Goal: Information Seeking & Learning: Learn about a topic

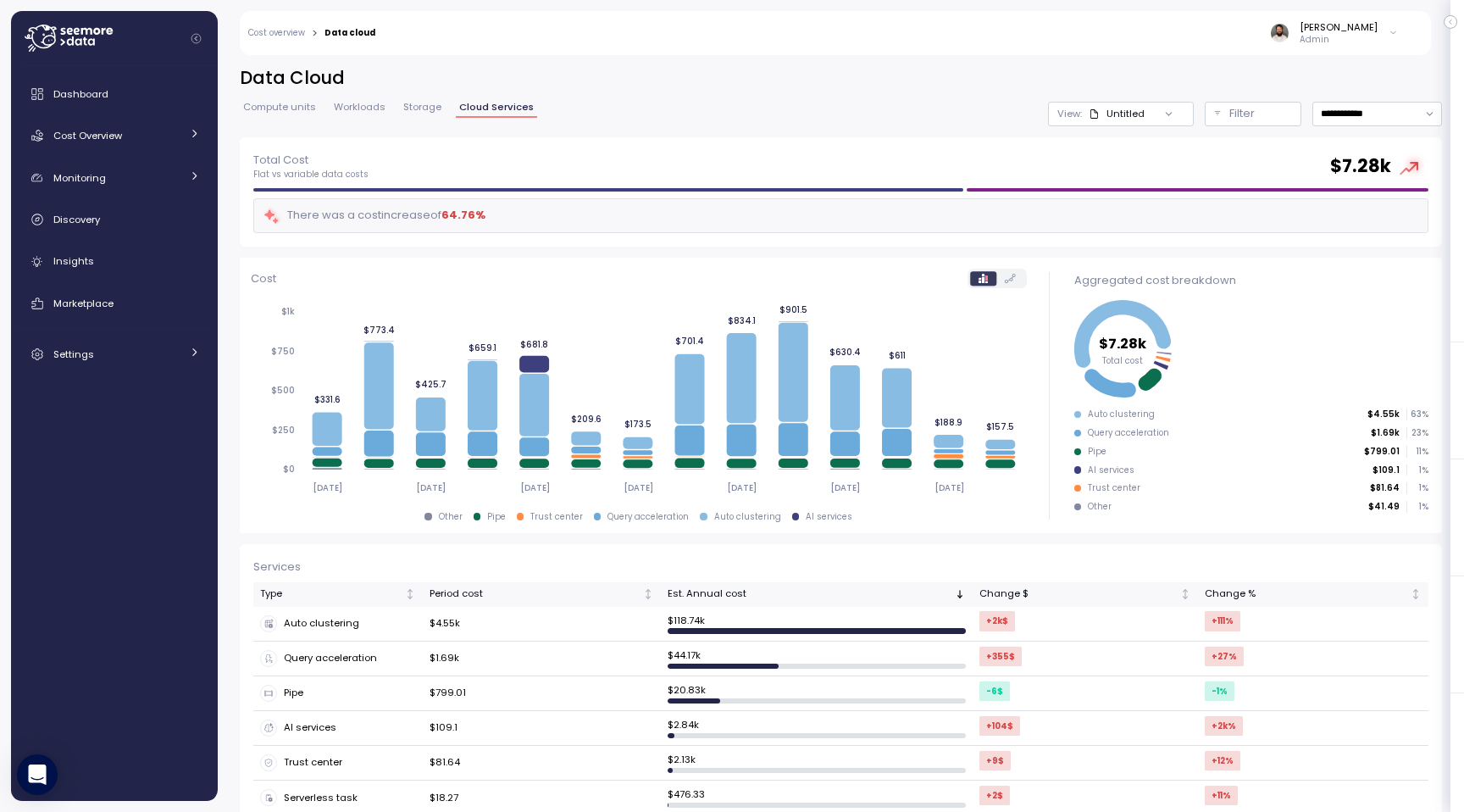
click at [125, 152] on div "Dashboard Cost Overview Compute Workloads Storage Cloud Services Clustering col…" at bounding box center [114, 225] width 193 height 294
click at [130, 128] on div "Cost Overview" at bounding box center [117, 135] width 127 height 17
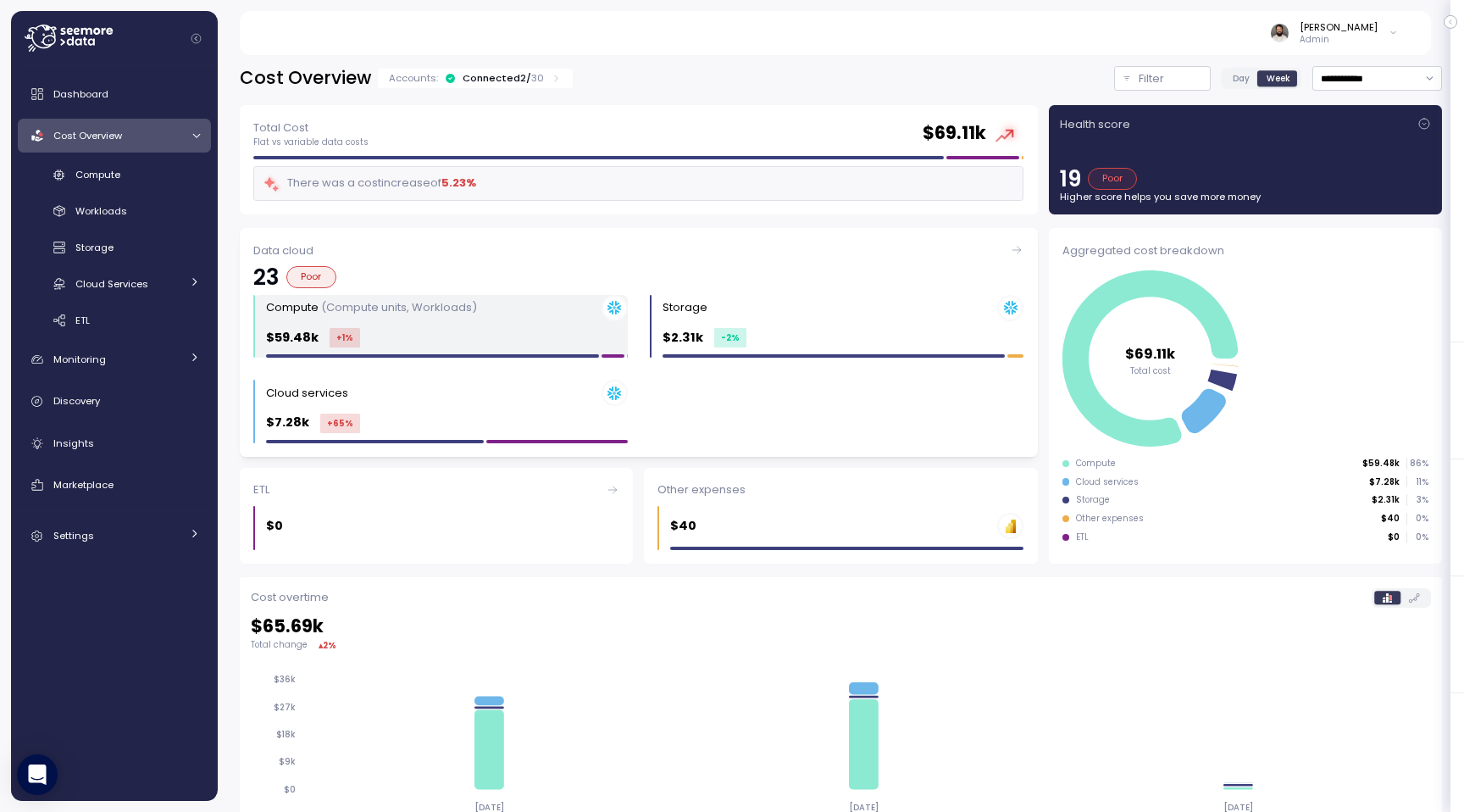
click at [434, 347] on div "Compute (Compute units, Workloads) $59.48k +1 %" at bounding box center [447, 327] width 362 height 63
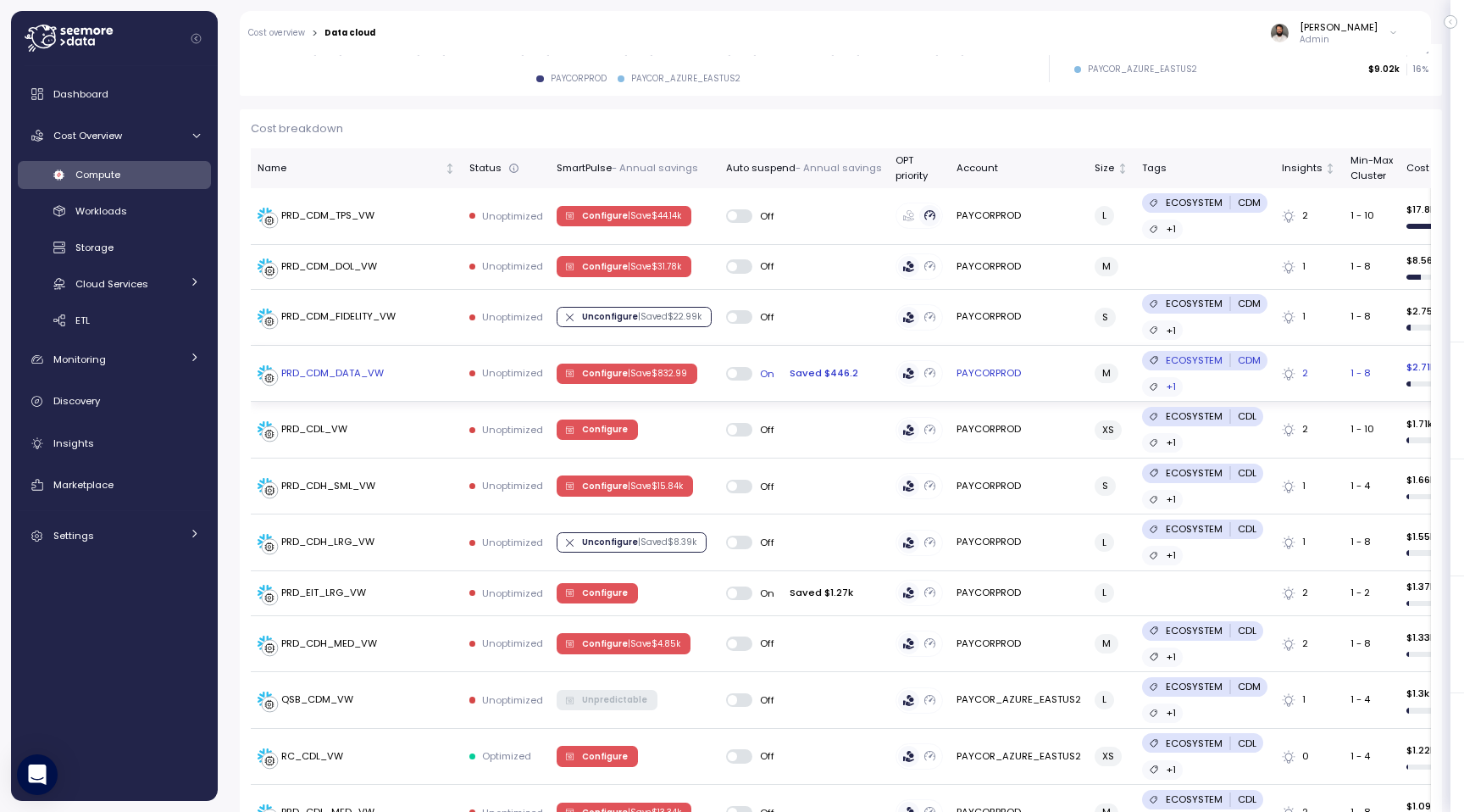
scroll to position [432, 0]
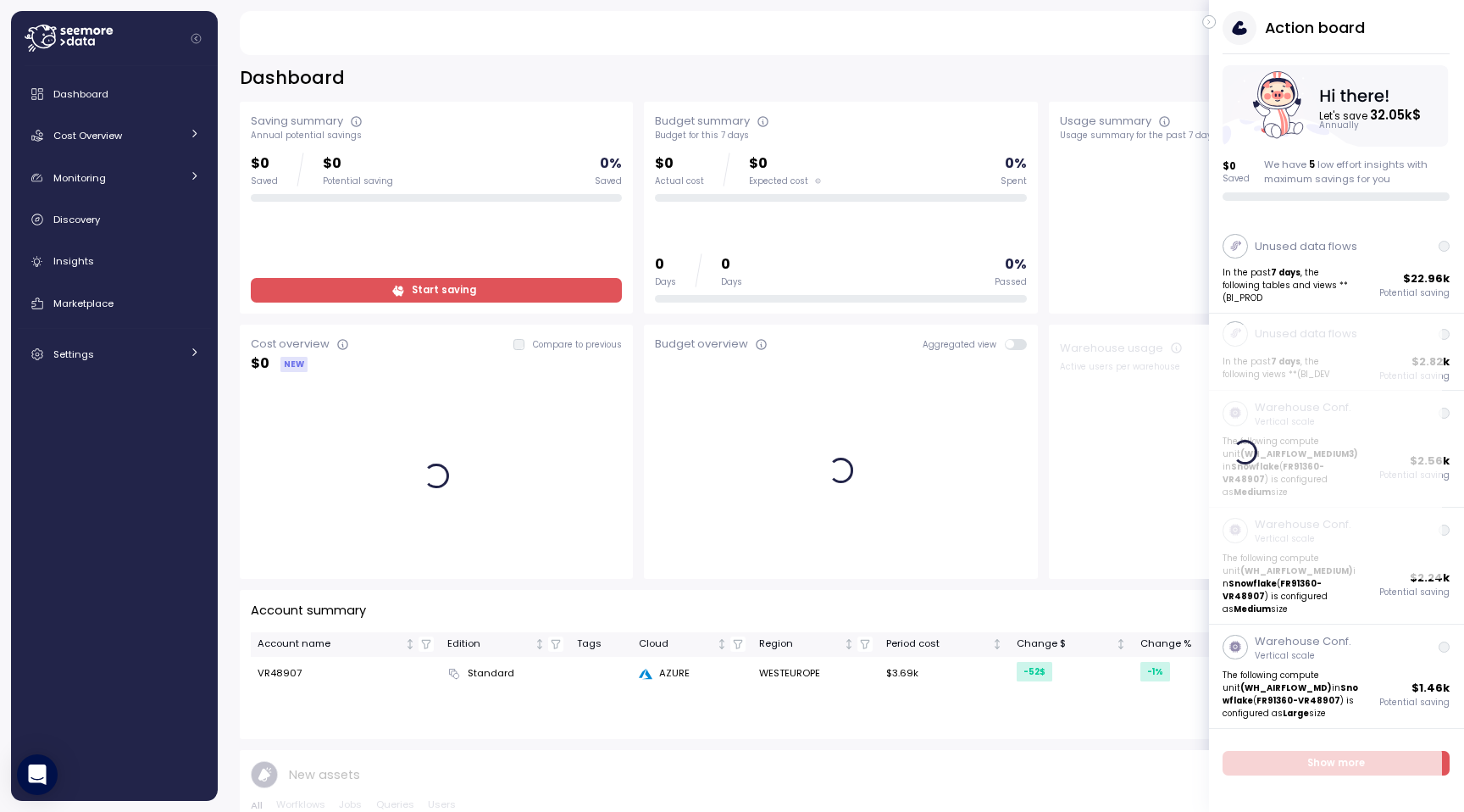
click at [1212, 17] on icon "button" at bounding box center [1209, 21] width 8 height 20
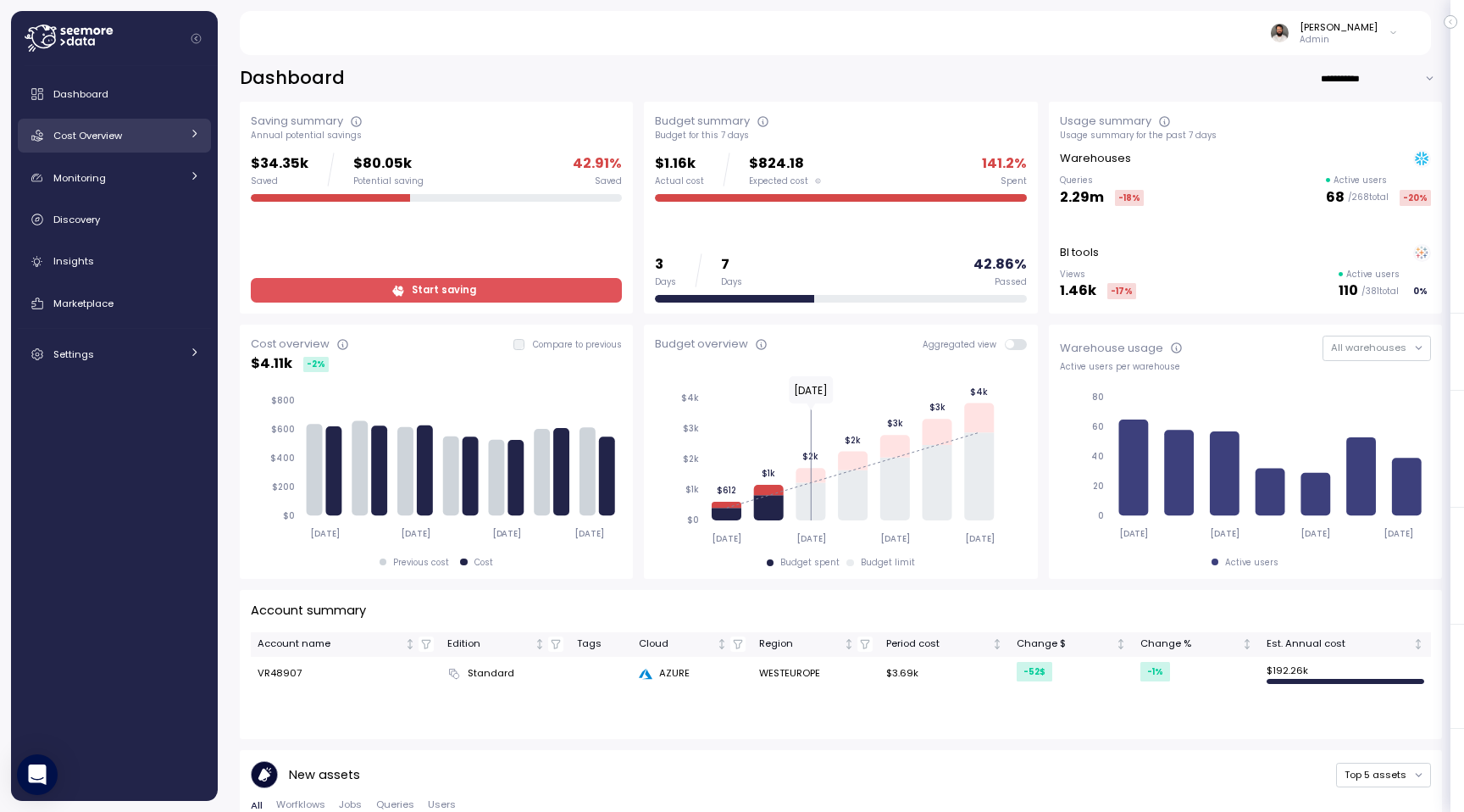
click at [133, 125] on link "Cost Overview" at bounding box center [114, 136] width 193 height 33
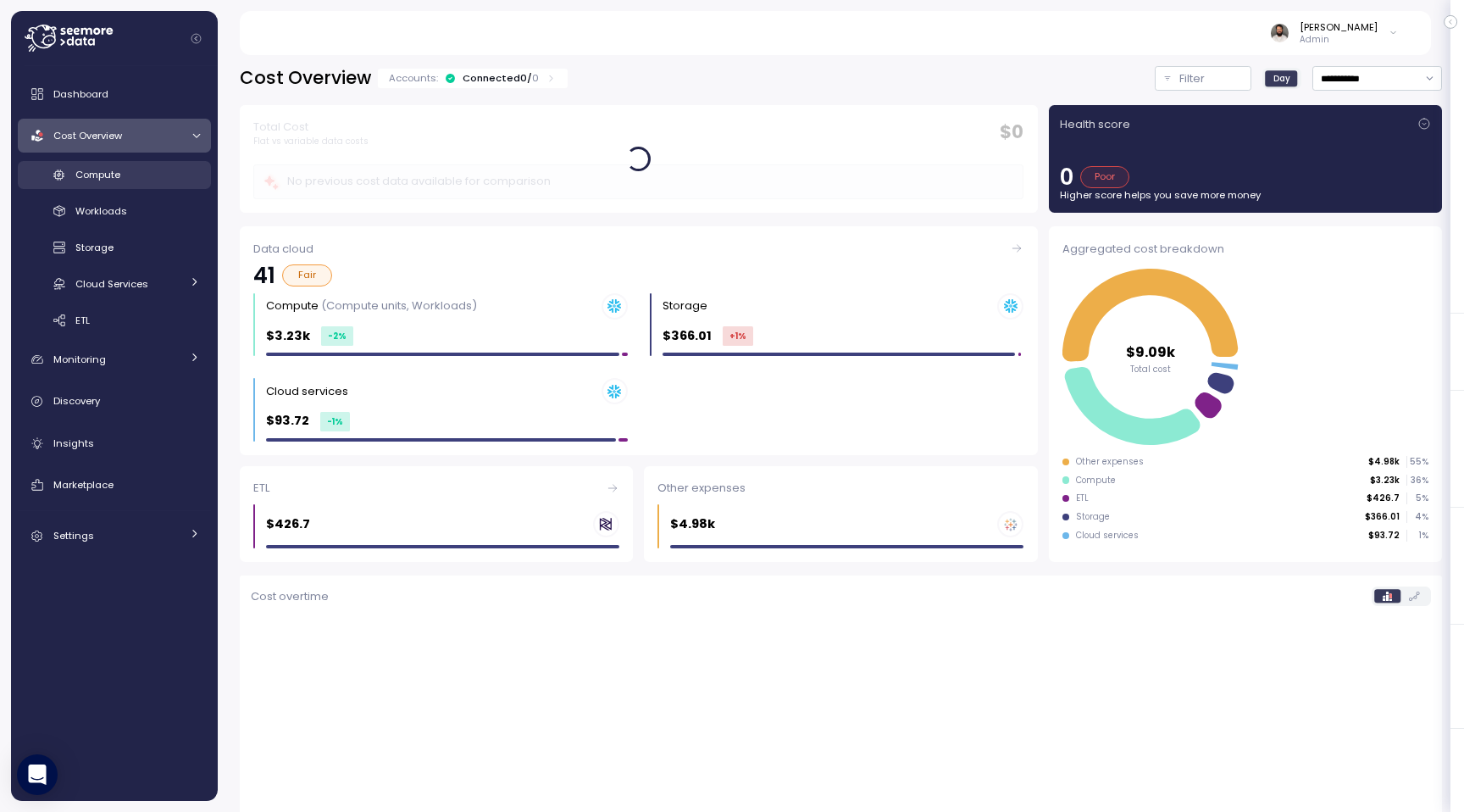
click at [150, 182] on div "Compute" at bounding box center [137, 174] width 124 height 17
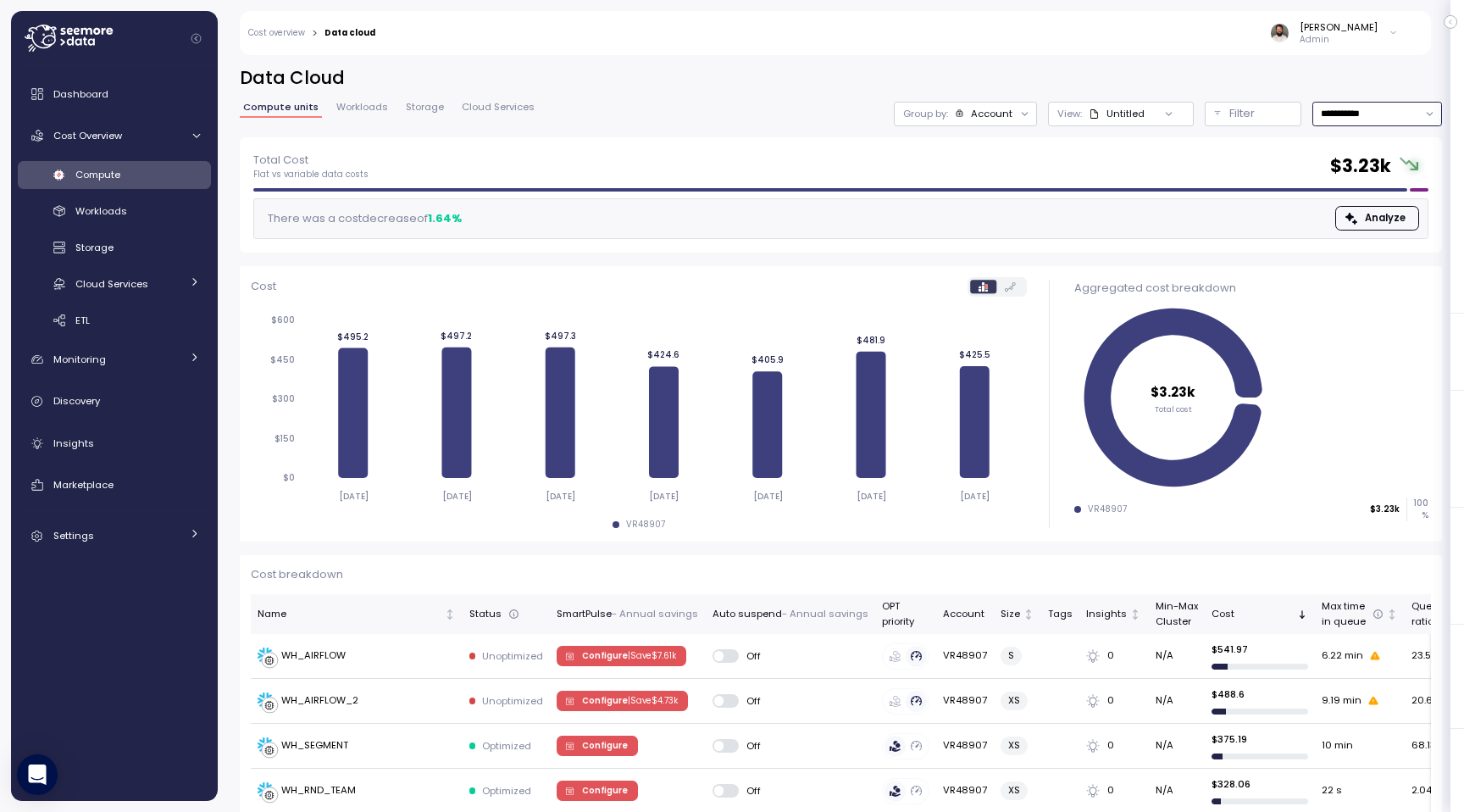
click at [1413, 110] on input "**********" at bounding box center [1377, 114] width 129 height 25
click at [1365, 215] on div "Last 14 days" at bounding box center [1370, 214] width 59 height 13
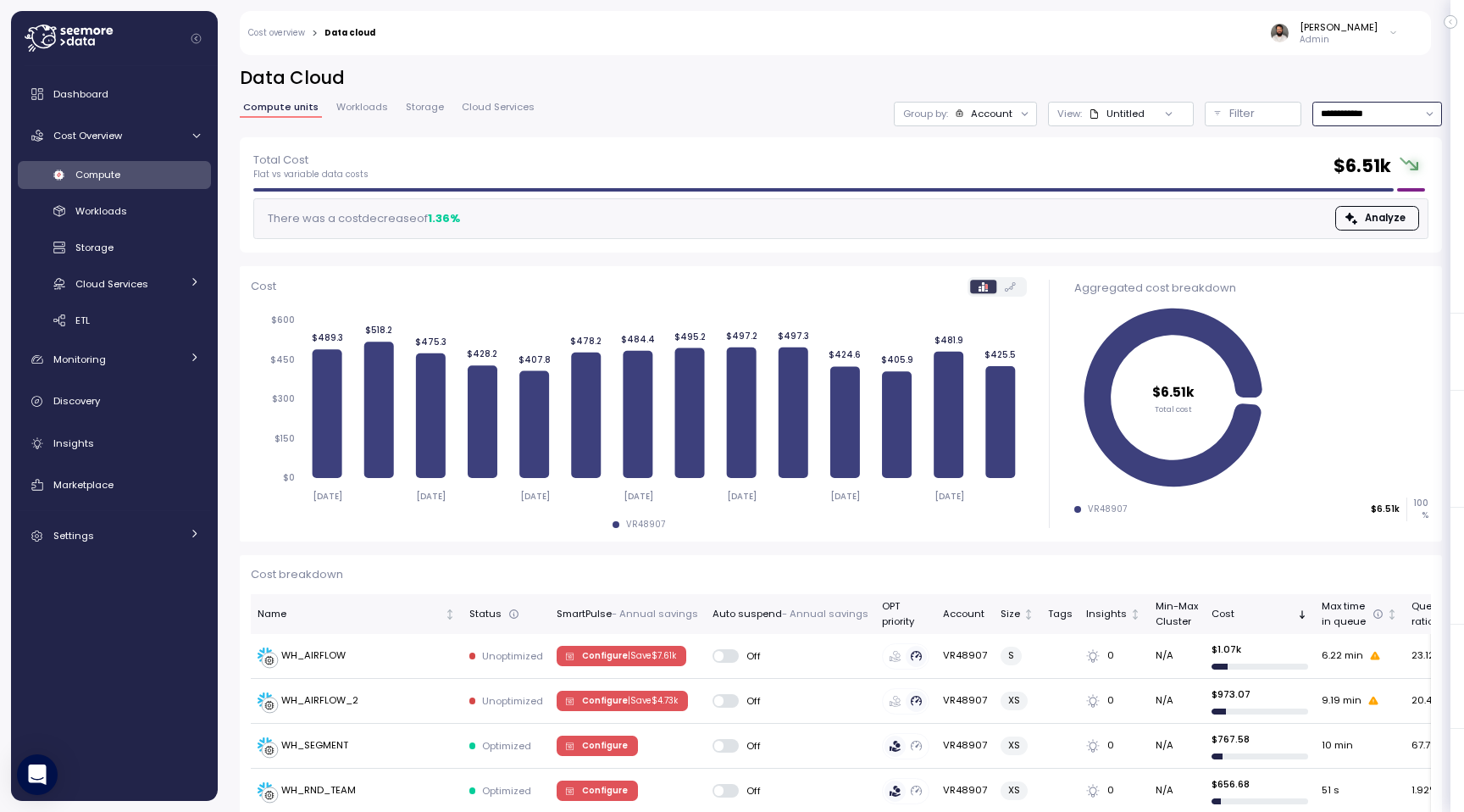
click at [994, 110] on div "Account" at bounding box center [992, 113] width 41 height 13
click at [985, 208] on p "Compute unit" at bounding box center [977, 207] width 67 height 13
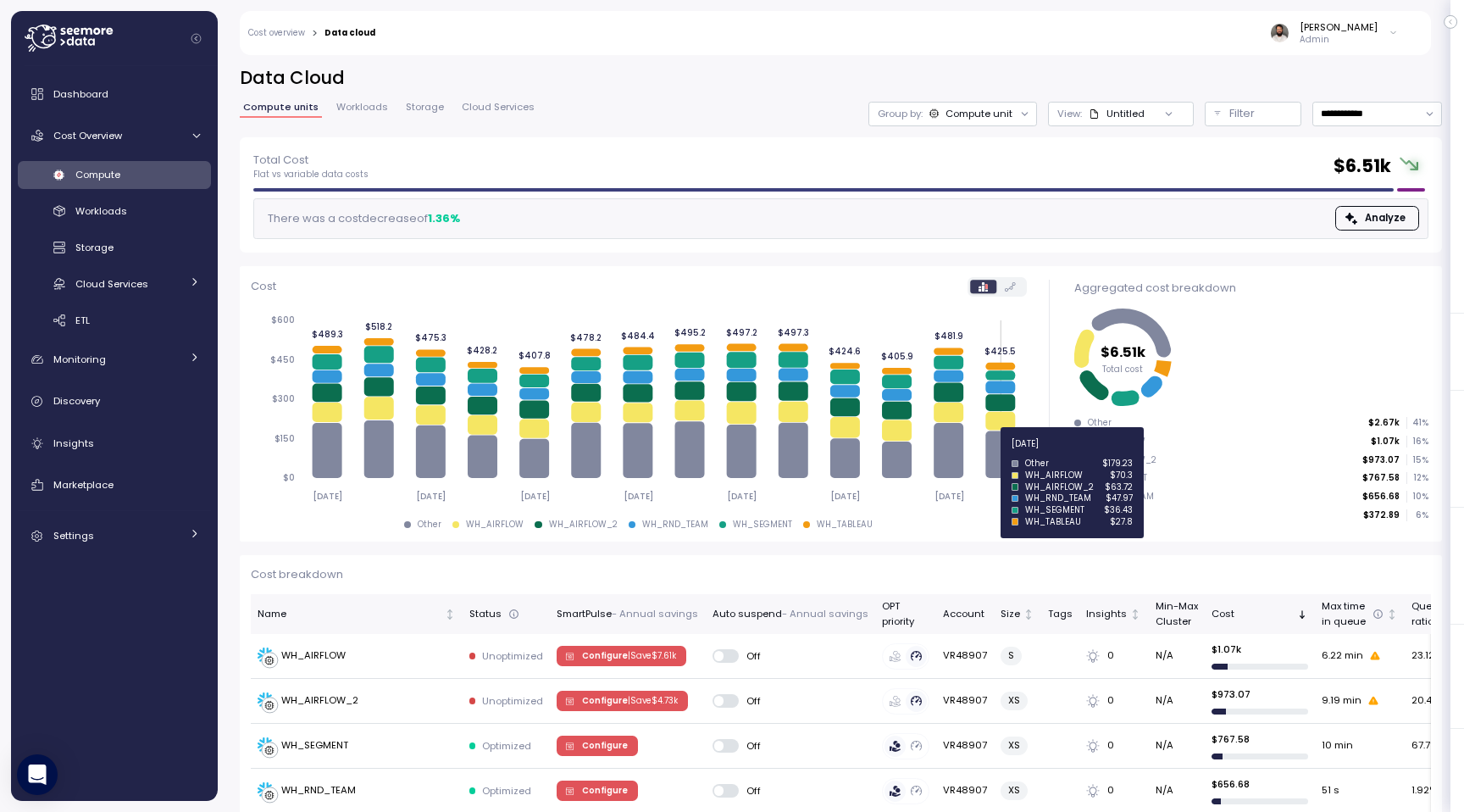
click at [1002, 454] on icon at bounding box center [1001, 454] width 30 height 48
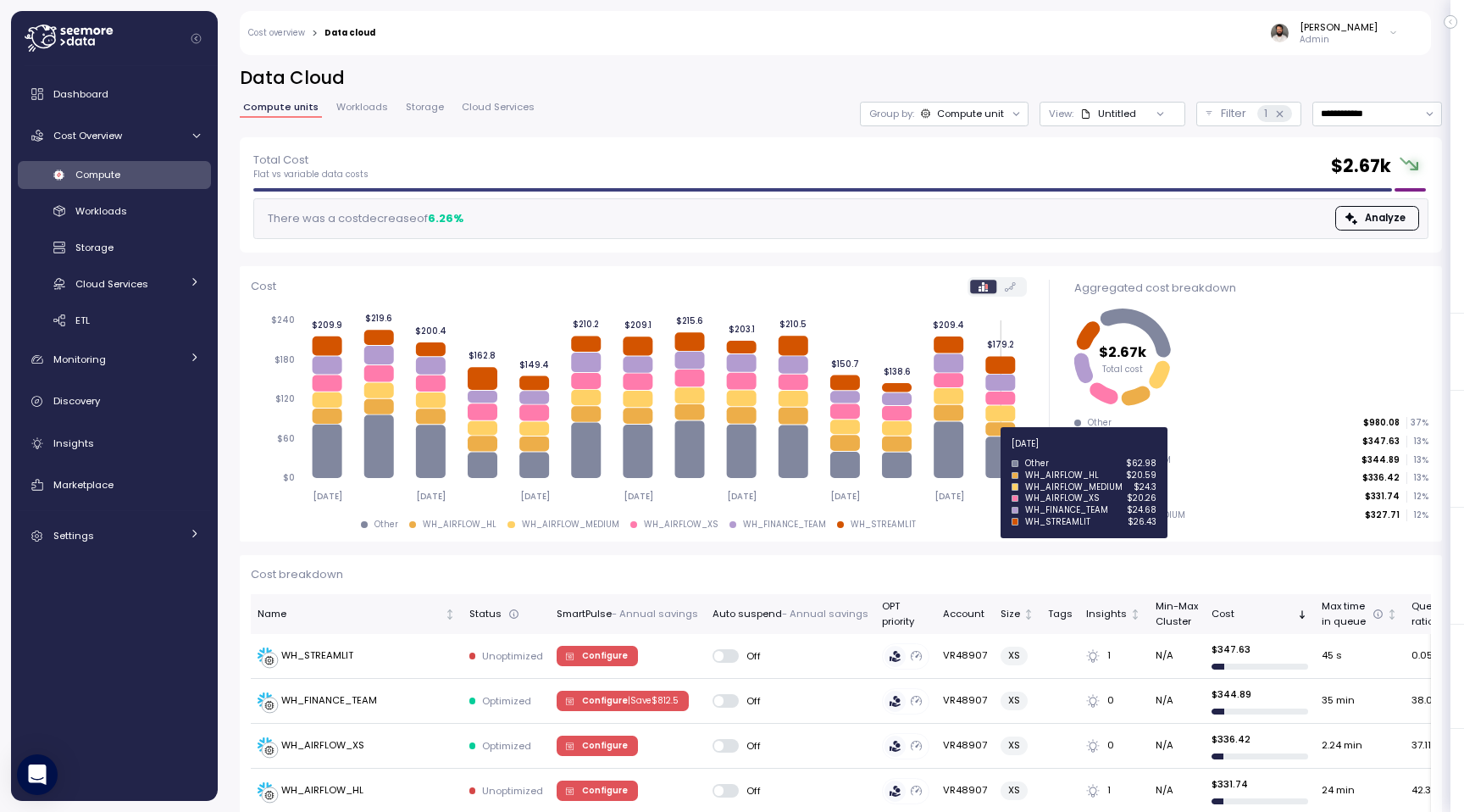
click at [1002, 454] on icon at bounding box center [1001, 456] width 30 height 41
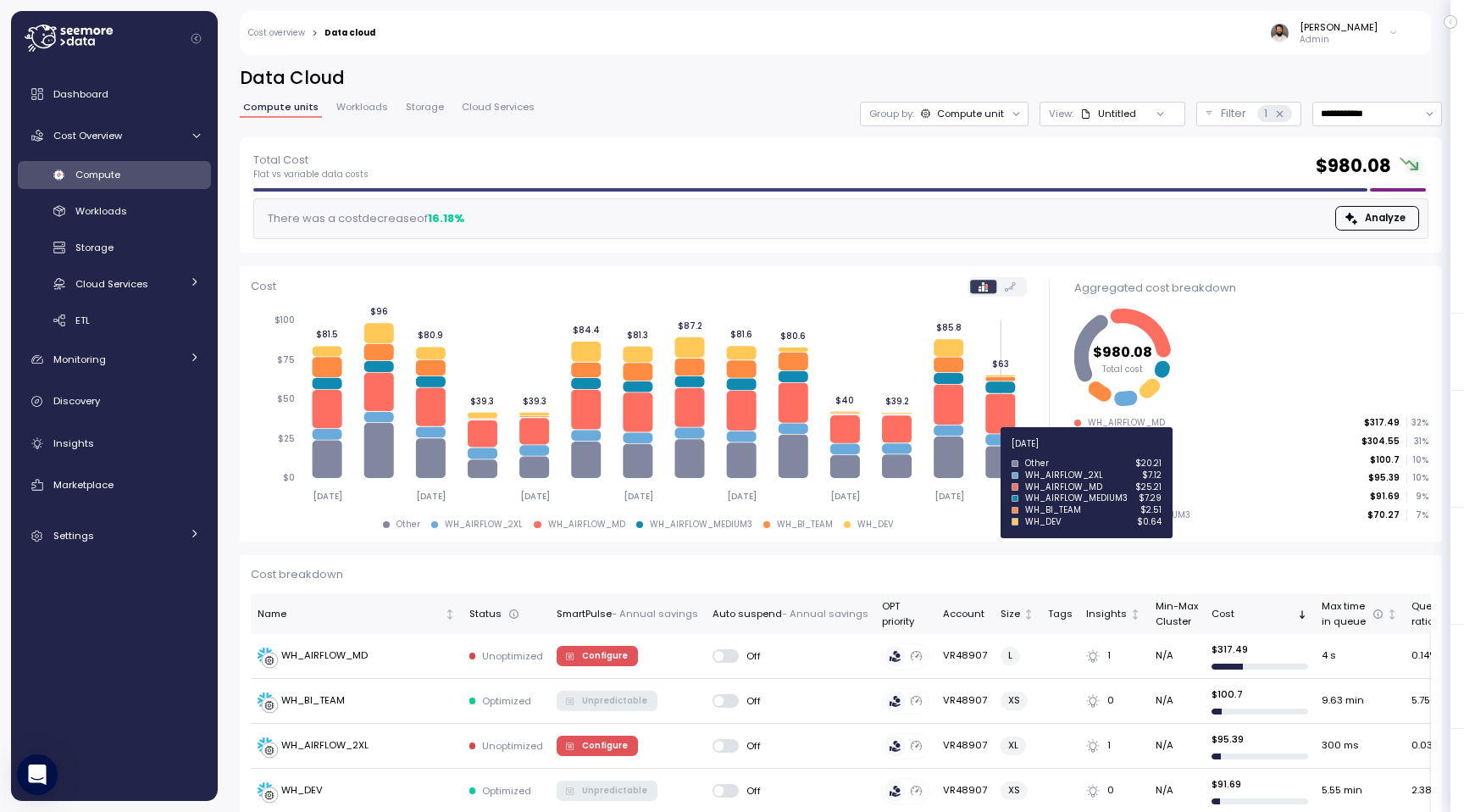
scroll to position [1, 0]
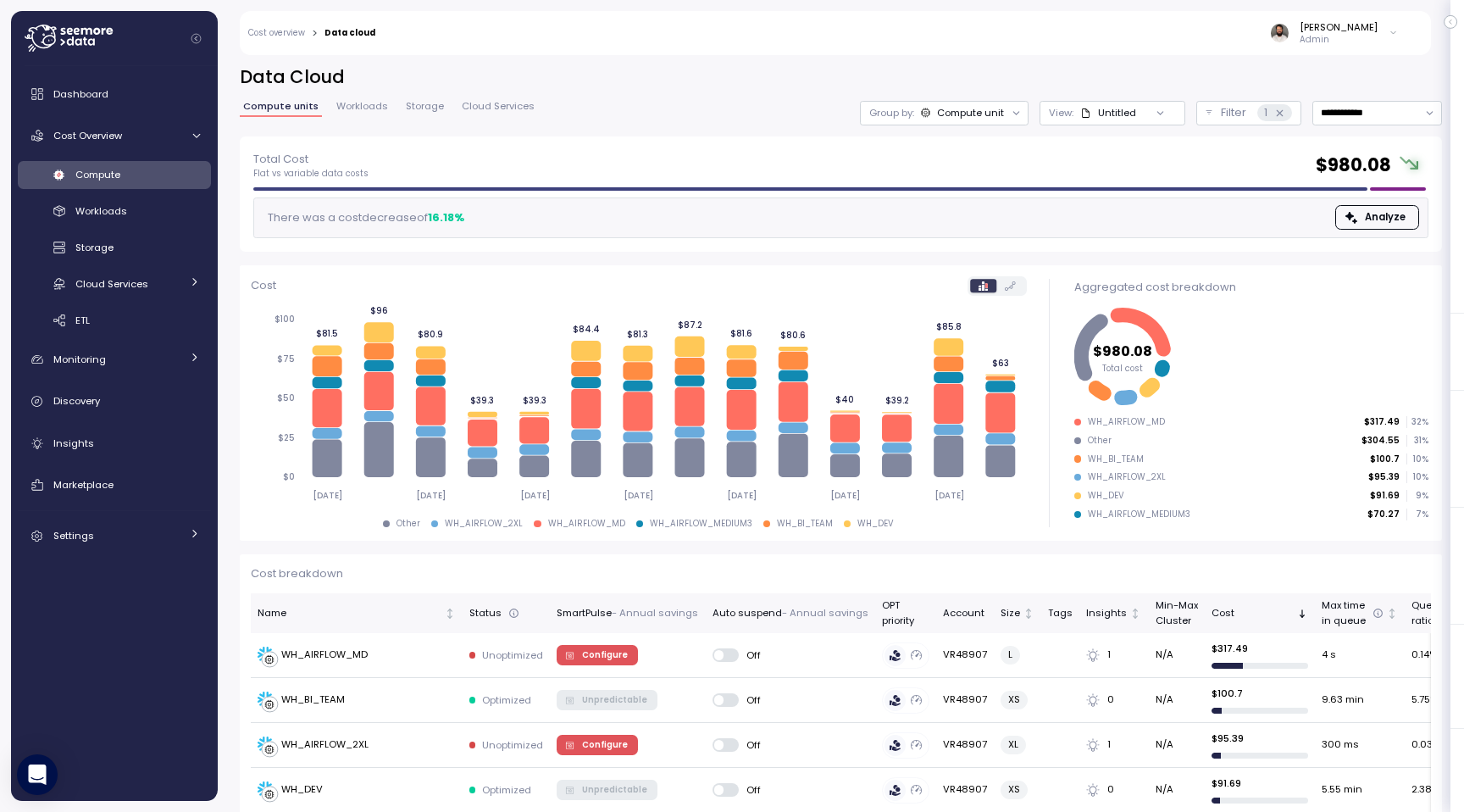
click at [1377, 125] on div "**********" at bounding box center [840, 100] width 1202 height 71
click at [1373, 108] on input "**********" at bounding box center [1377, 113] width 129 height 25
click at [1353, 191] on div "Last 7 days" at bounding box center [1368, 190] width 55 height 13
type input "**********"
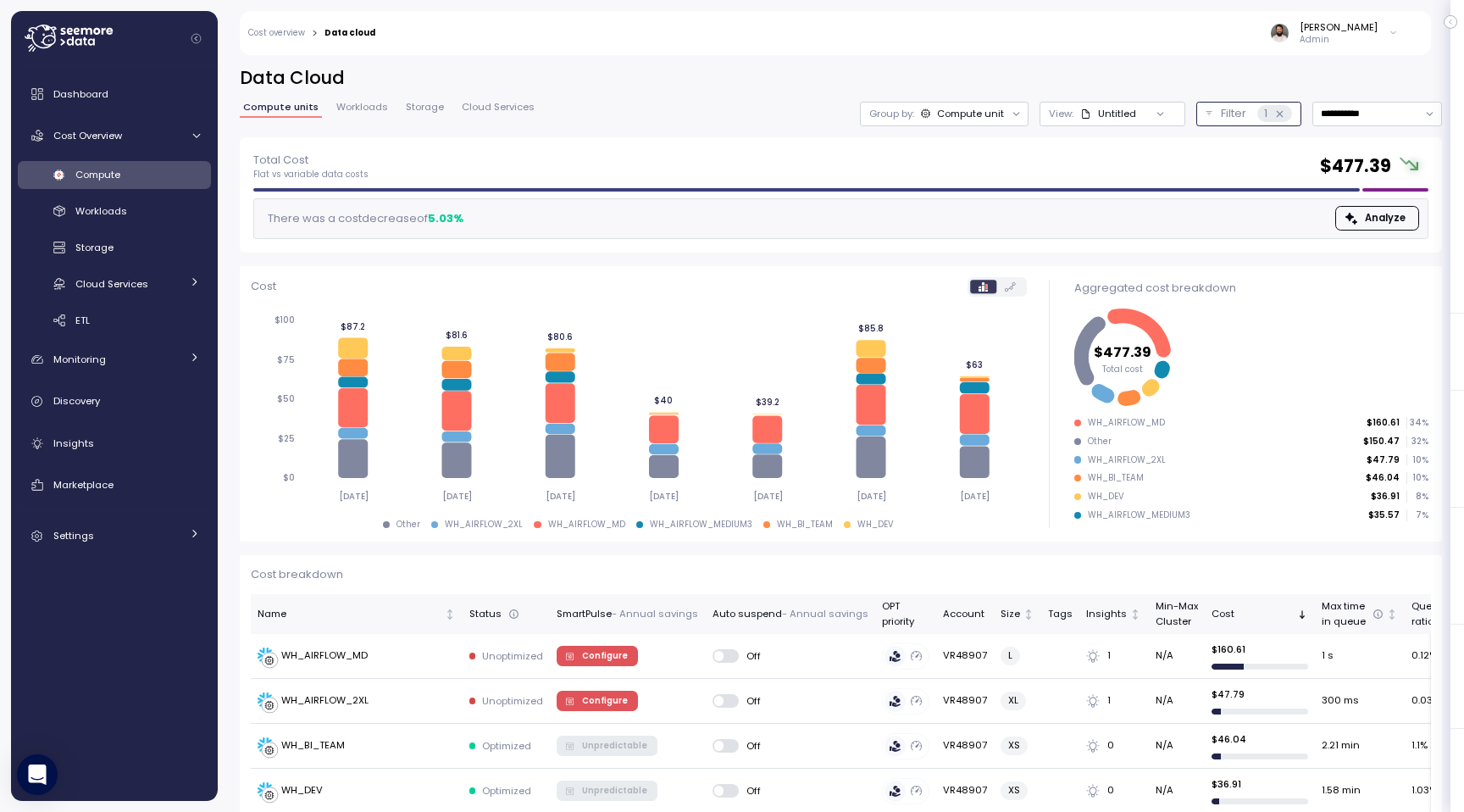
click at [1276, 106] on div "1" at bounding box center [1275, 113] width 34 height 17
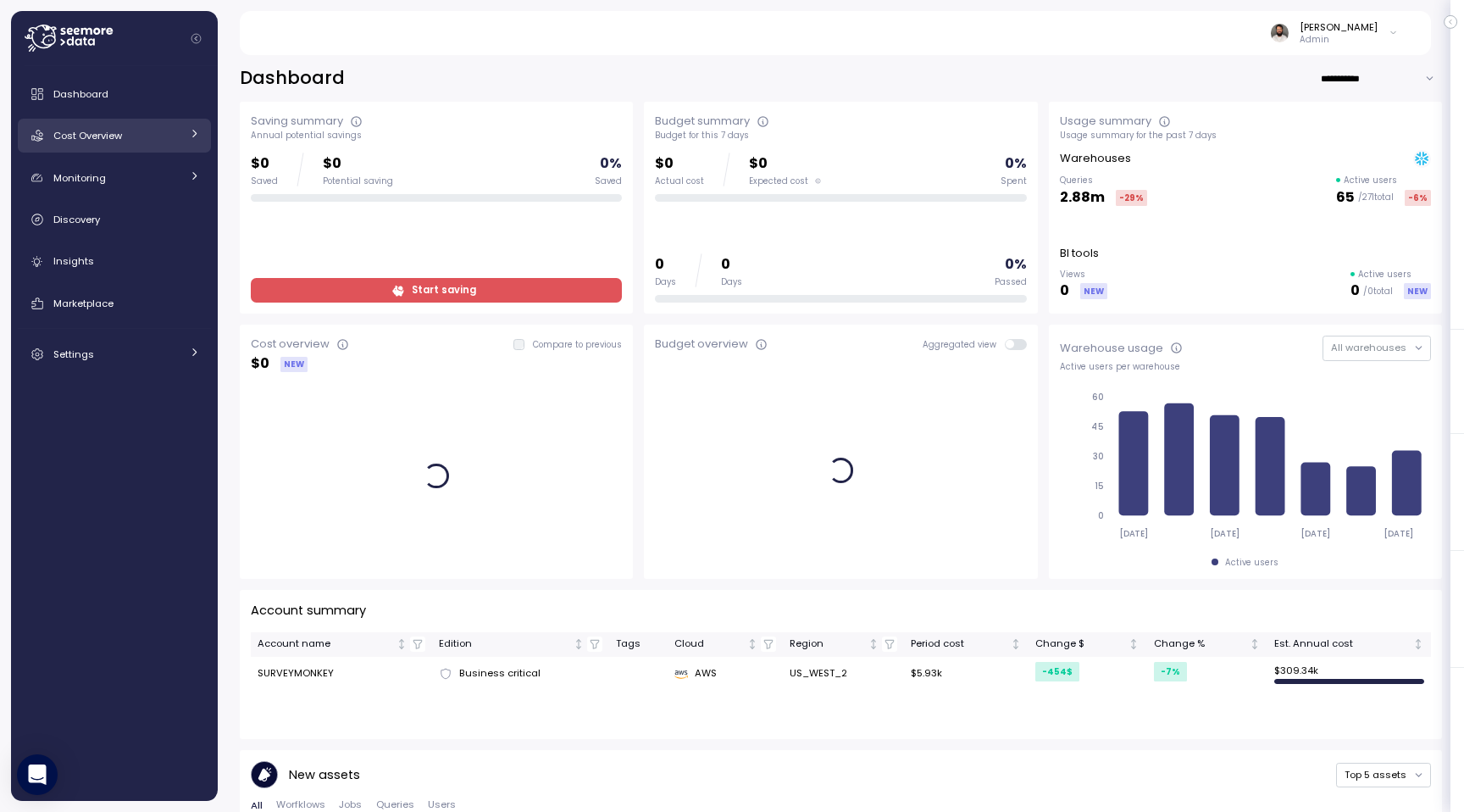
click at [190, 144] on div at bounding box center [195, 135] width 11 height 17
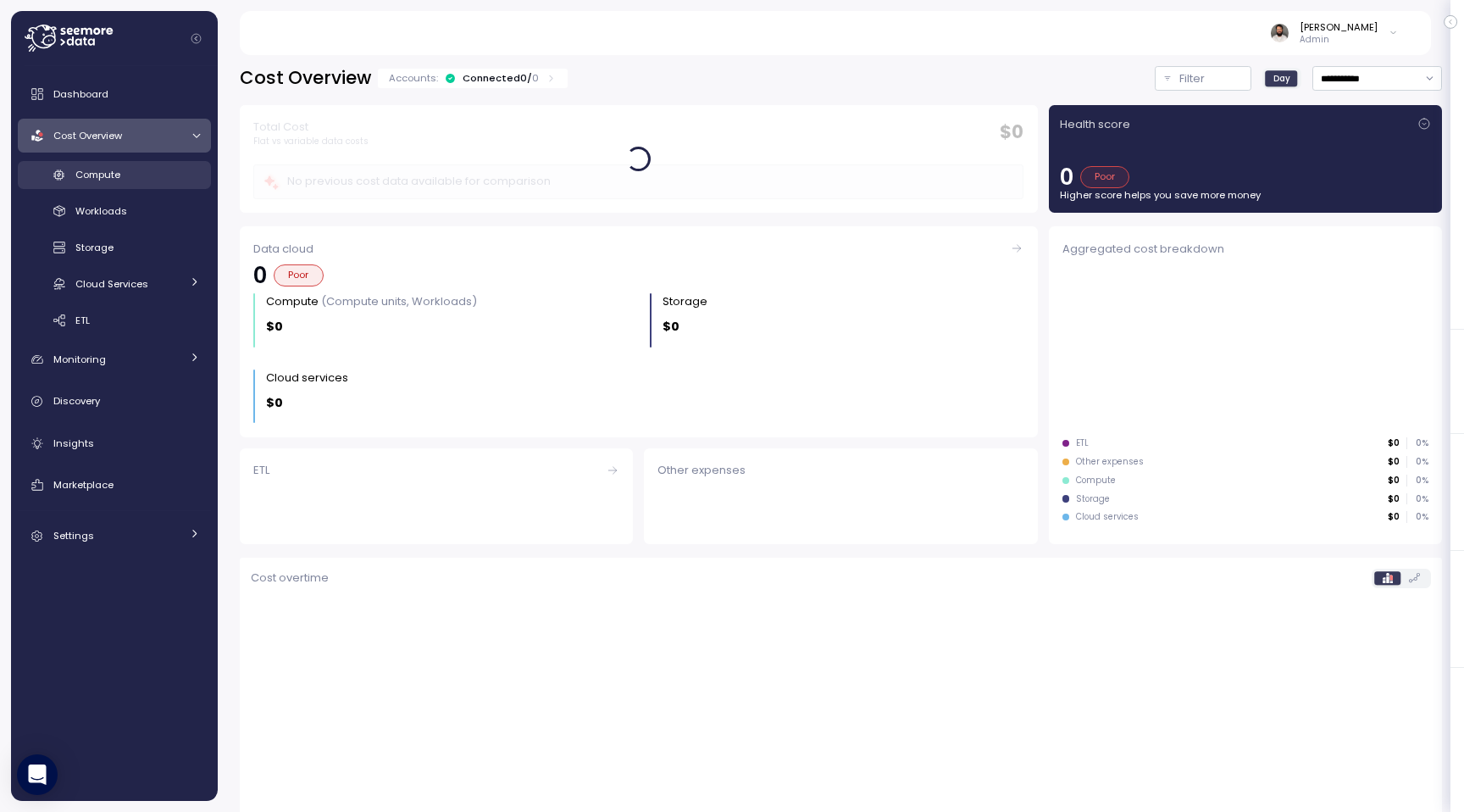
click at [174, 184] on link "Compute" at bounding box center [114, 175] width 193 height 28
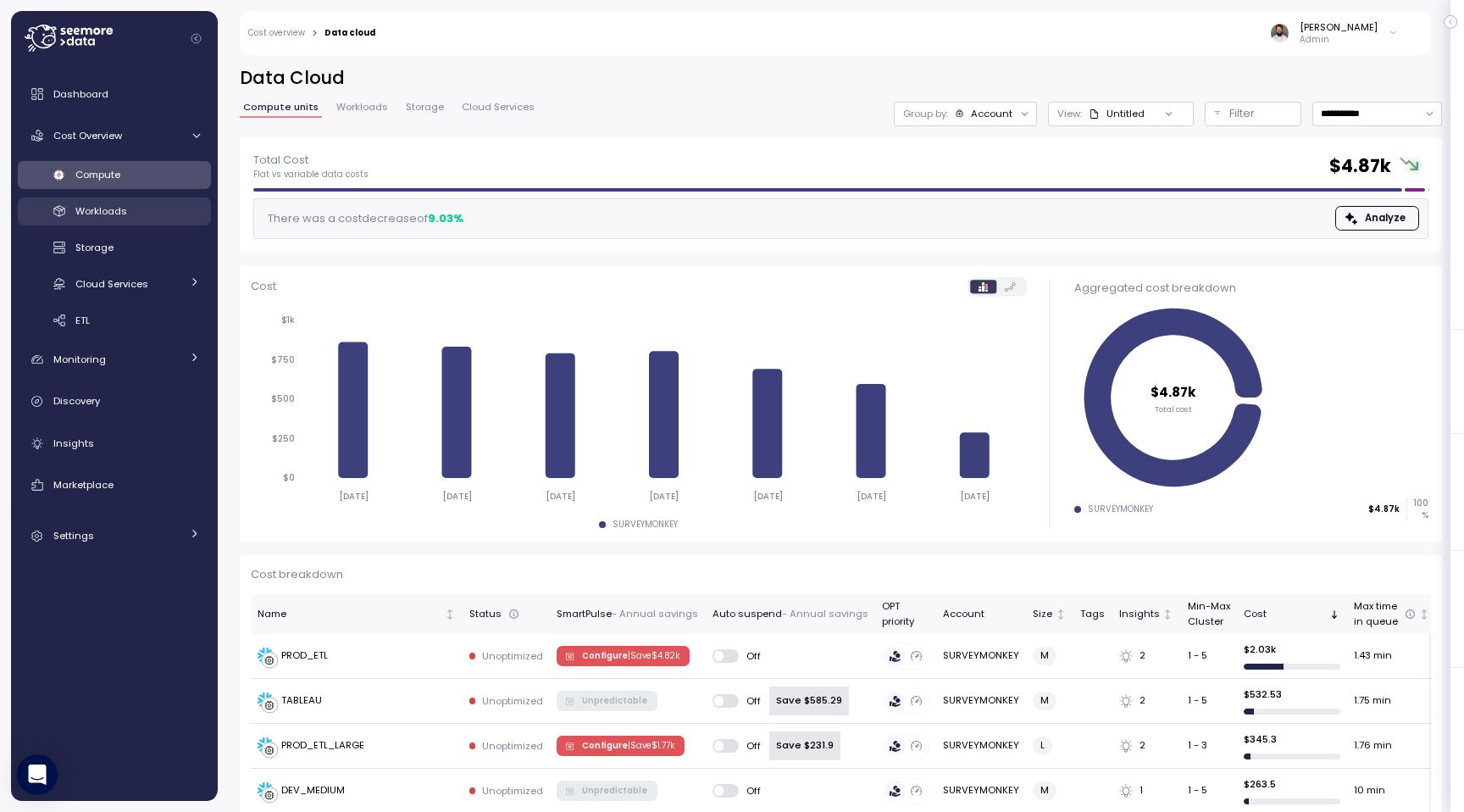
click at [147, 214] on div "Workloads" at bounding box center [137, 210] width 124 height 17
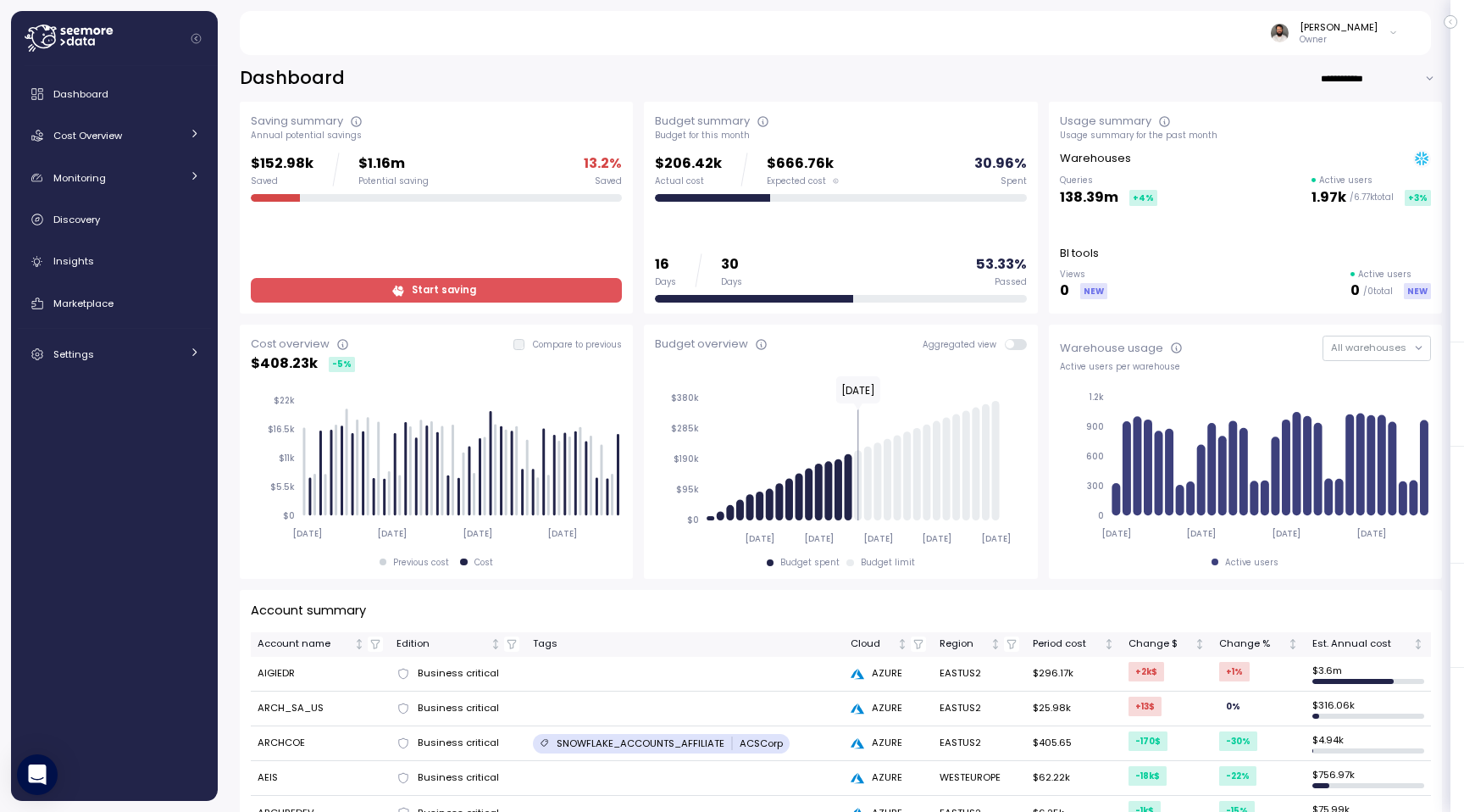
click at [1360, 76] on input "**********" at bounding box center [1381, 78] width 122 height 25
click at [1358, 115] on div "Last 7 days" at bounding box center [1377, 111] width 55 height 13
type input "**********"
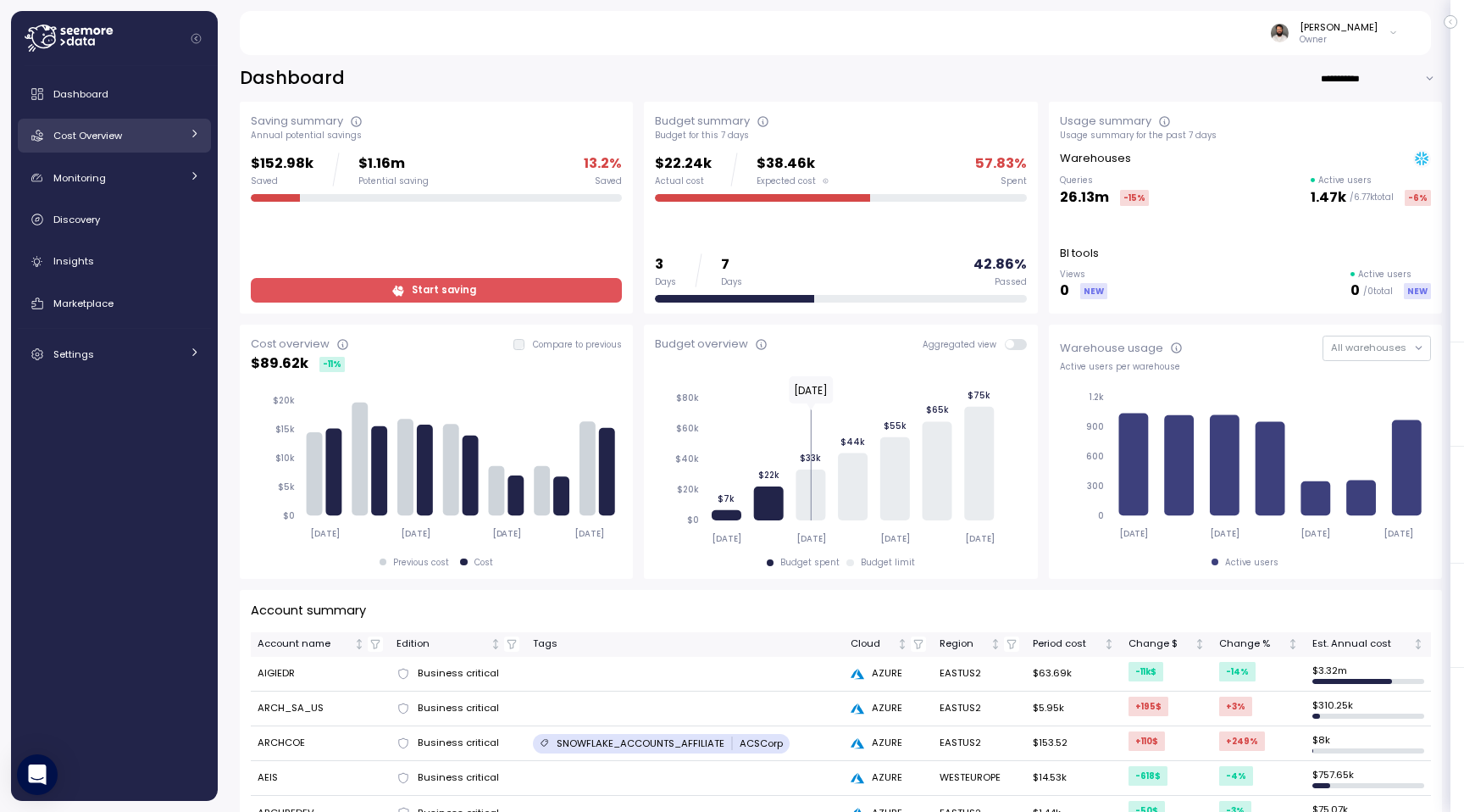
click at [190, 137] on icon at bounding box center [195, 133] width 11 height 11
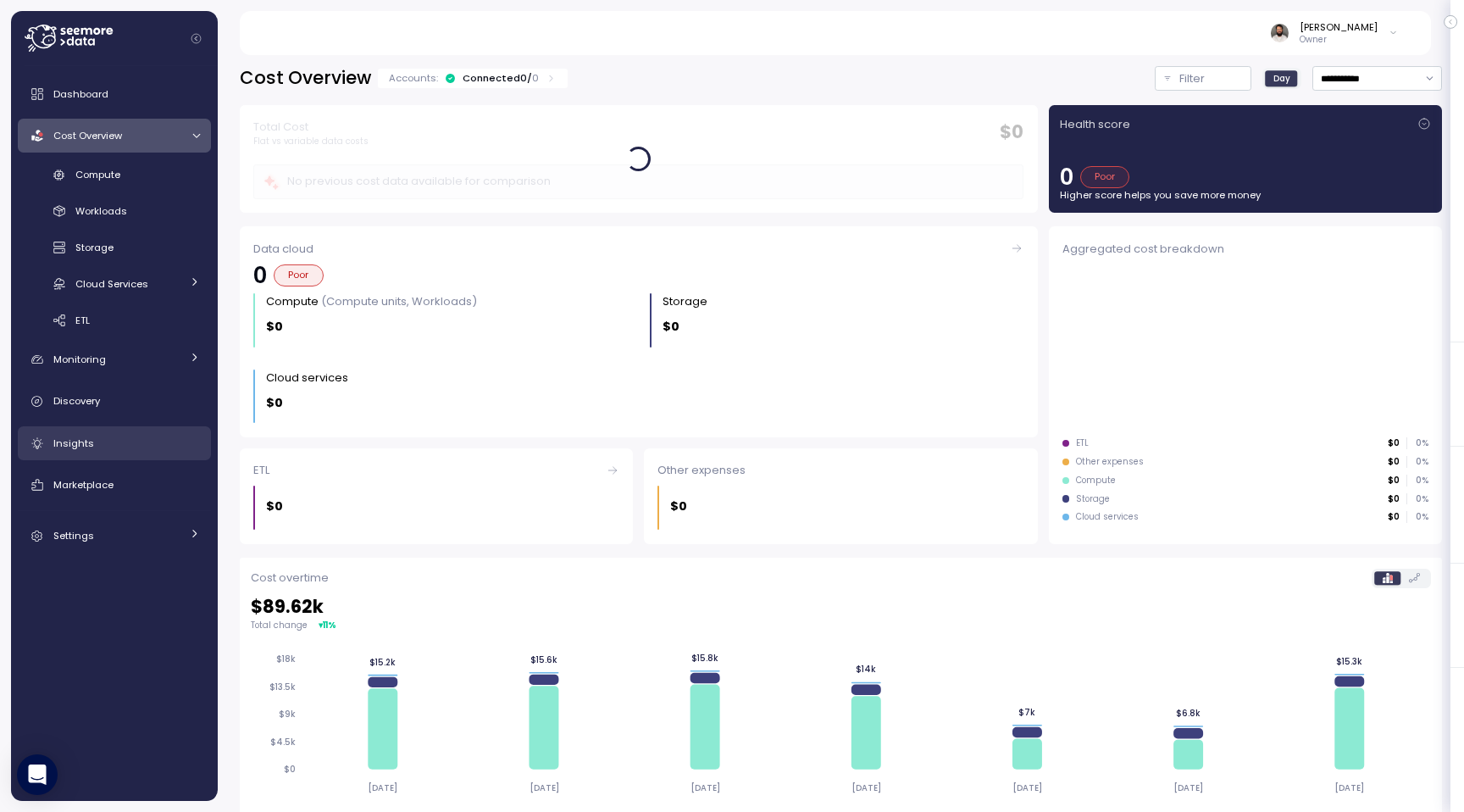
click at [159, 442] on div "Insights" at bounding box center [127, 443] width 146 height 17
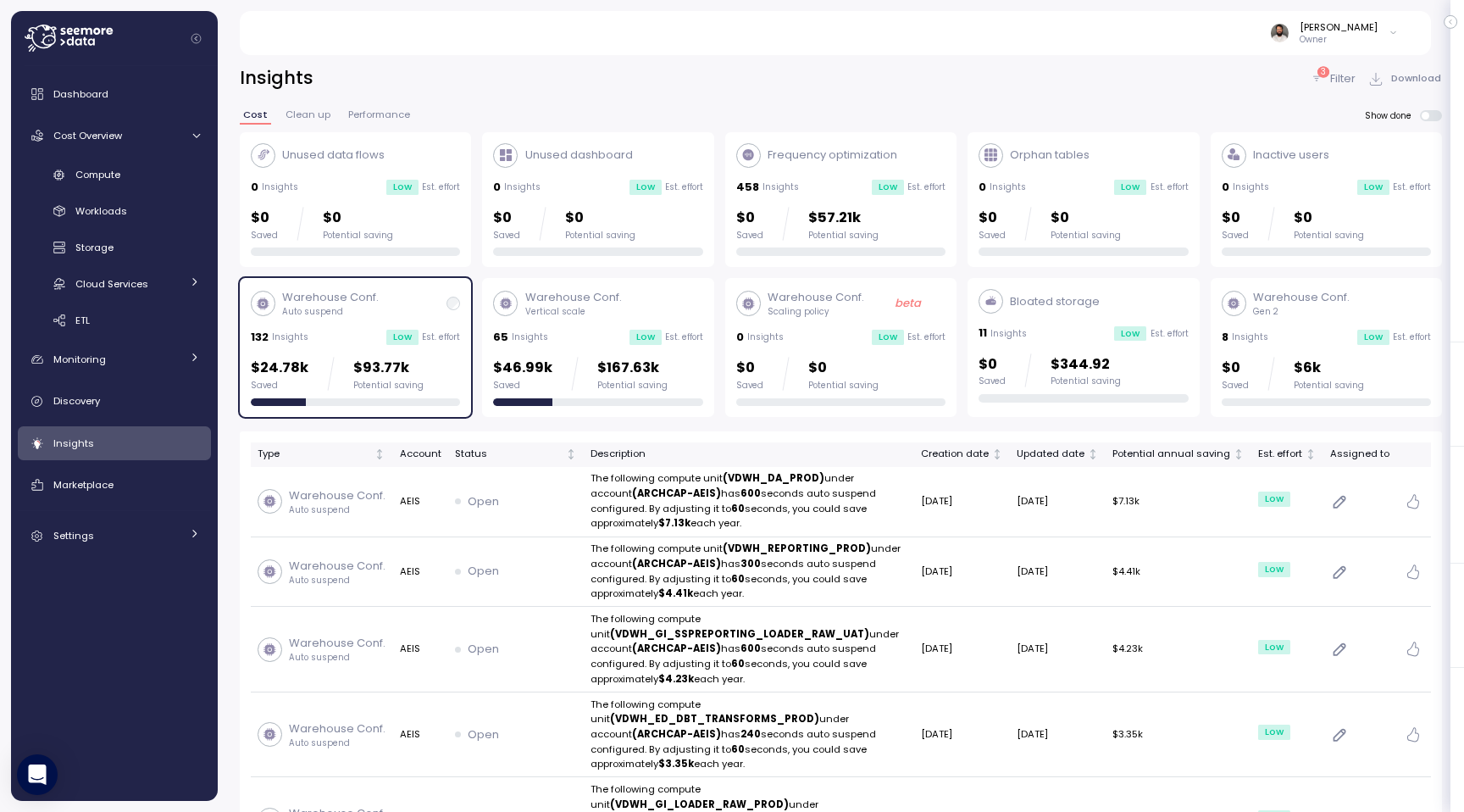
click at [1342, 70] on p "Filter" at bounding box center [1342, 78] width 26 height 17
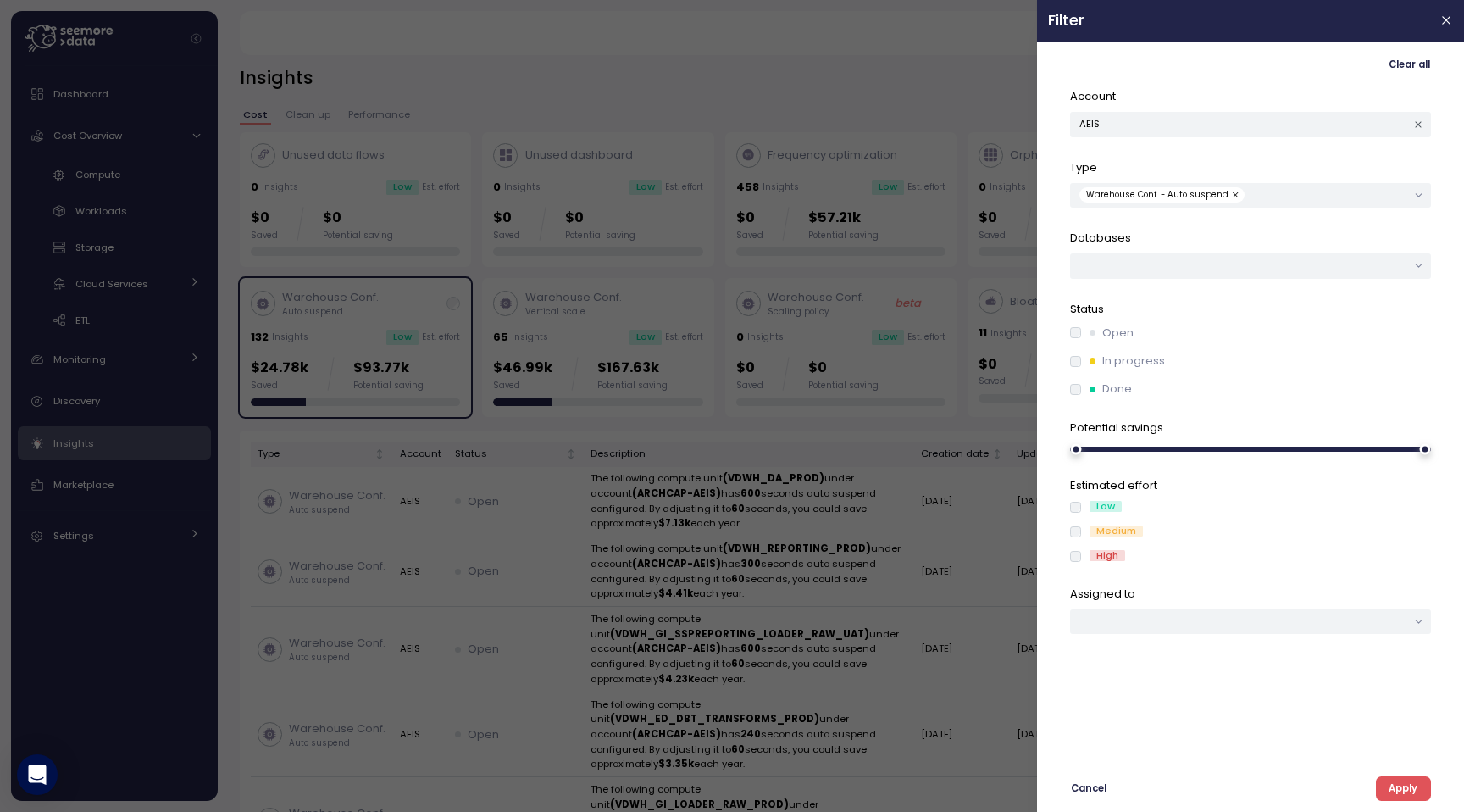
click at [1419, 122] on icon "button" at bounding box center [1419, 125] width 11 height 11
click at [1401, 778] on span "Apply" at bounding box center [1403, 788] width 29 height 23
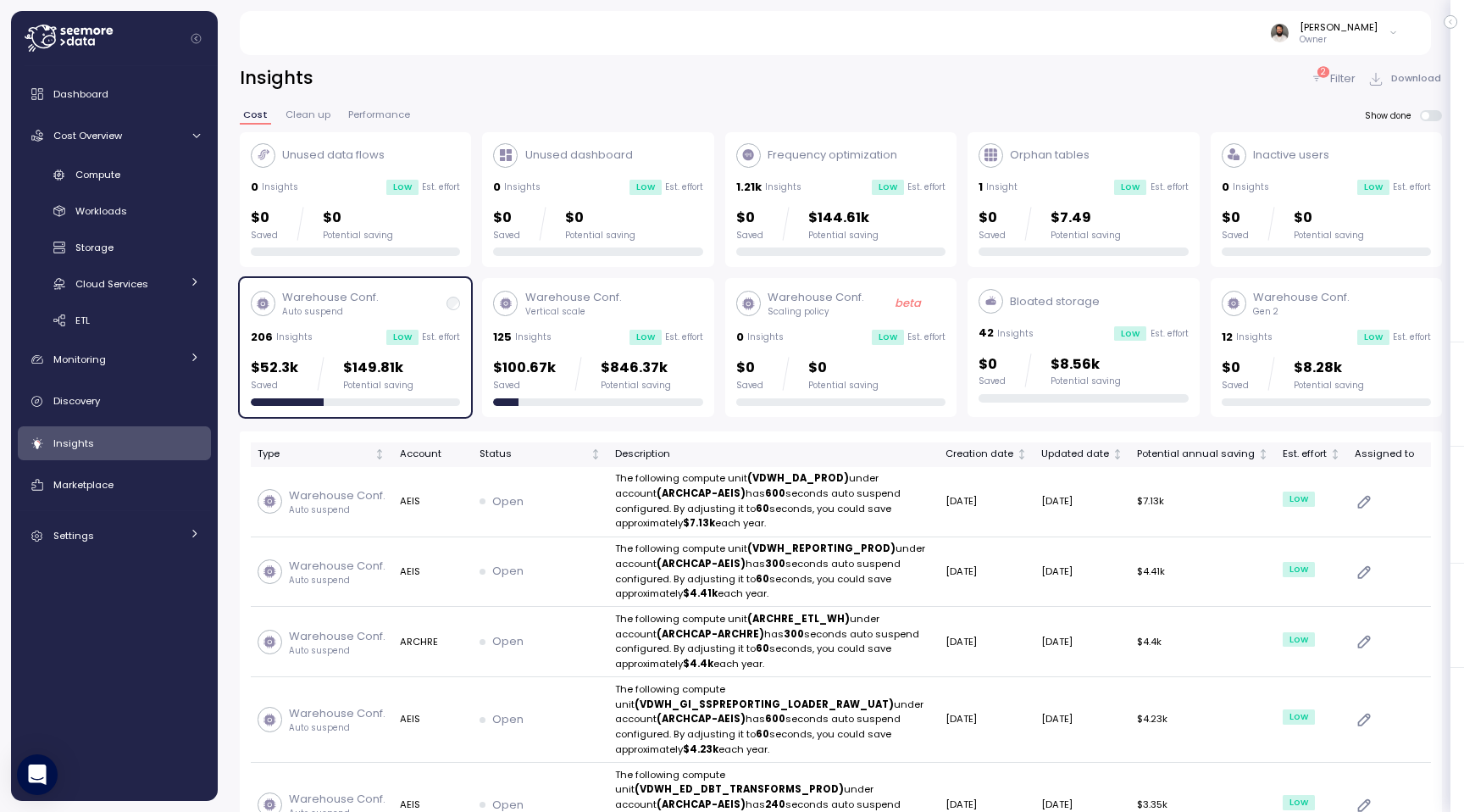
click at [649, 344] on div "Low" at bounding box center [646, 336] width 33 height 15
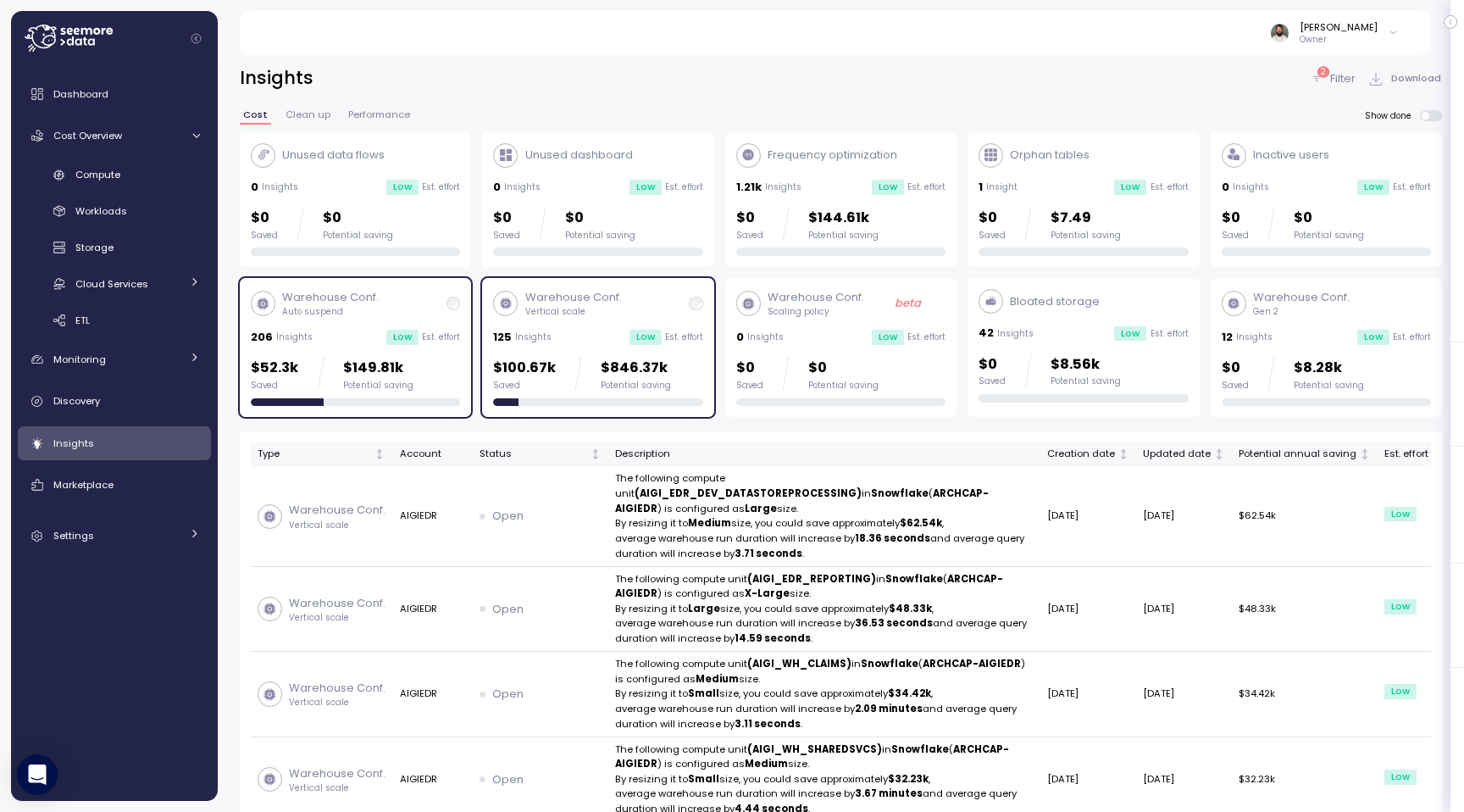
click at [328, 345] on div "206 Insights Low Est. effort" at bounding box center [356, 336] width 210 height 17
click at [1434, 123] on div "Cost Clean up Performance Show done" at bounding box center [840, 121] width 1202 height 22
click at [1434, 117] on span at bounding box center [1436, 115] width 13 height 11
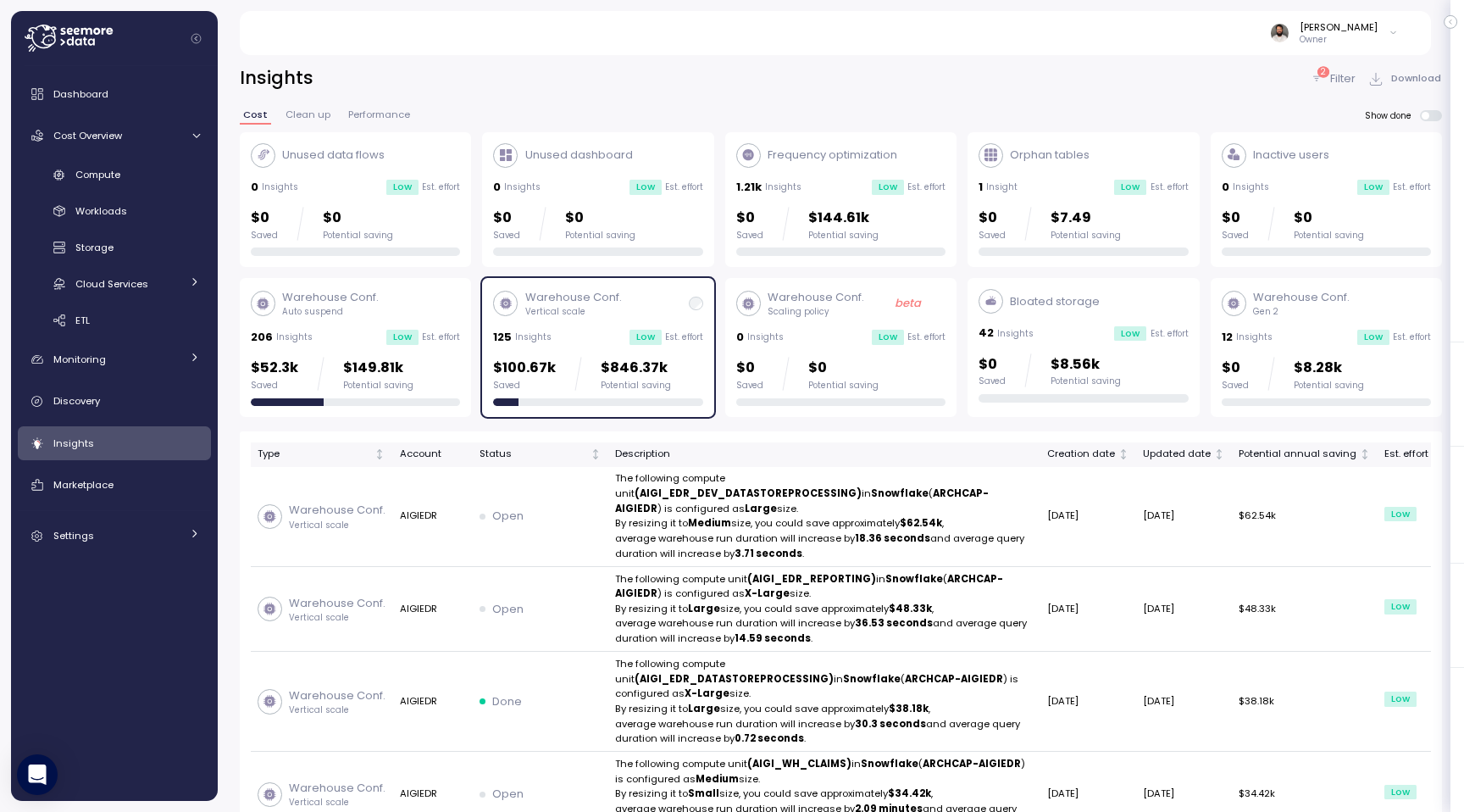
click at [1335, 85] on p "Filter" at bounding box center [1342, 78] width 26 height 17
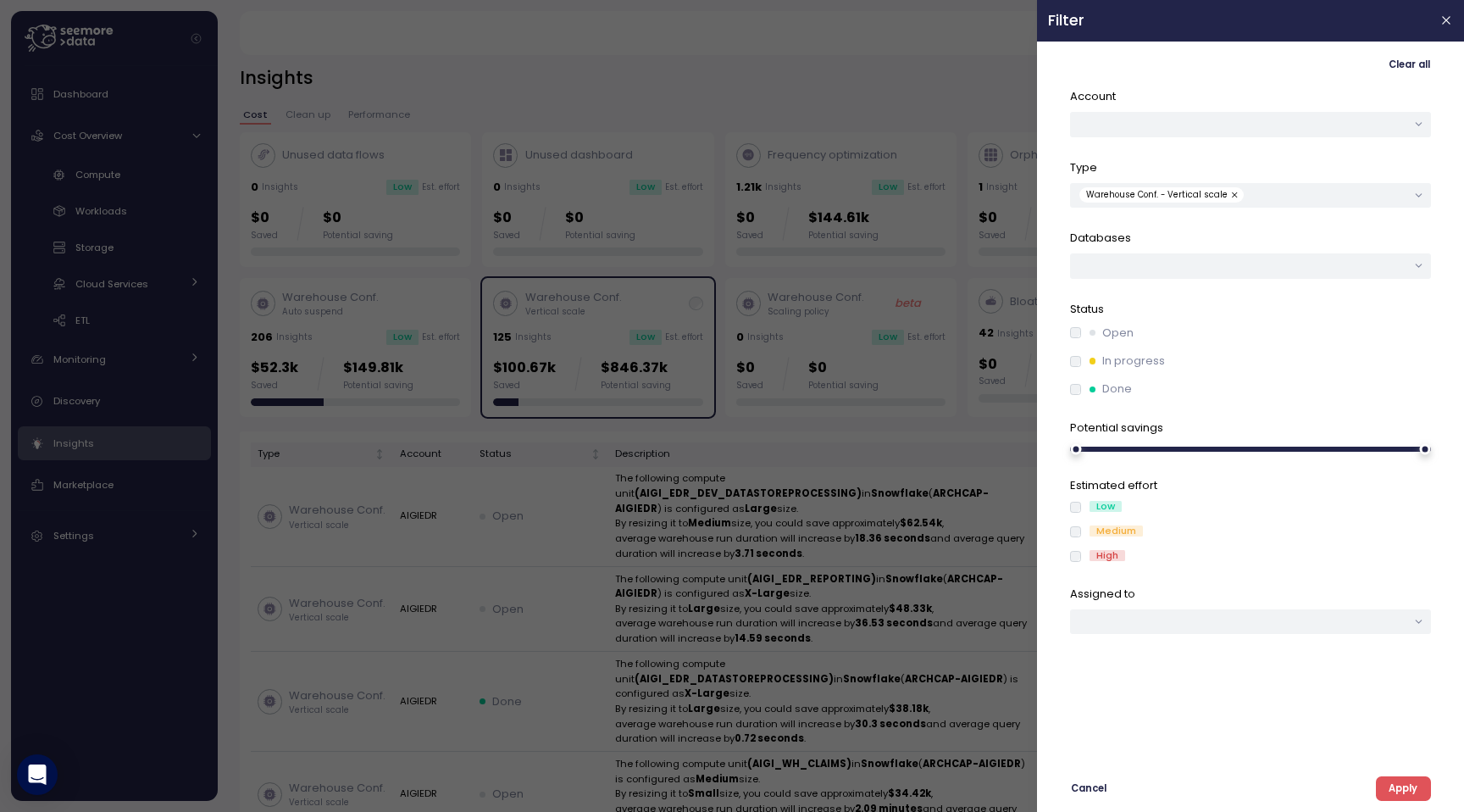
click at [1398, 789] on span "Apply" at bounding box center [1403, 788] width 29 height 23
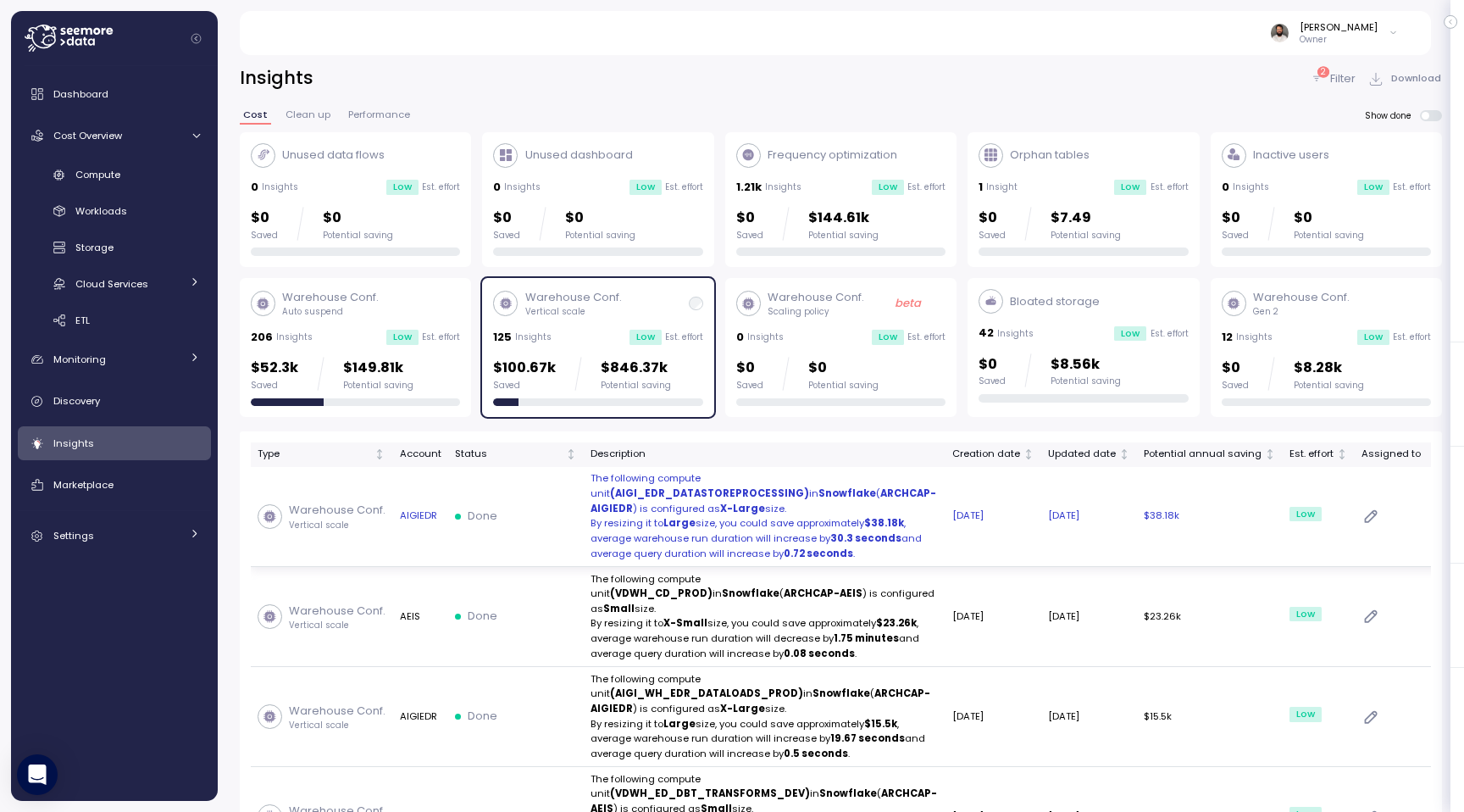
click at [856, 525] on p "By resizing it to Large size, you could save approximately $38.18k ," at bounding box center [765, 523] width 348 height 15
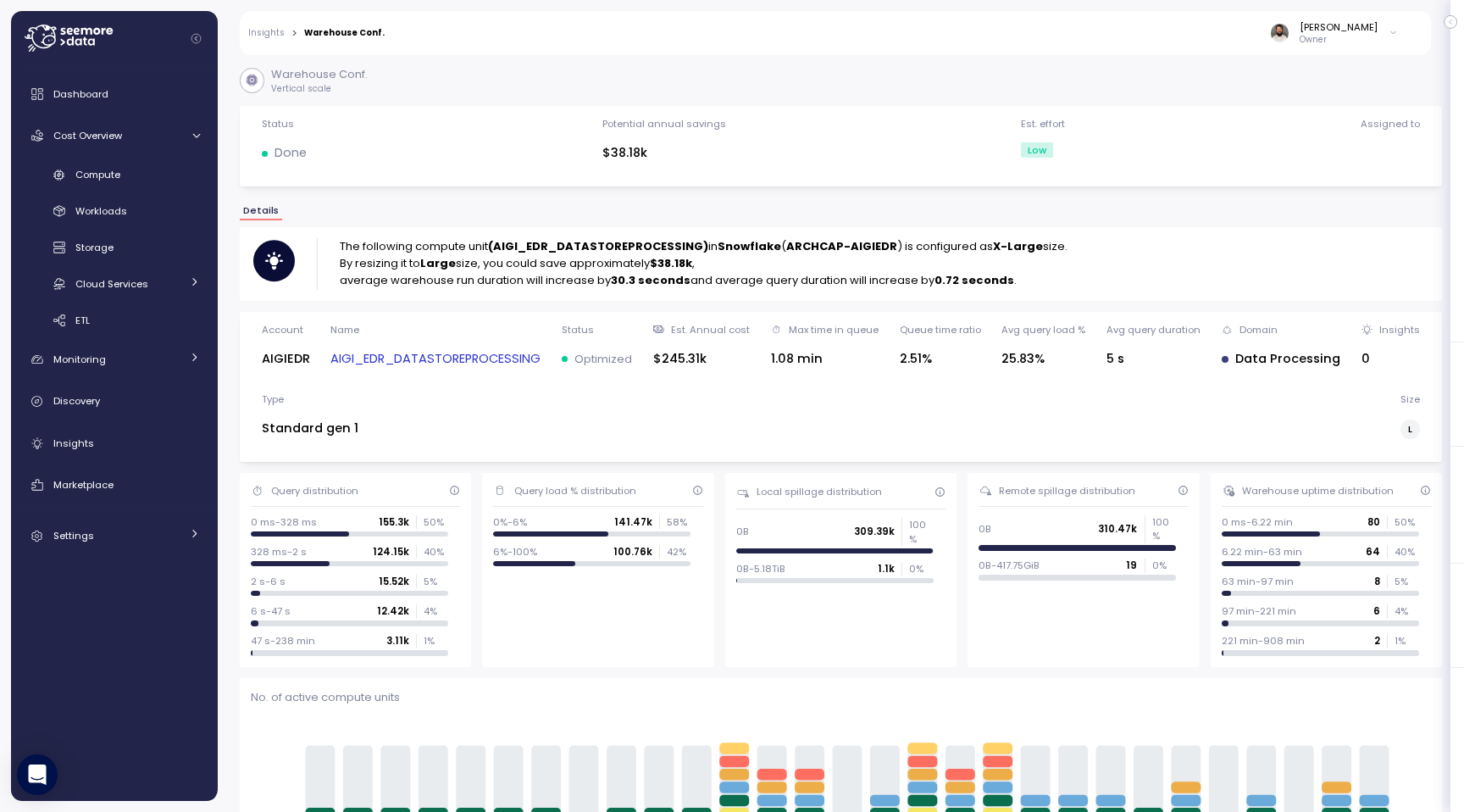
click at [461, 358] on link "AIGI_EDR_DATASTOREPROCESSING" at bounding box center [435, 358] width 211 height 19
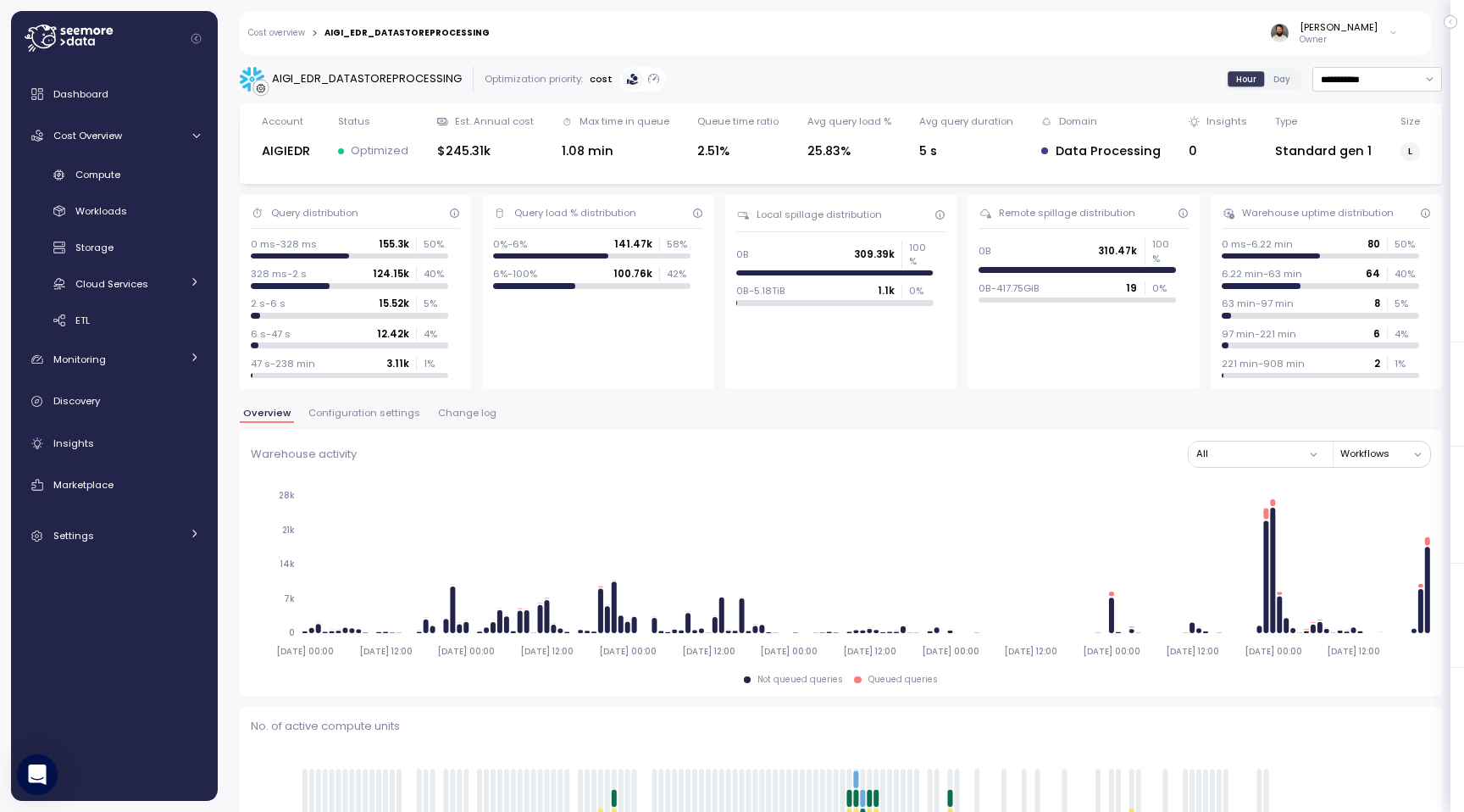
click at [452, 422] on div "Overview Configuration settings Change log" at bounding box center [840, 419] width 1202 height 22
click at [452, 410] on span "Change log" at bounding box center [467, 413] width 58 height 10
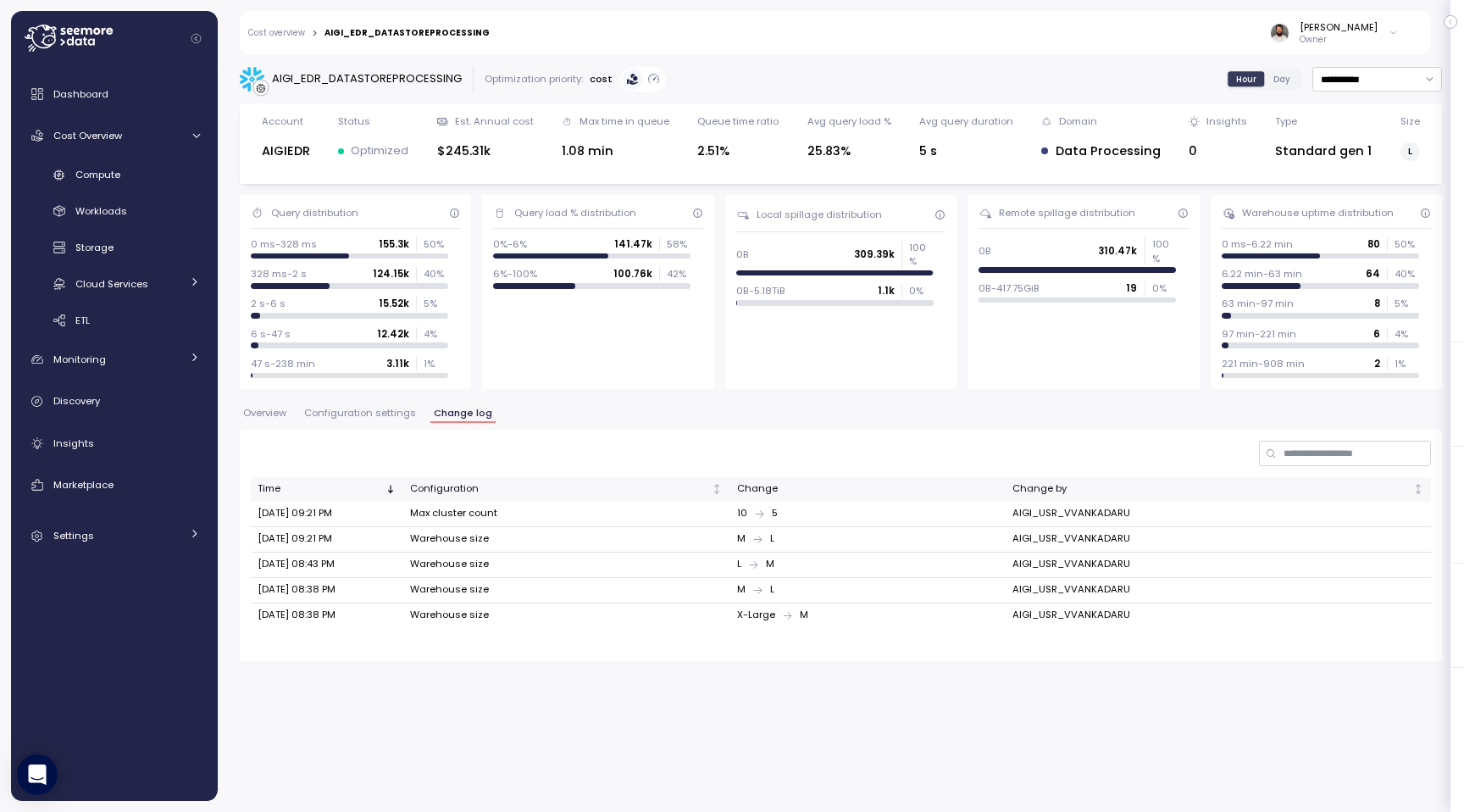
click at [383, 417] on span "Configuration settings" at bounding box center [359, 413] width 112 height 10
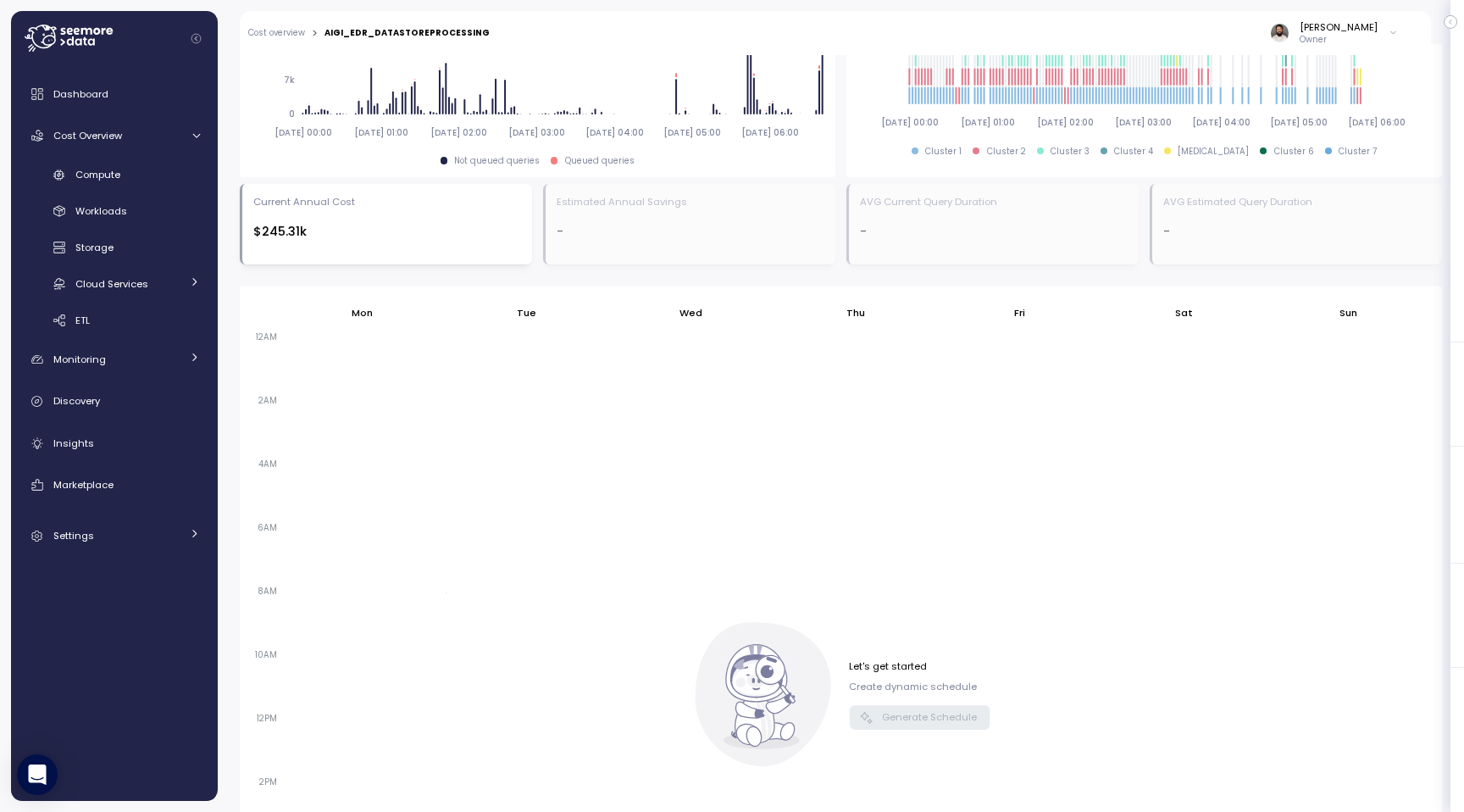
scroll to position [292, 0]
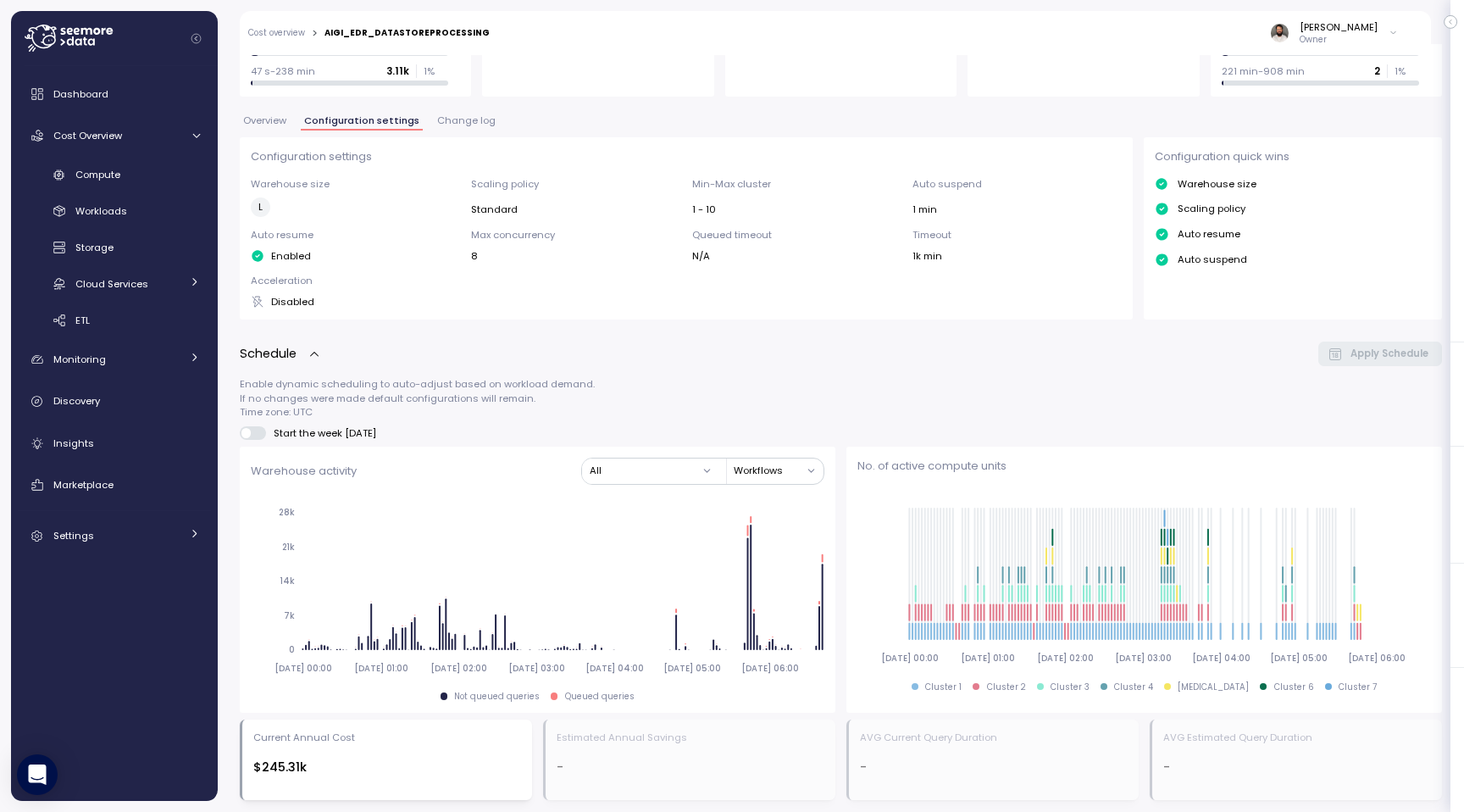
click at [270, 125] on span "Overview" at bounding box center [264, 121] width 43 height 10
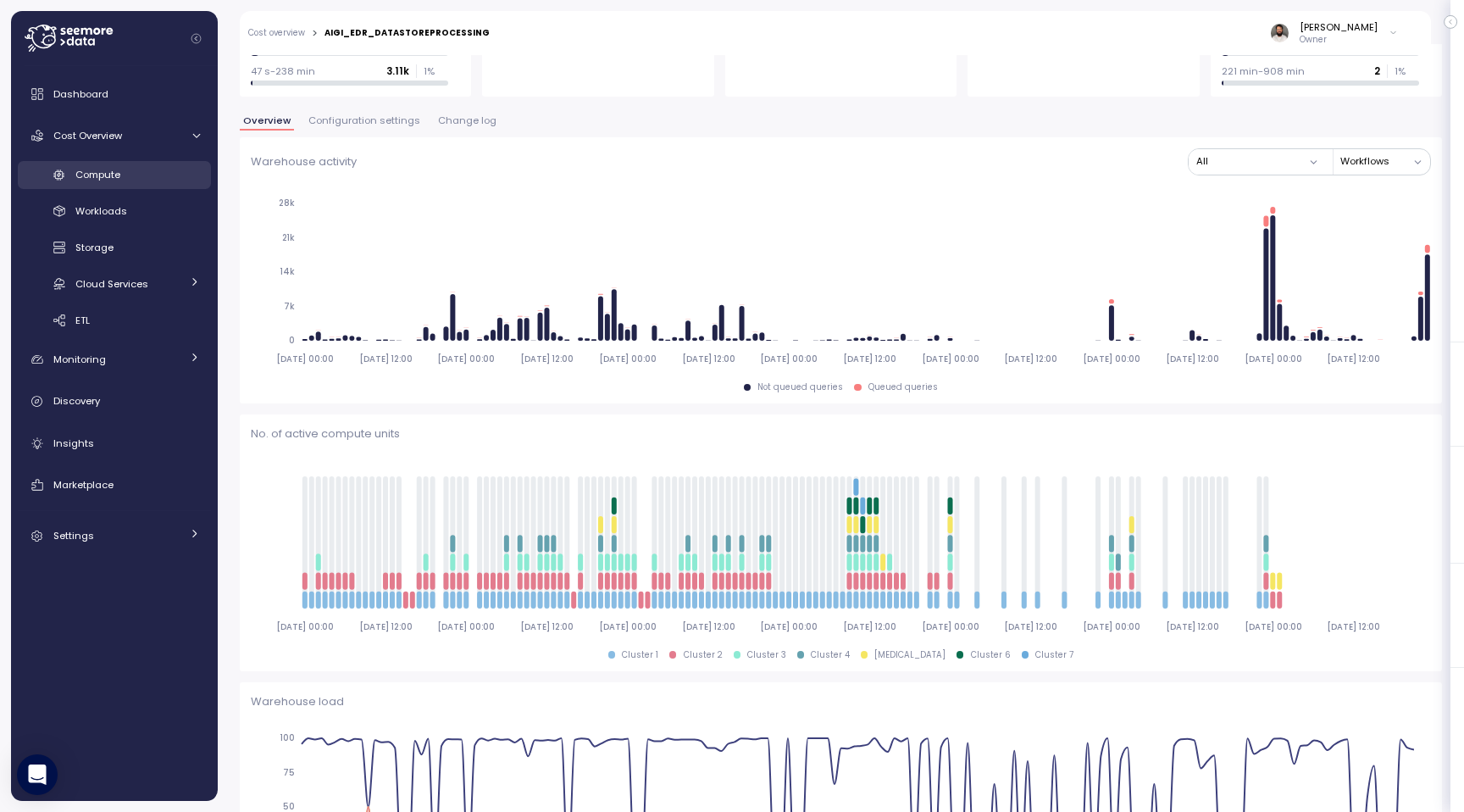
click at [145, 173] on div "Compute" at bounding box center [137, 174] width 124 height 17
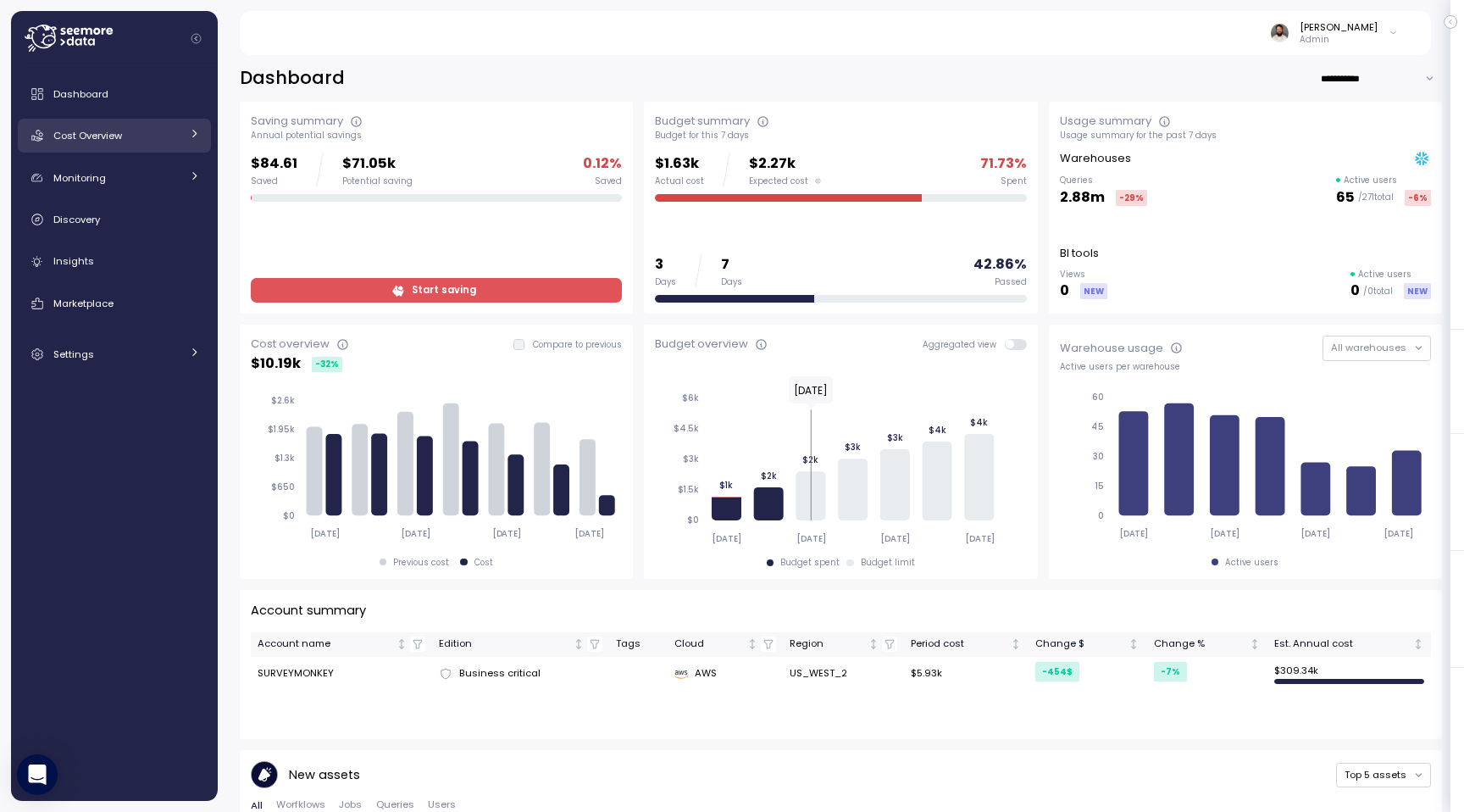
click at [123, 141] on div "Cost Overview" at bounding box center [117, 135] width 127 height 17
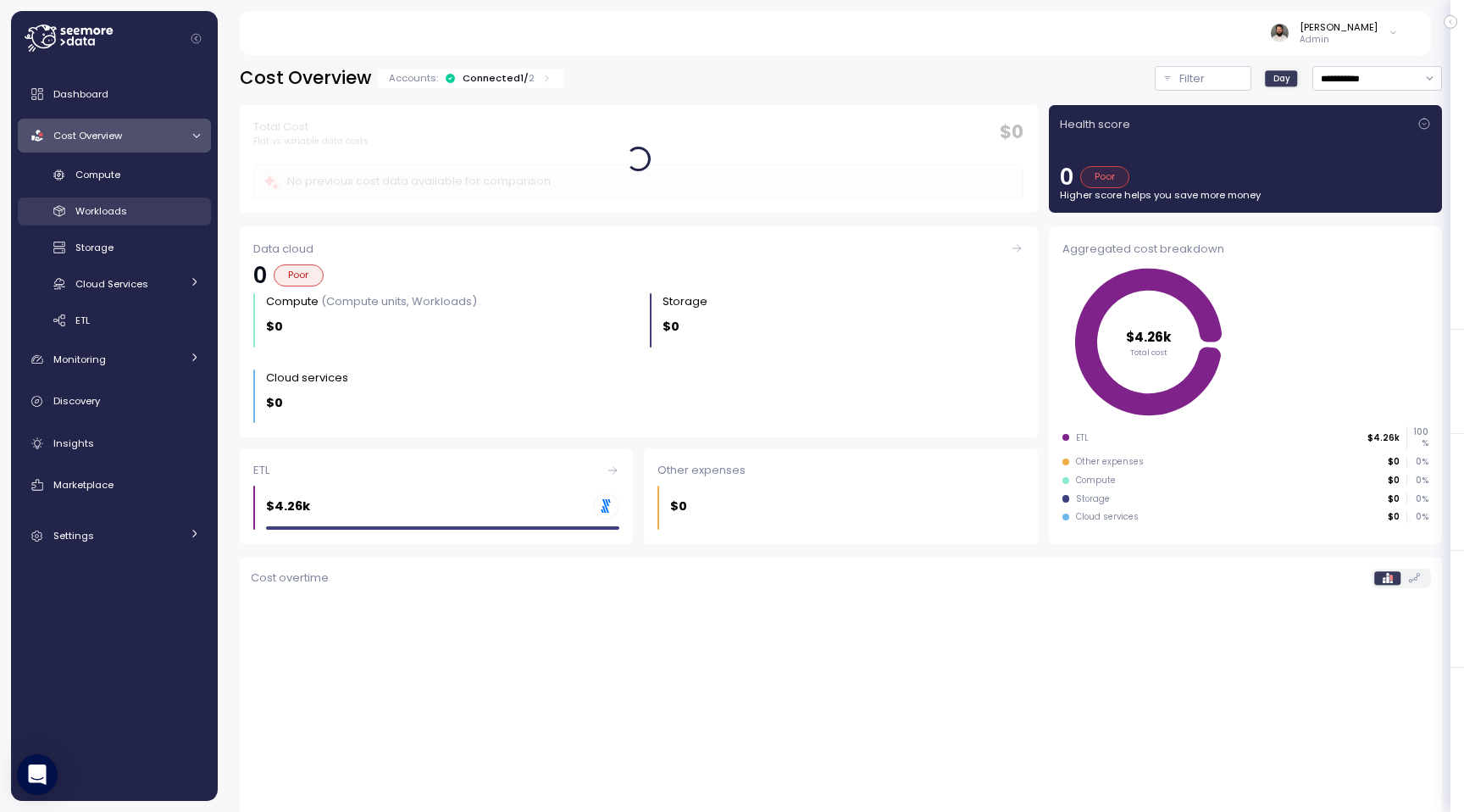
click at [173, 207] on div "Workloads" at bounding box center [137, 210] width 124 height 17
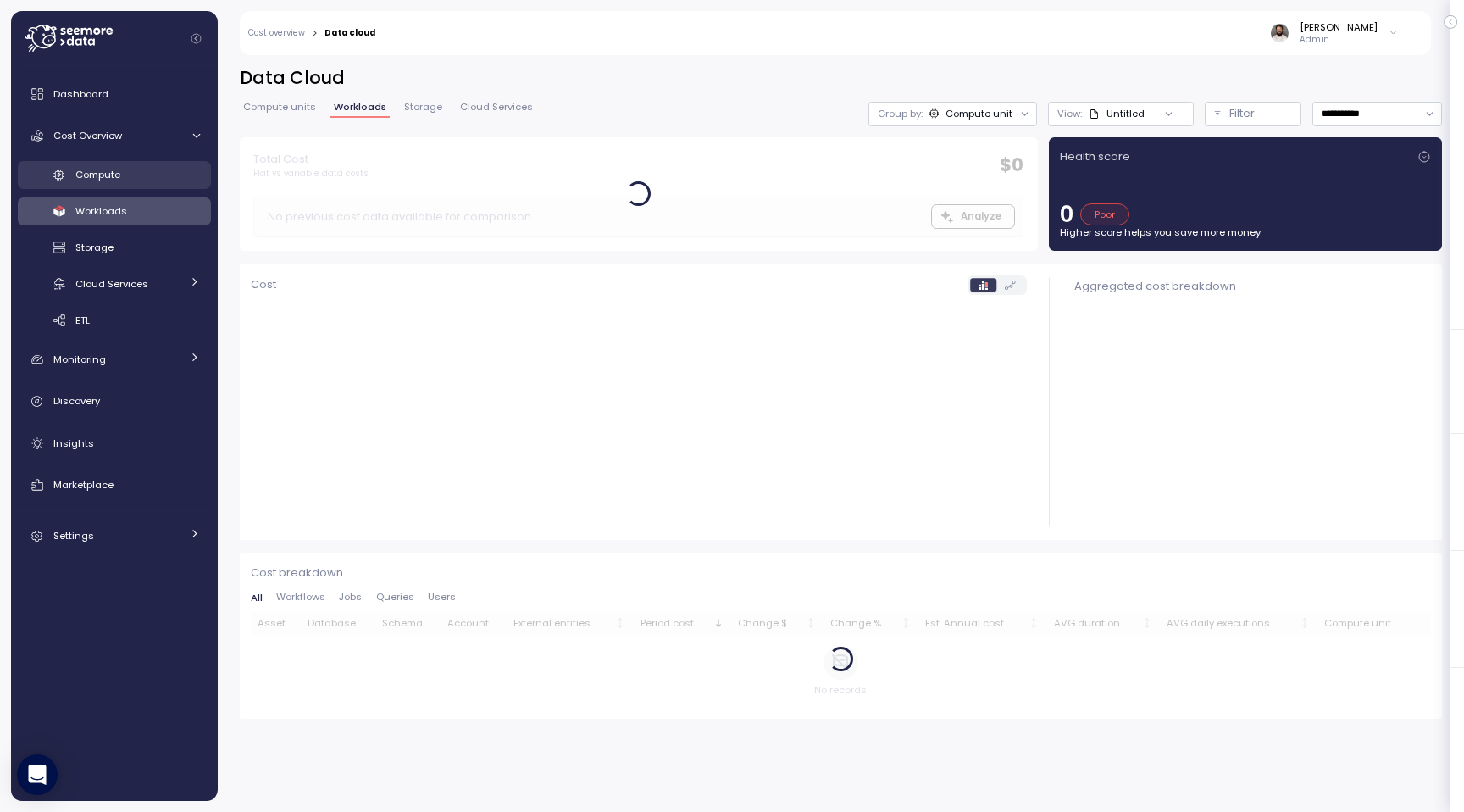
click at [160, 171] on div "Compute" at bounding box center [137, 174] width 124 height 17
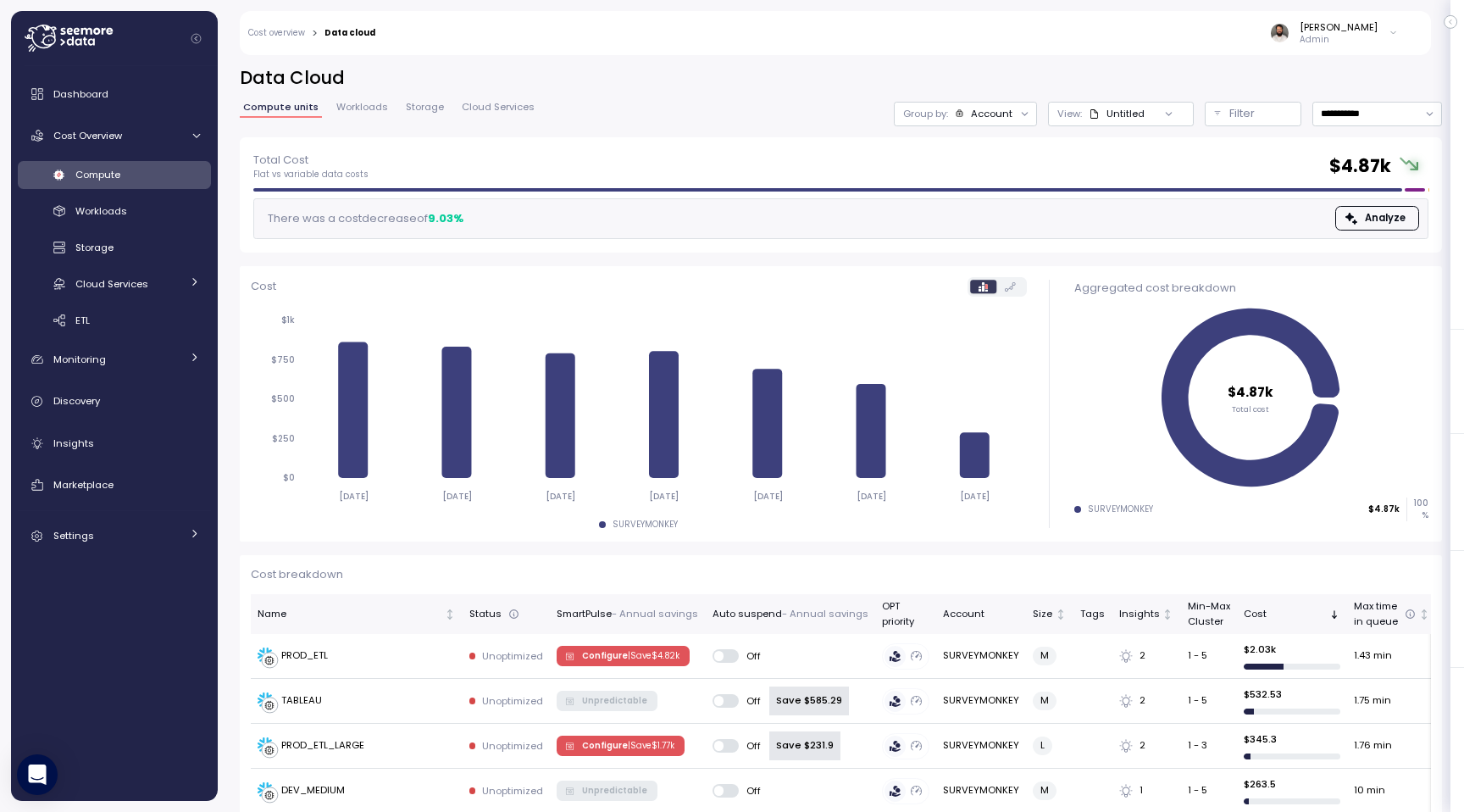
scroll to position [48, 0]
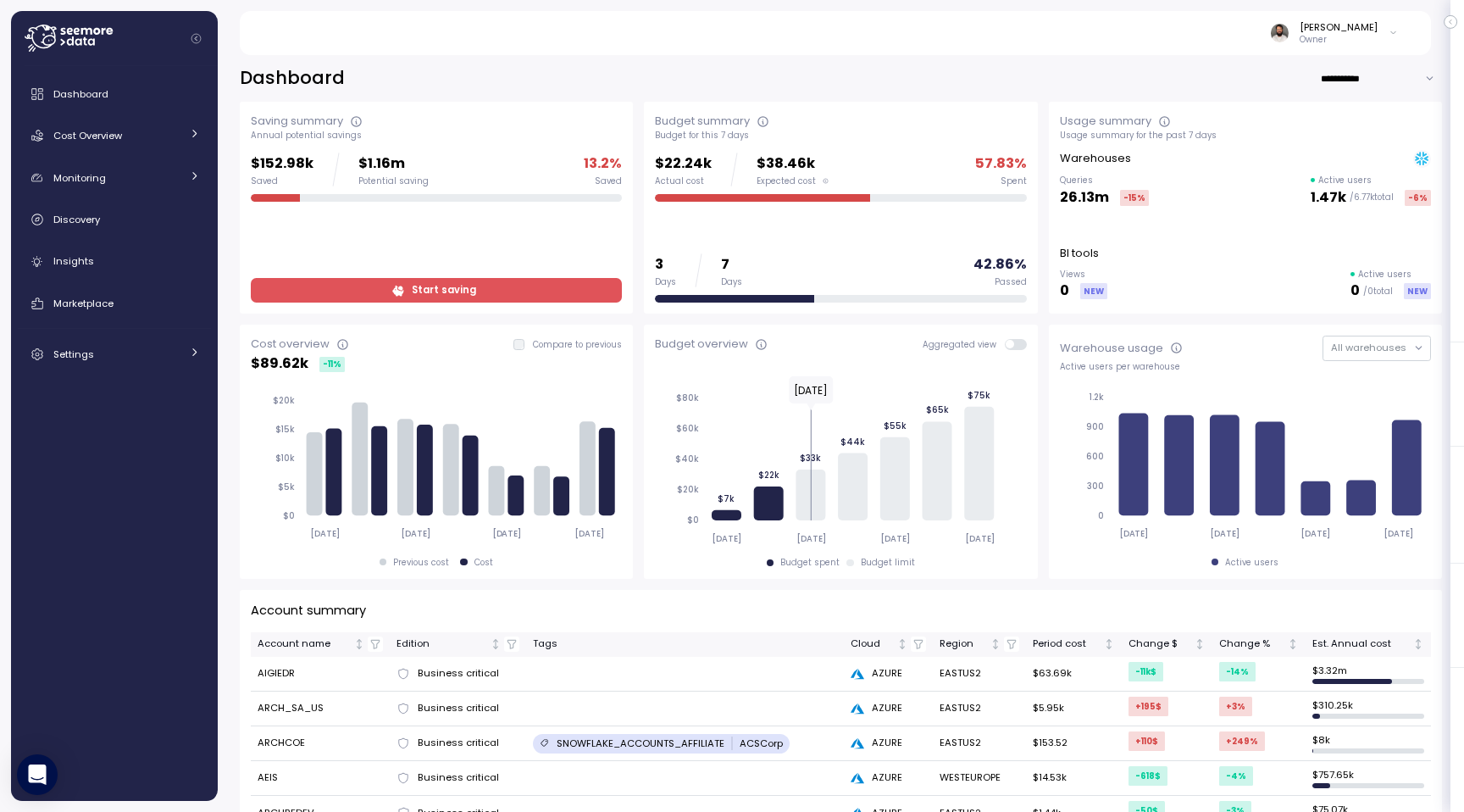
click at [336, 308] on div "Saving summary Annual potential savings $152.98k Saved $1.16m Potential saving …" at bounding box center [436, 207] width 393 height 212
click at [336, 294] on span "Start saving" at bounding box center [434, 291] width 349 height 23
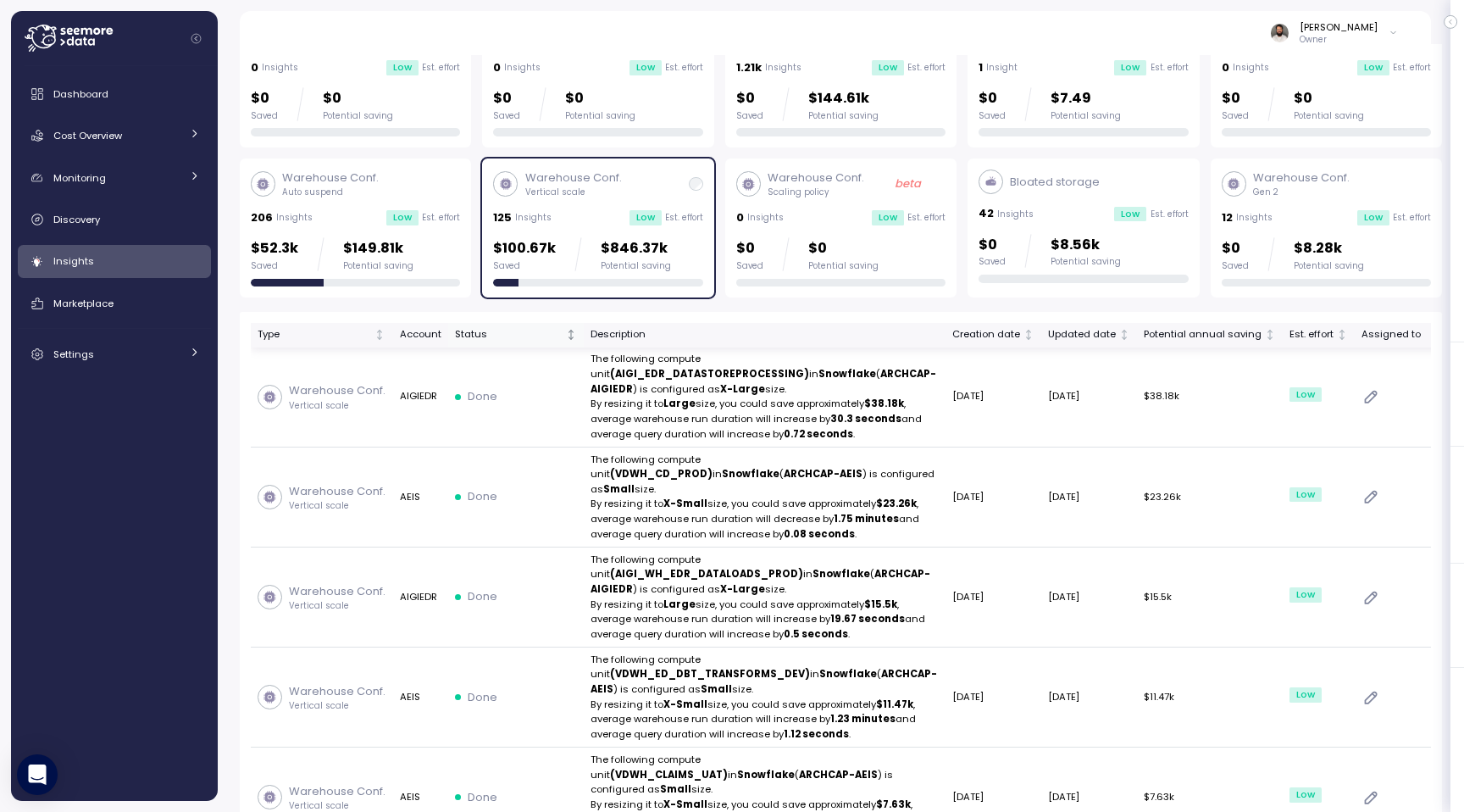
scroll to position [139, 0]
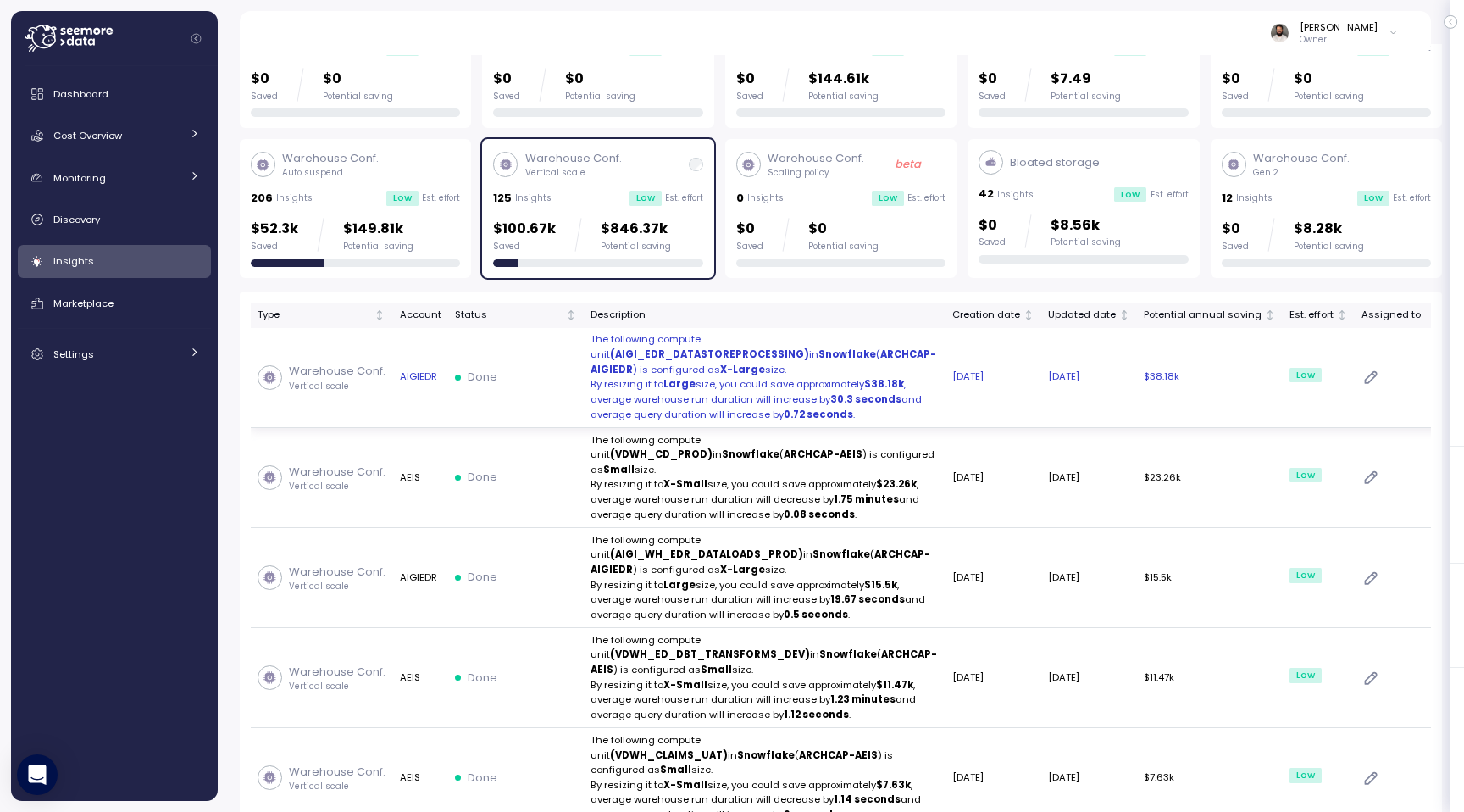
click at [858, 386] on p "By resizing it to Large size, you could save approximately $38.18k ," at bounding box center [765, 384] width 348 height 15
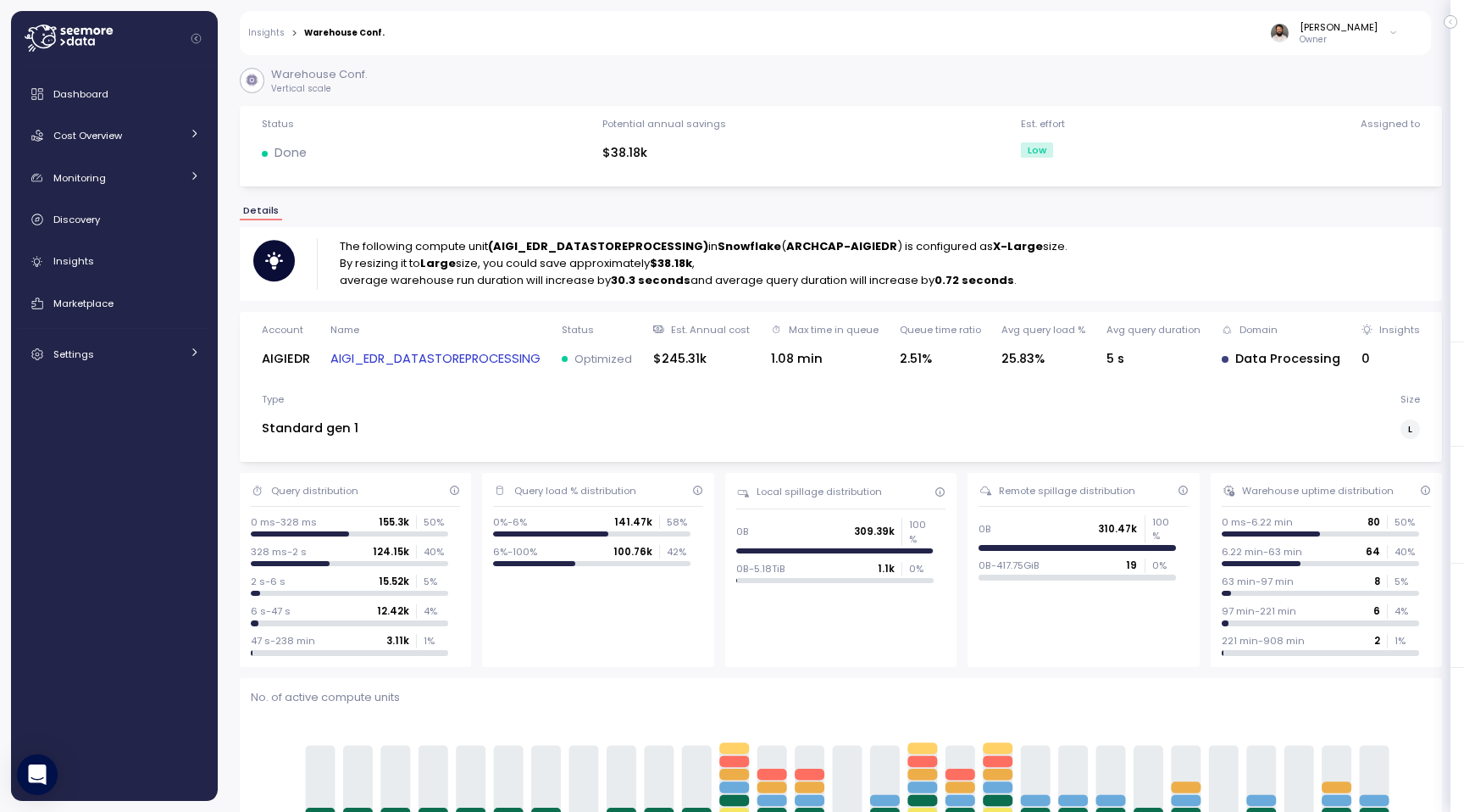
click at [489, 350] on link "AIGI_EDR_DATASTOREPROCESSING" at bounding box center [435, 358] width 211 height 19
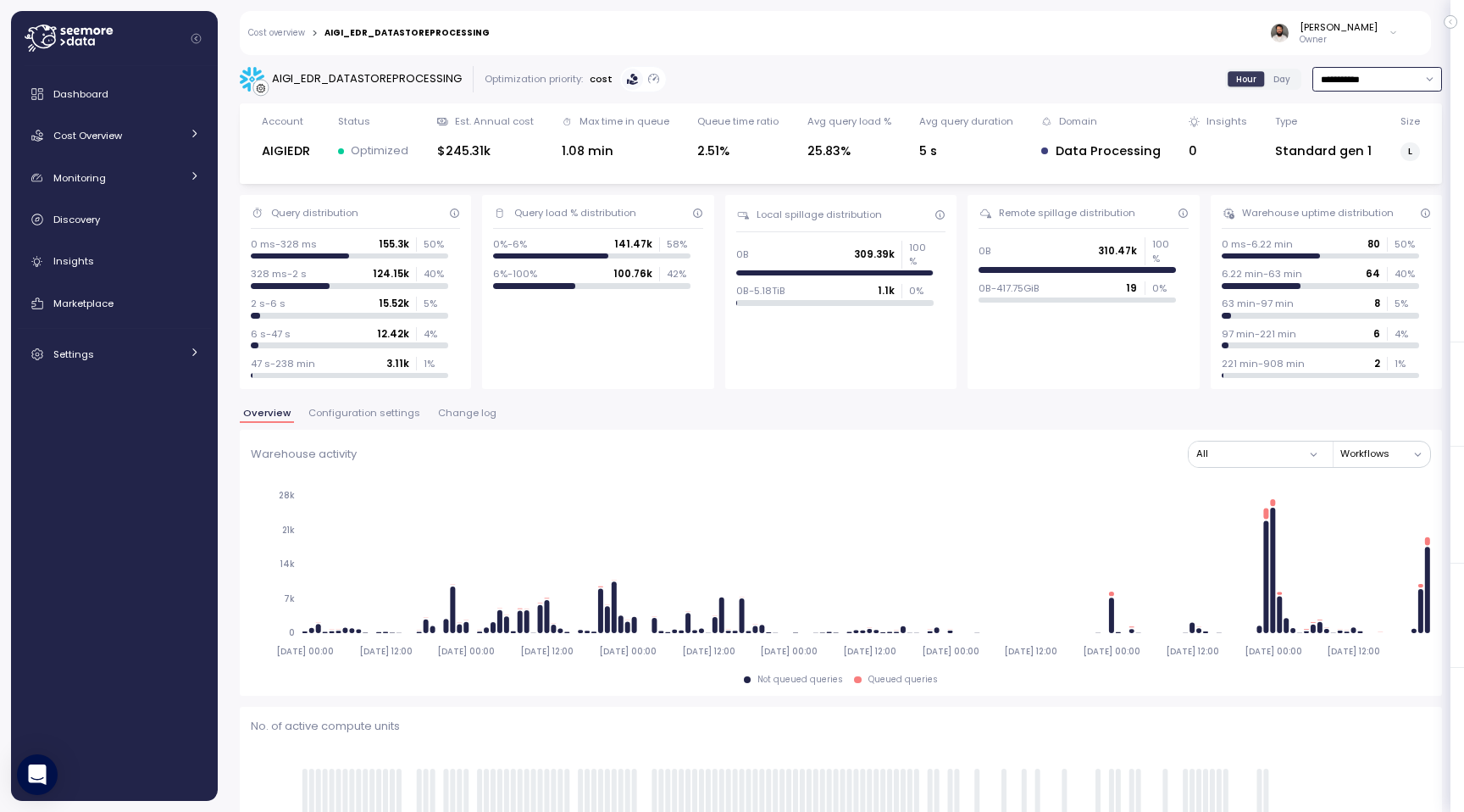
click at [1370, 75] on input "**********" at bounding box center [1377, 79] width 129 height 25
click at [1363, 217] on div "Last 6 months" at bounding box center [1376, 223] width 70 height 13
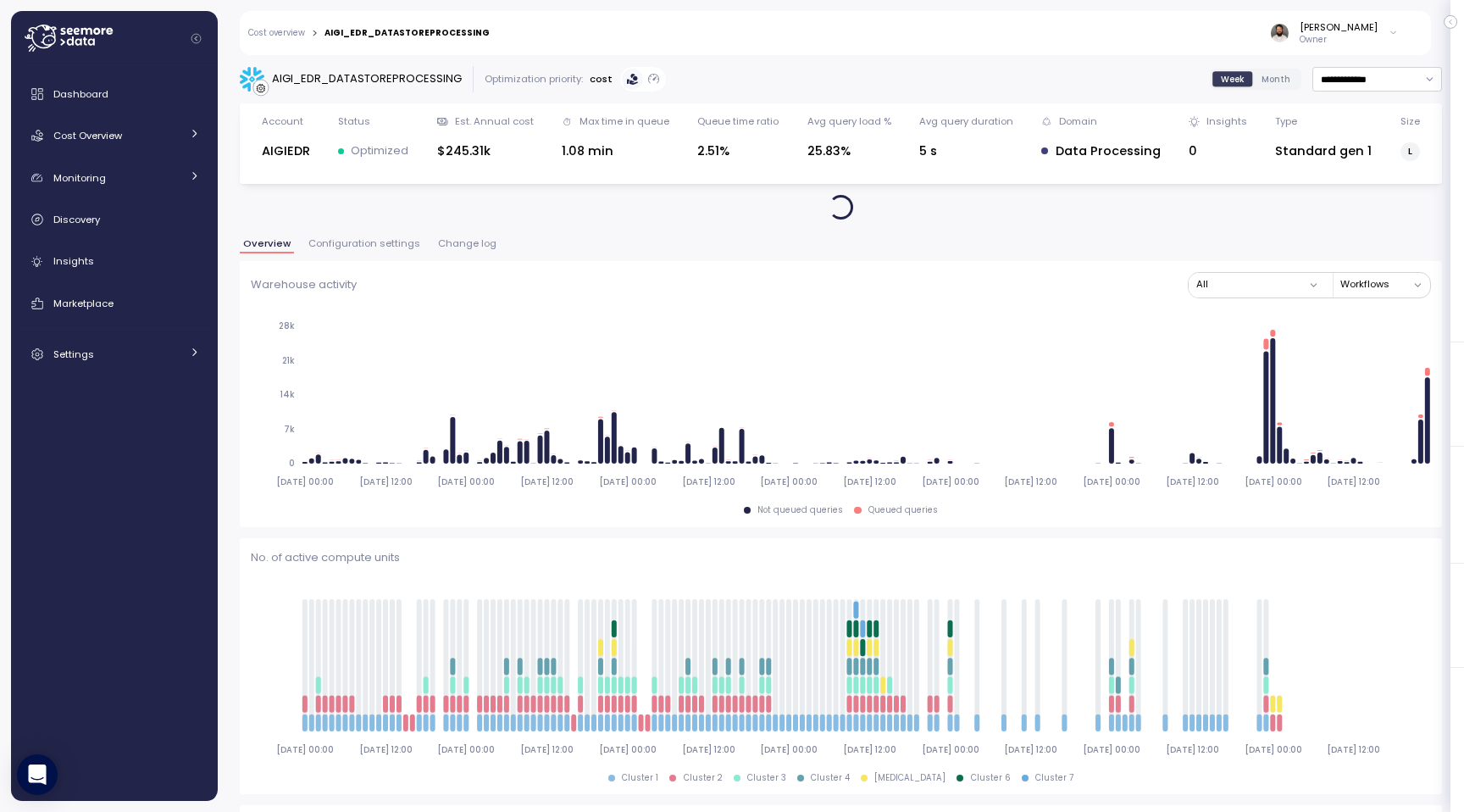
click at [462, 239] on span "Change log" at bounding box center [467, 243] width 58 height 10
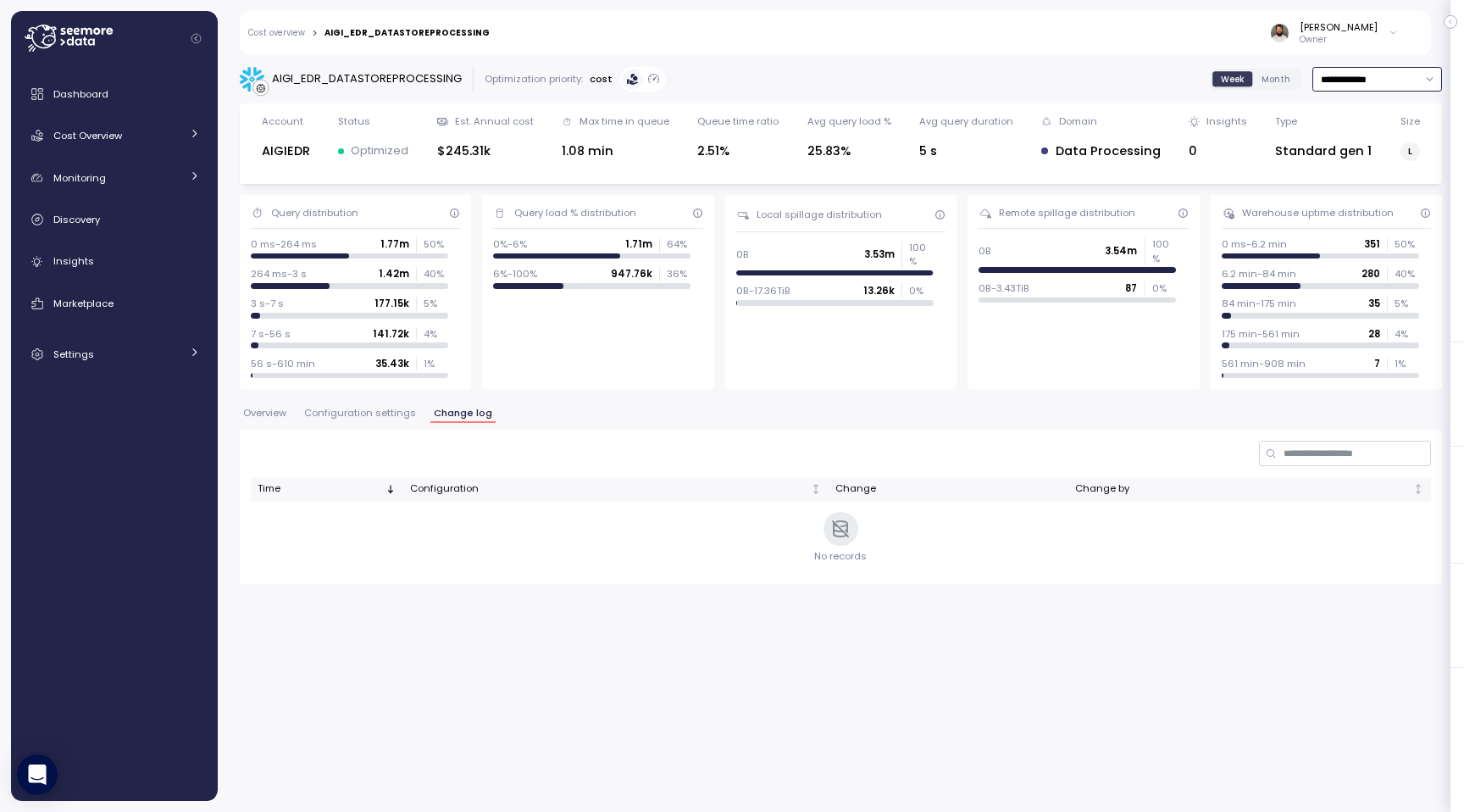
click at [1393, 70] on input "**********" at bounding box center [1377, 79] width 129 height 25
click at [1379, 162] on div "Last 7 days" at bounding box center [1368, 157] width 55 height 13
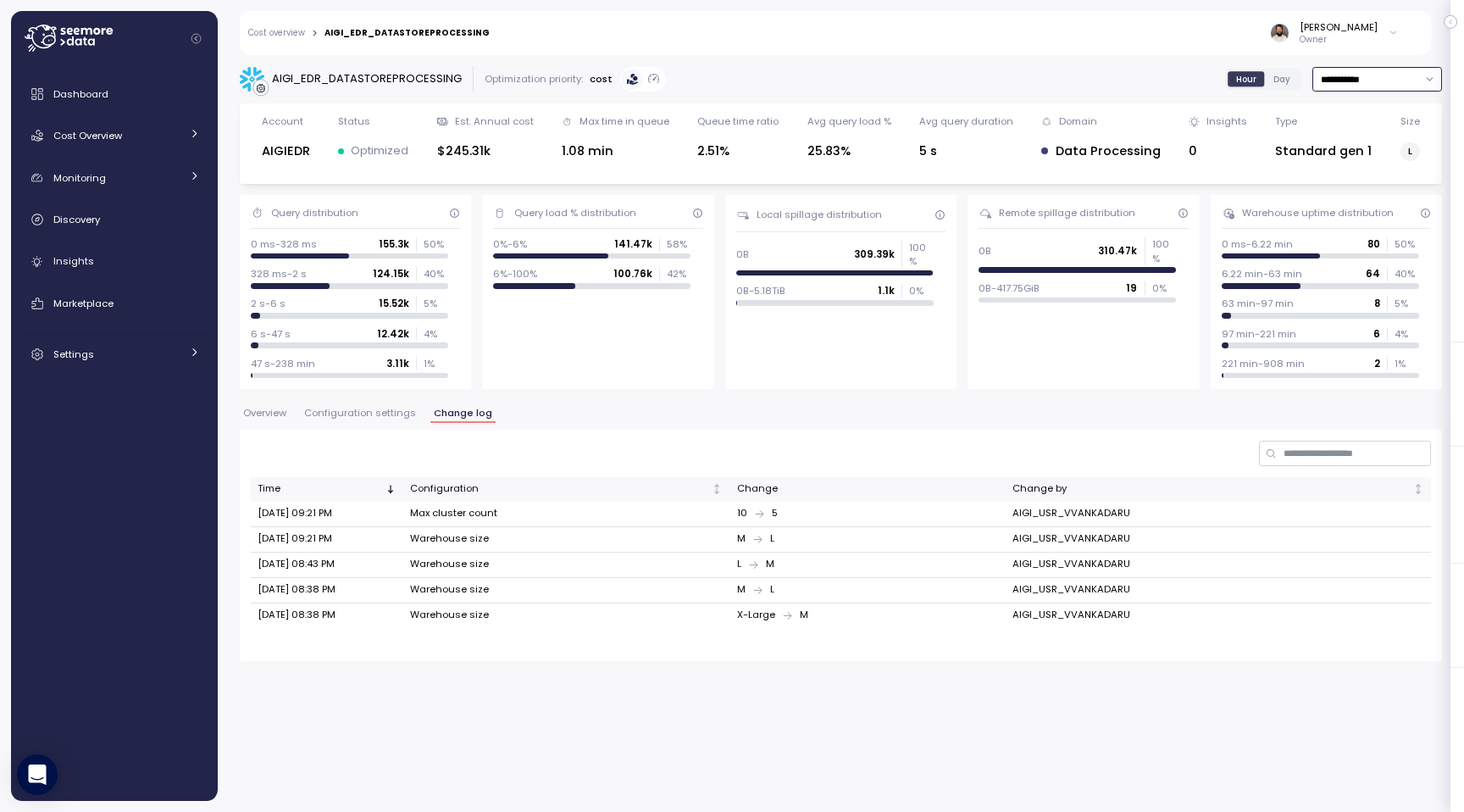
click at [1369, 82] on input "**********" at bounding box center [1377, 79] width 129 height 25
click at [1367, 223] on div "Last 6 months" at bounding box center [1376, 223] width 70 height 13
type input "**********"
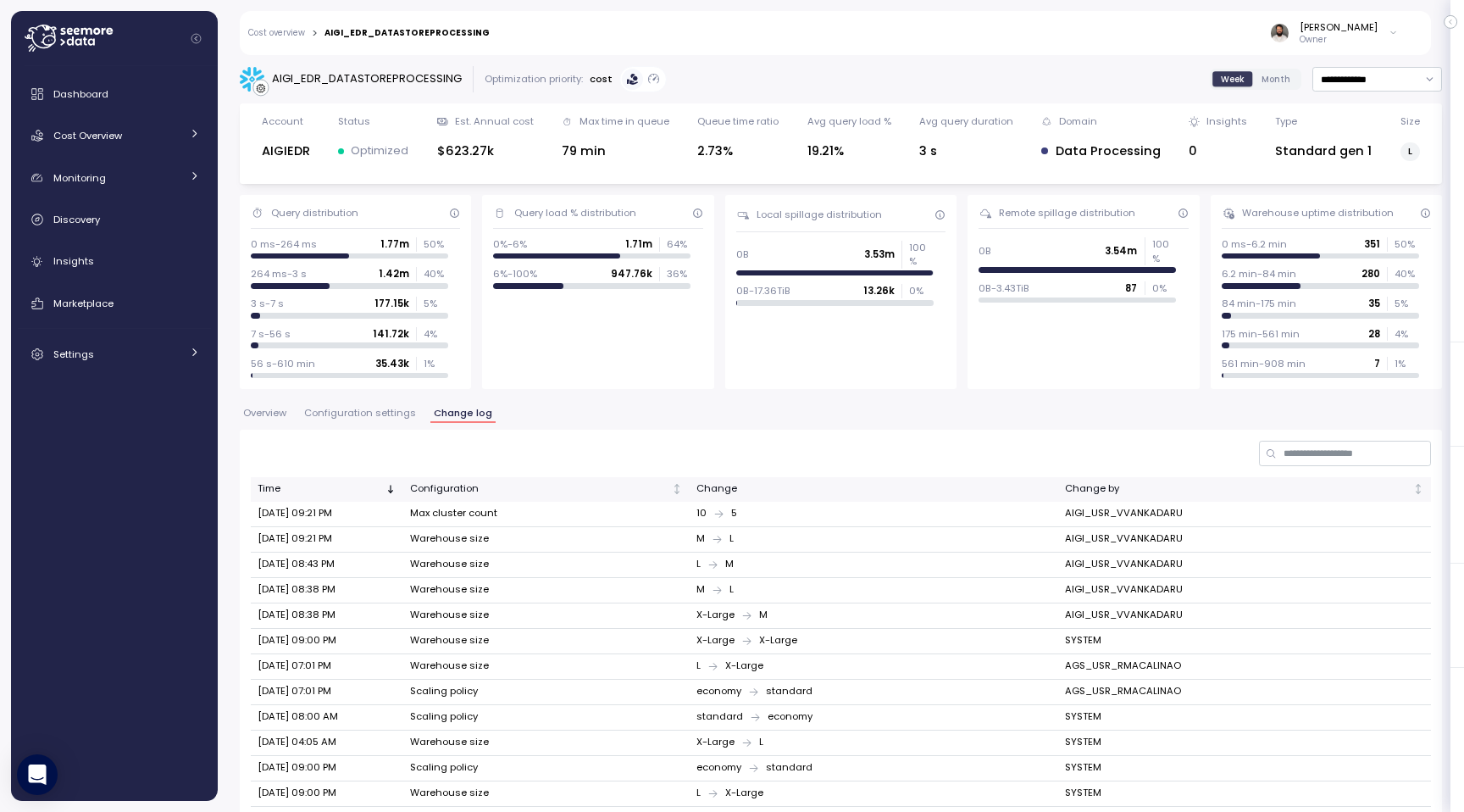
click at [292, 29] on link "Cost overview" at bounding box center [277, 33] width 56 height 9
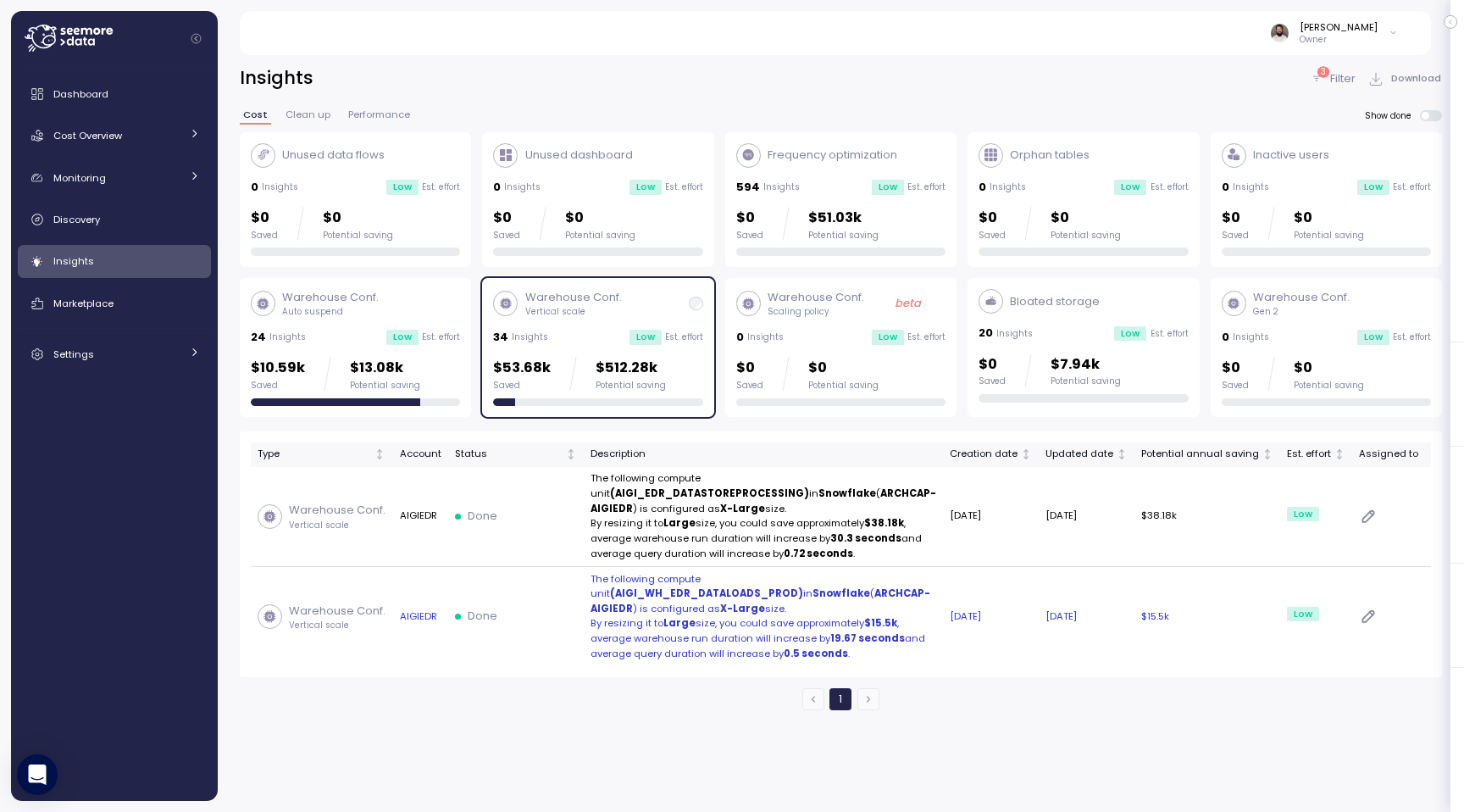
click at [1163, 611] on td "$15.5k" at bounding box center [1207, 616] width 145 height 100
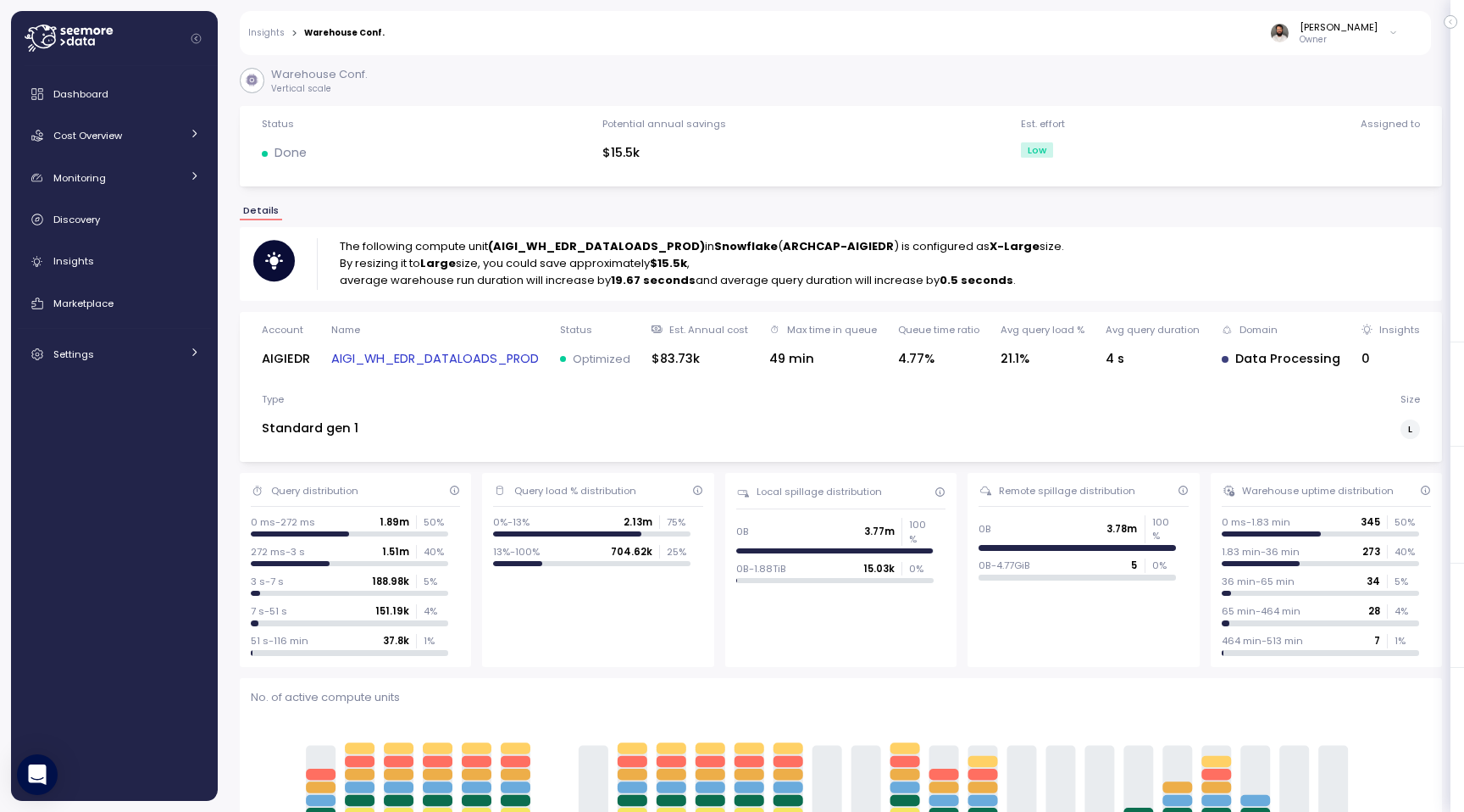
click at [450, 357] on link "AIGI_WH_EDR_DATALOADS_PROD" at bounding box center [435, 358] width 208 height 19
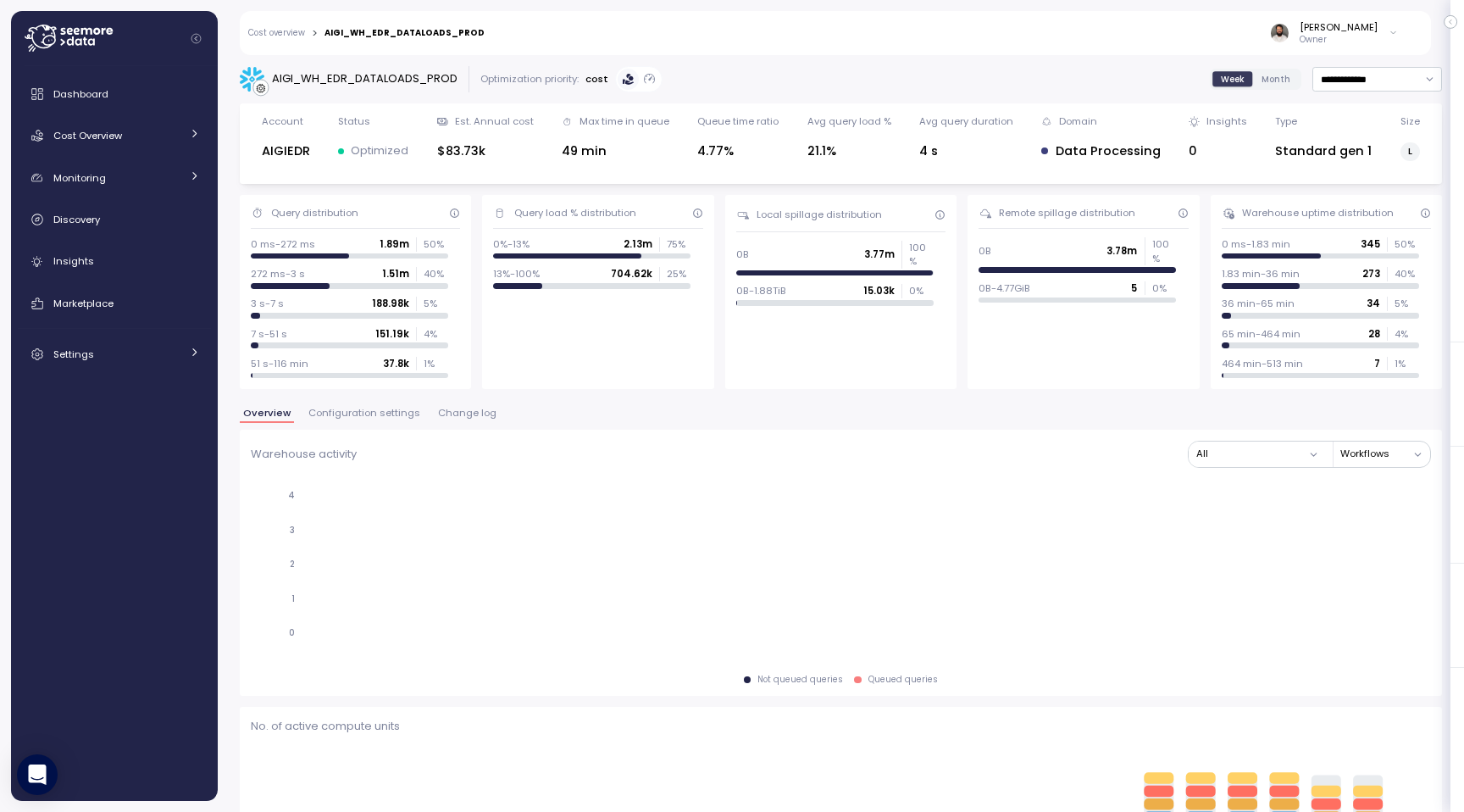
click at [442, 33] on div "AIGI_WH_EDR_DATALOADS_PROD" at bounding box center [404, 33] width 160 height 9
copy div "AIGI_WH_EDR_DATALOADS_PROD"
click at [1330, 90] on input "**********" at bounding box center [1377, 79] width 129 height 25
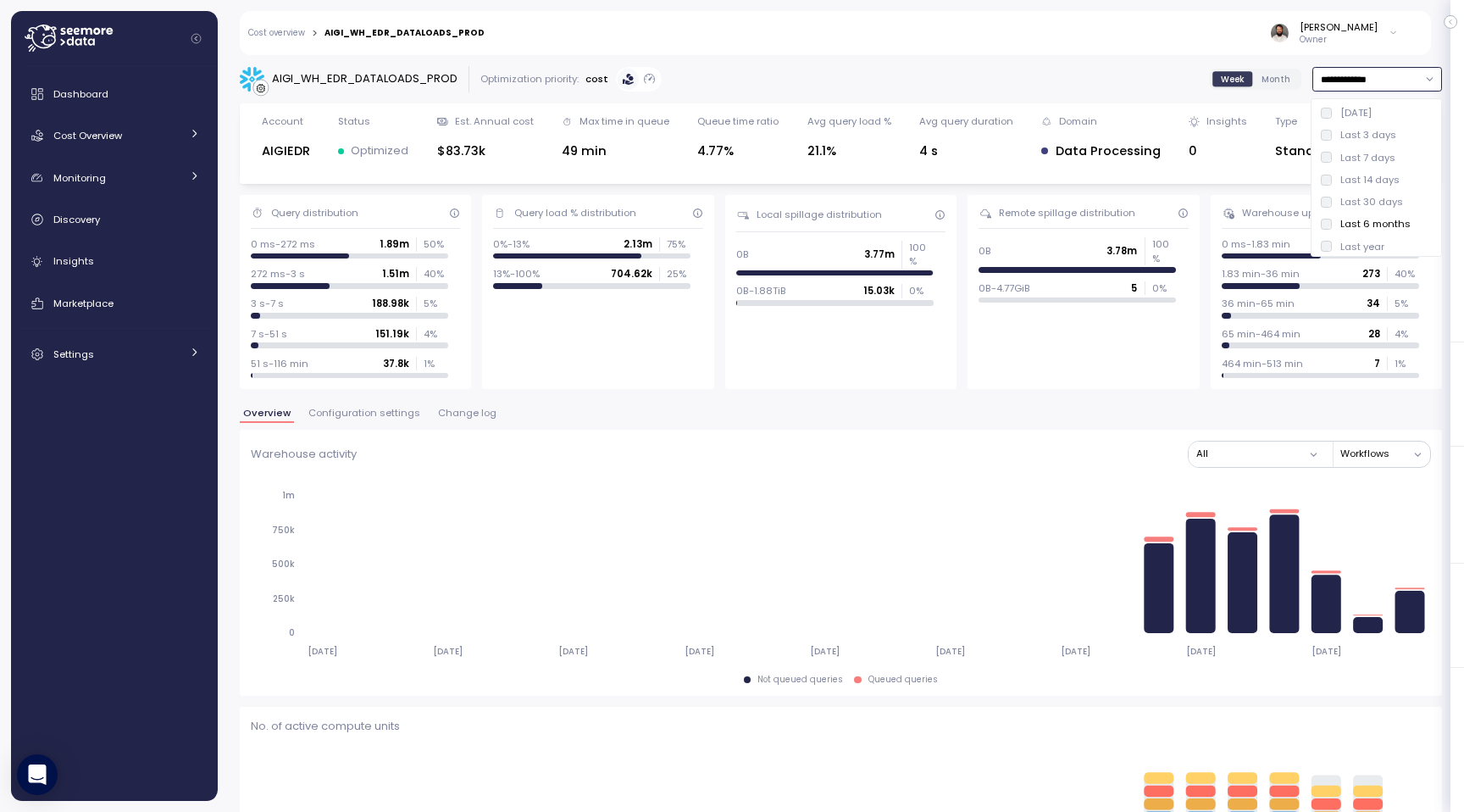
click at [1357, 161] on div "Last 7 days" at bounding box center [1368, 157] width 55 height 13
type input "**********"
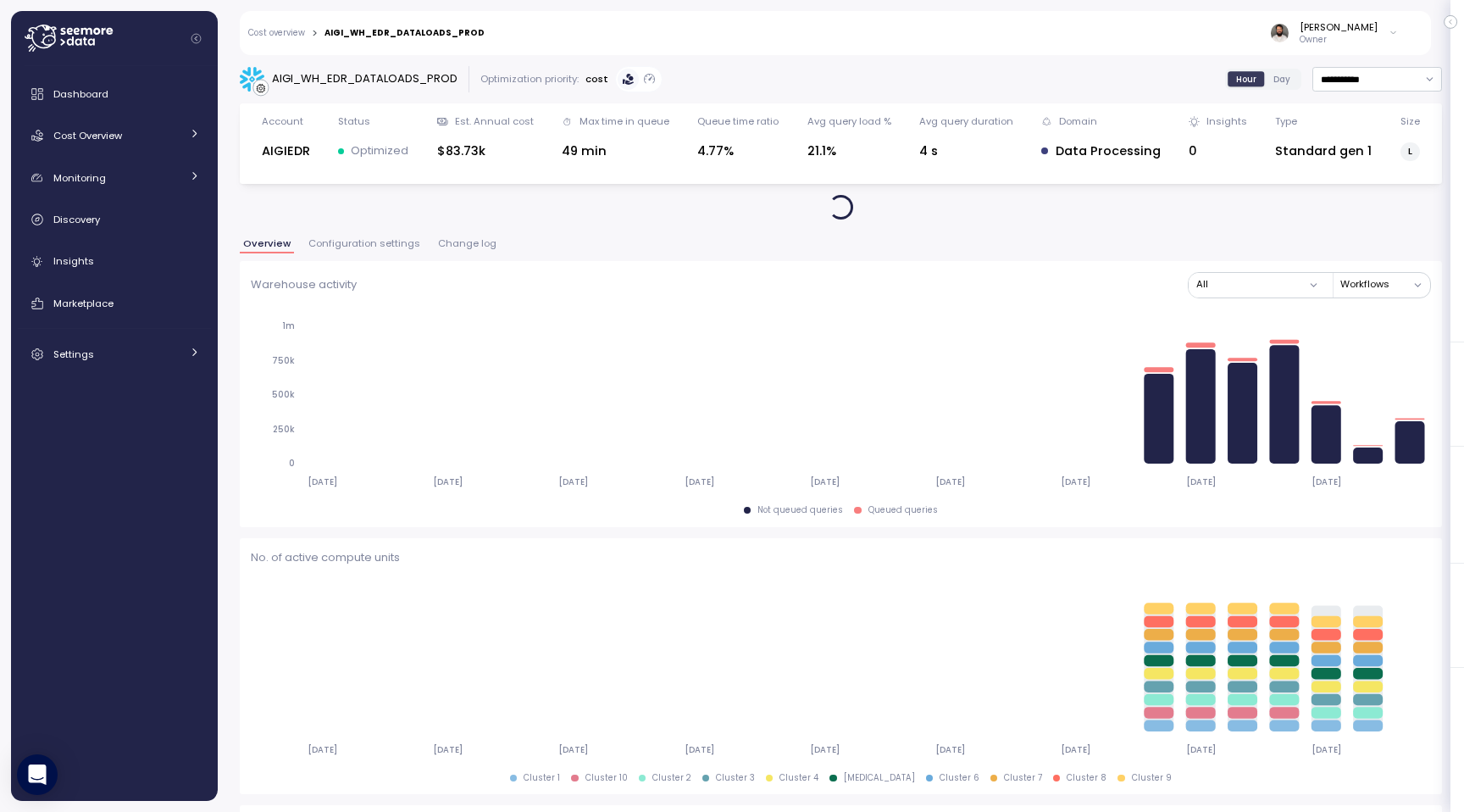
click at [474, 240] on span "Change log" at bounding box center [467, 243] width 58 height 10
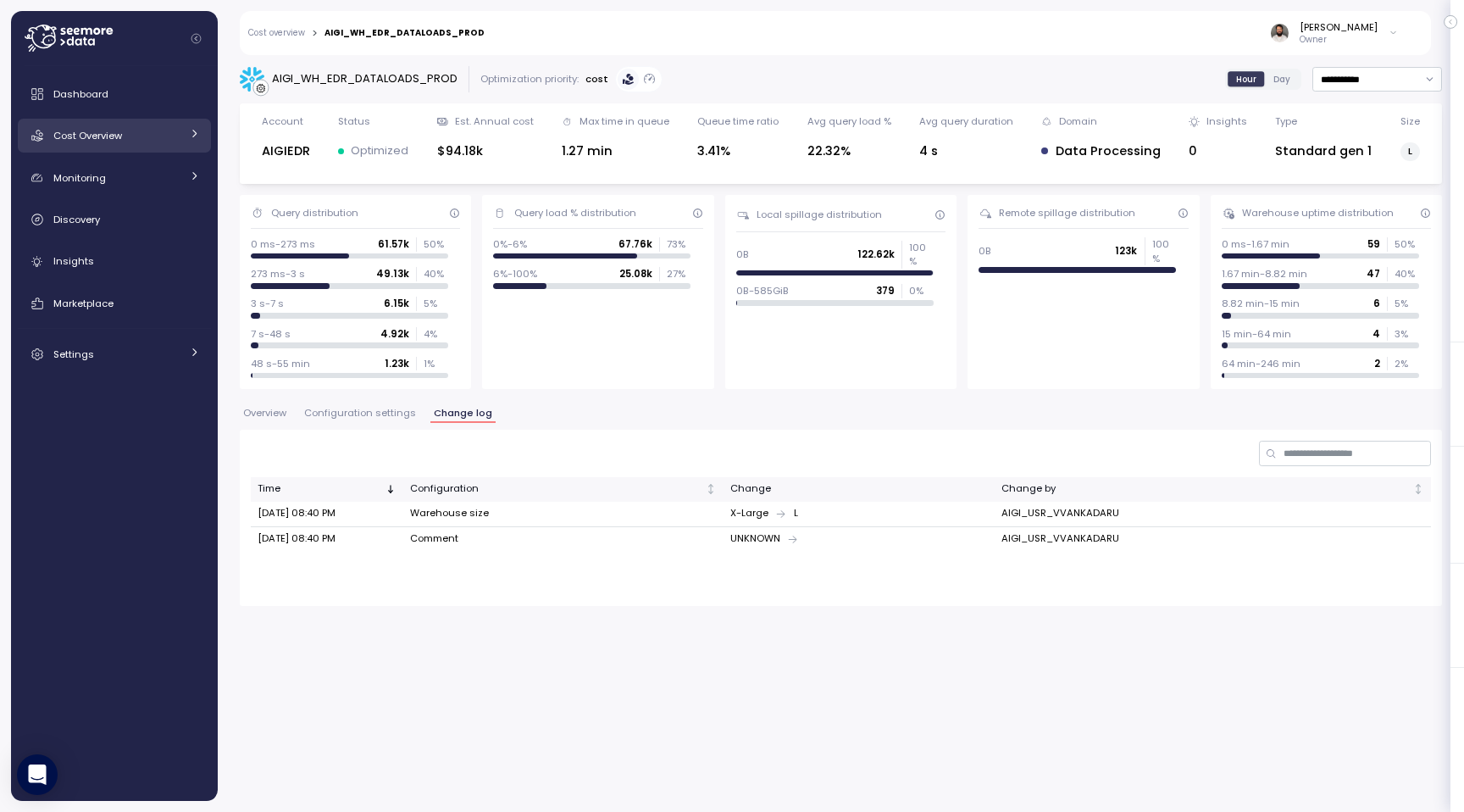
click at [152, 143] on div "Cost Overview" at bounding box center [117, 135] width 127 height 17
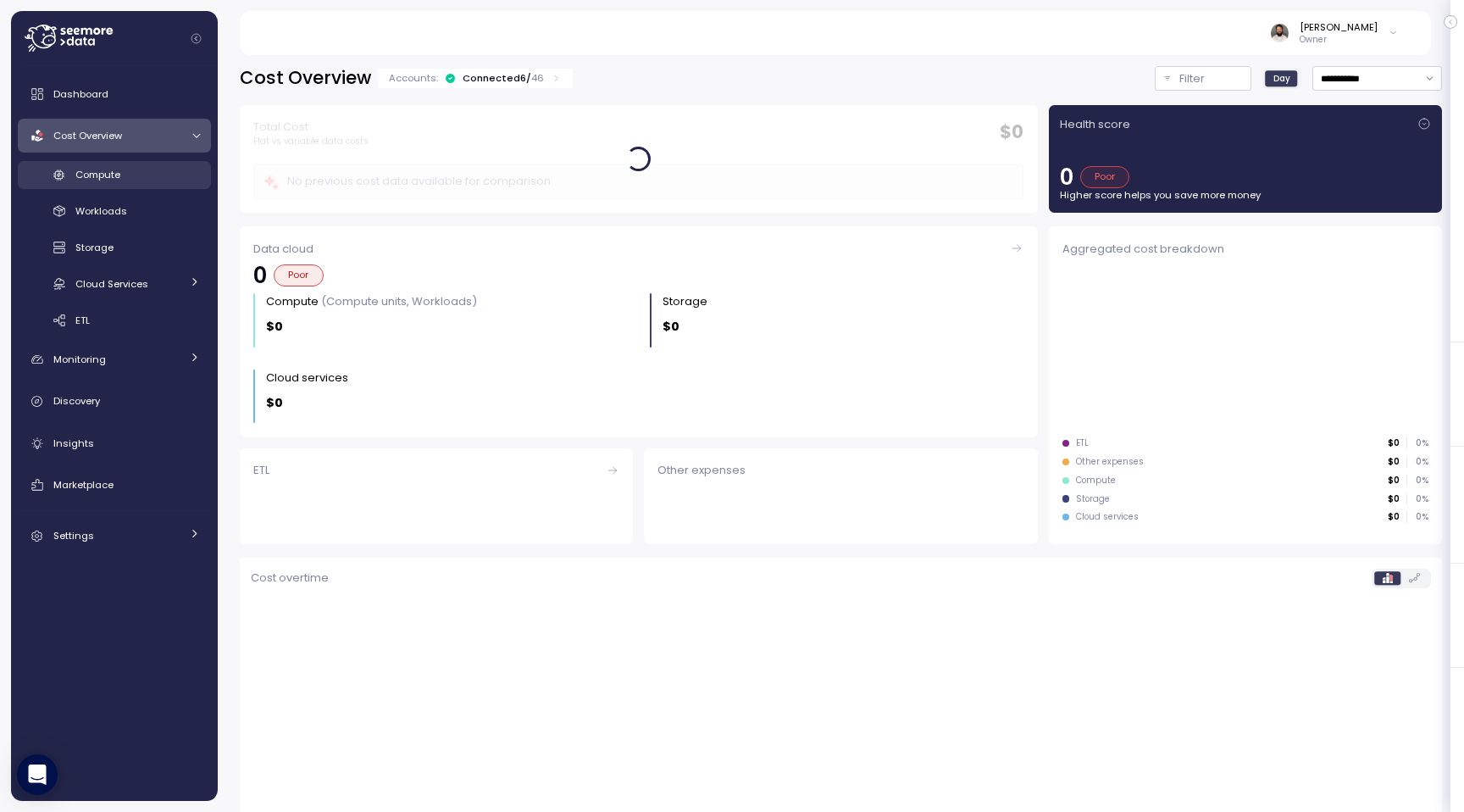
click at [148, 172] on div "Compute" at bounding box center [137, 174] width 124 height 17
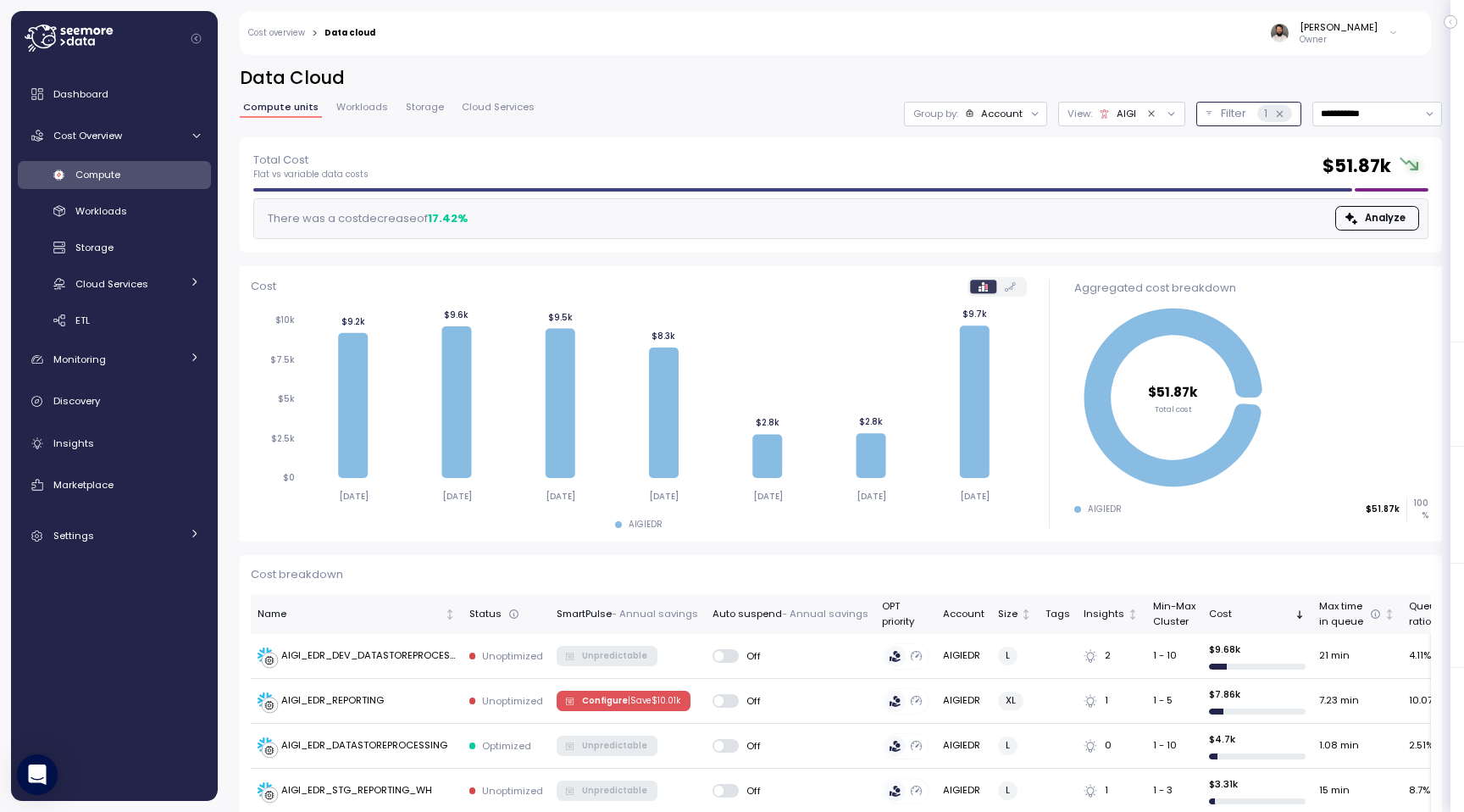
click at [1222, 122] on p "Filter" at bounding box center [1233, 113] width 26 height 17
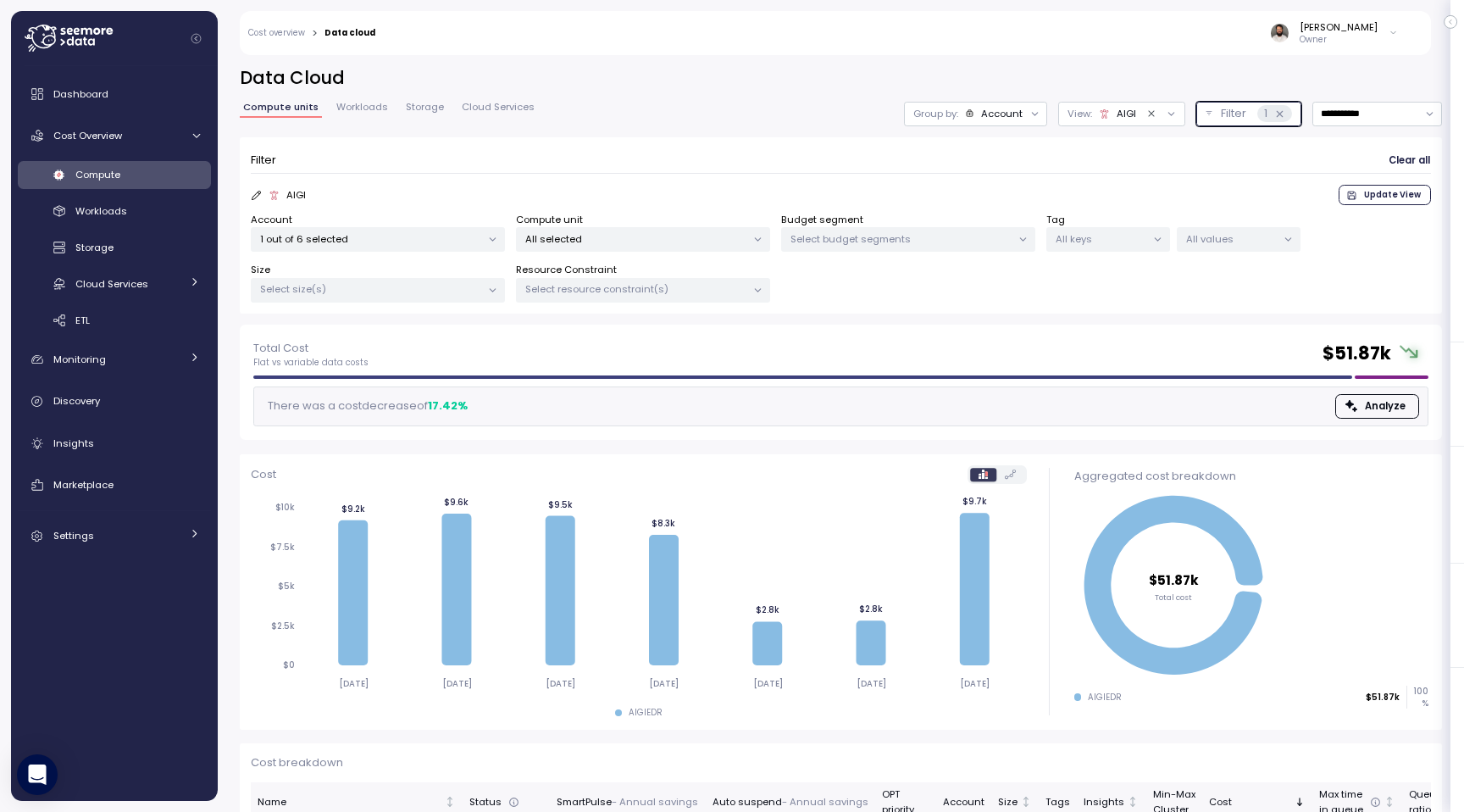
click at [581, 241] on p "All selected" at bounding box center [635, 239] width 221 height 13
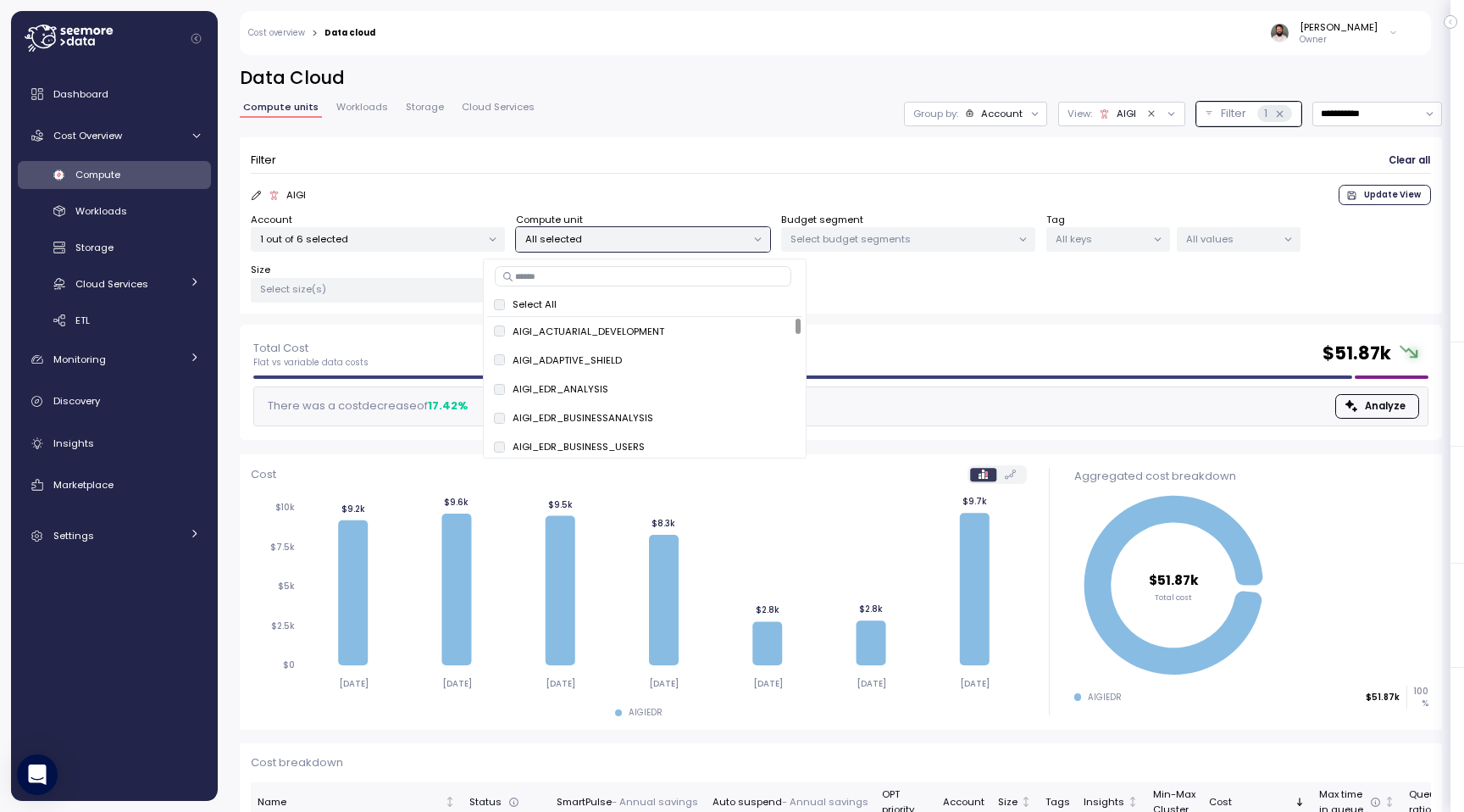
click at [579, 286] on div "Select All AIGI_ACTUARIAL_DEVELOPMENT only AIGI_ADAPTIVE_SHIELD only AIGI_EDR_A…" at bounding box center [644, 358] width 323 height 200
click at [579, 284] on input at bounding box center [643, 276] width 297 height 20
paste input "**********"
type input "**********"
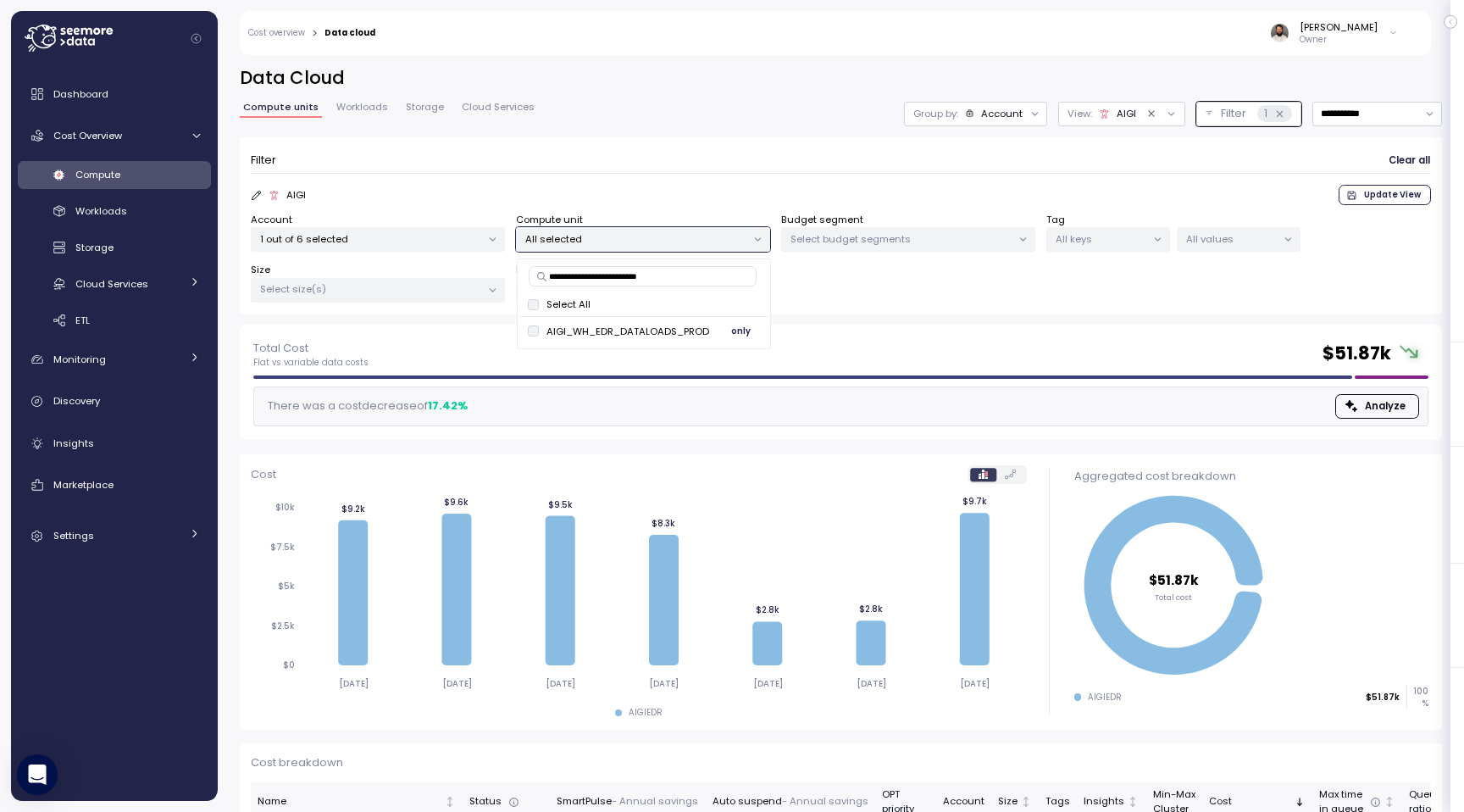
click at [736, 329] on span "only" at bounding box center [741, 331] width 19 height 18
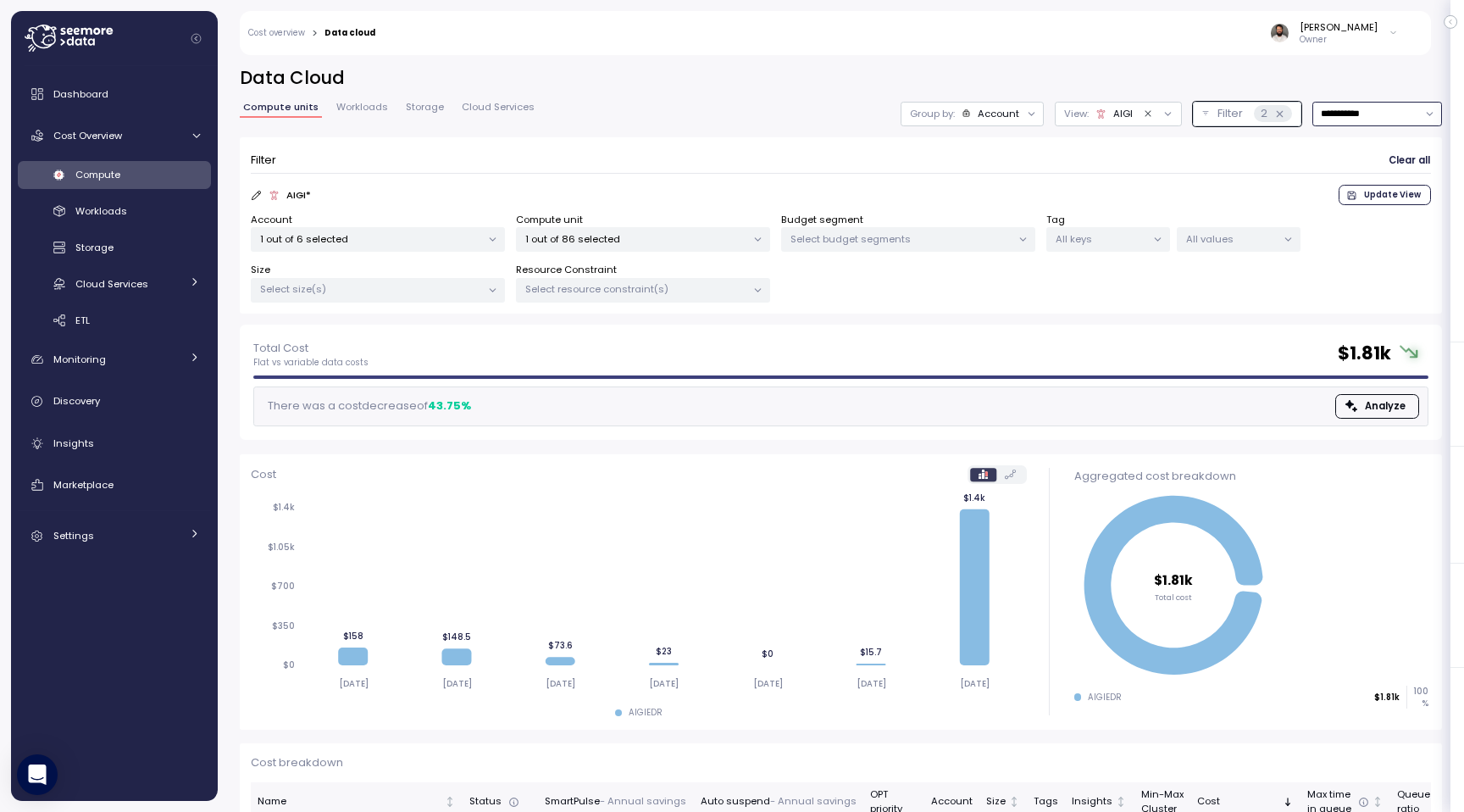
click at [1395, 117] on input "**********" at bounding box center [1377, 114] width 129 height 25
click at [1380, 212] on div "Last 14 days" at bounding box center [1370, 214] width 59 height 13
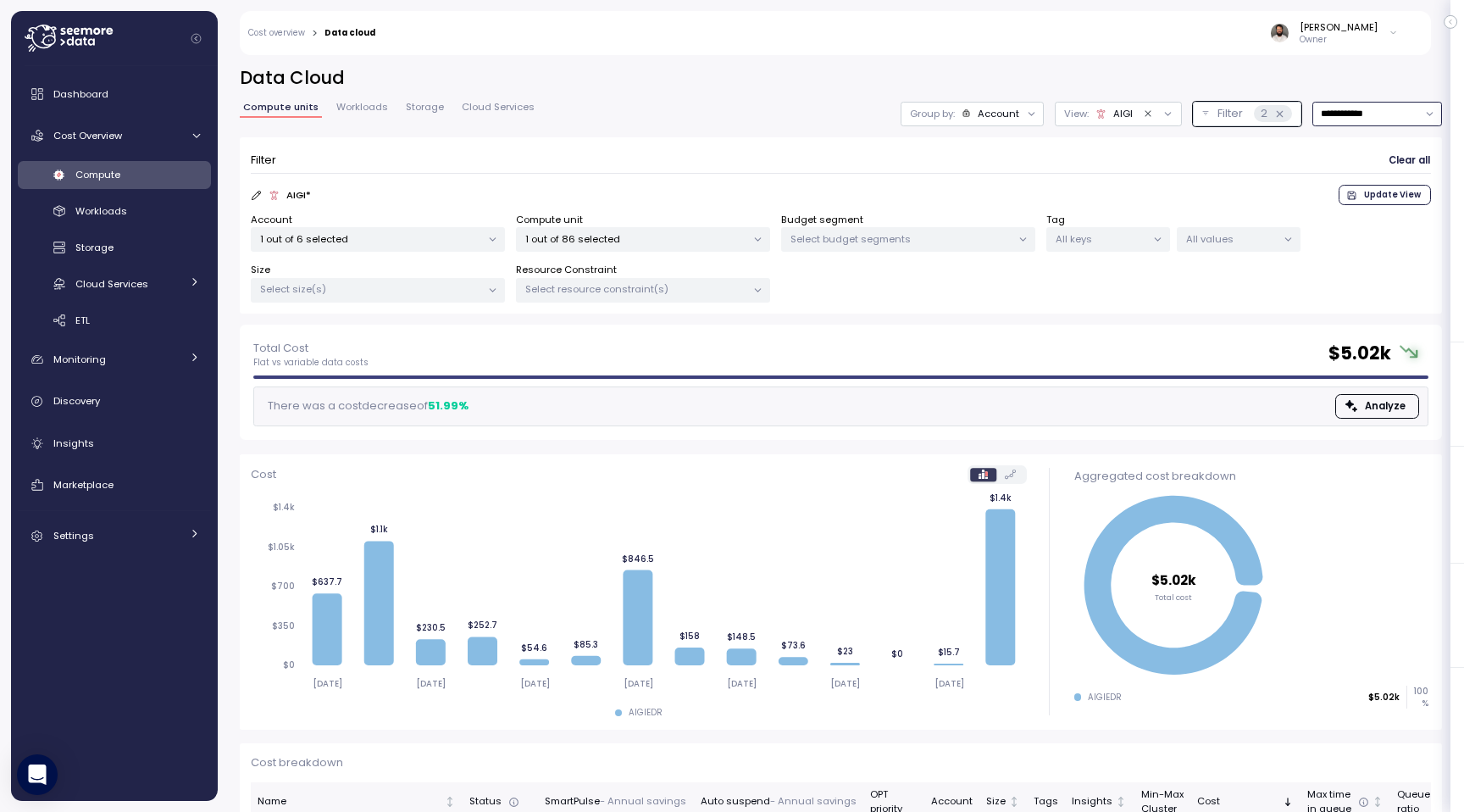
click at [1381, 117] on input "**********" at bounding box center [1377, 114] width 129 height 25
click at [1374, 235] on div "Last 30 days" at bounding box center [1372, 236] width 63 height 13
type input "**********"
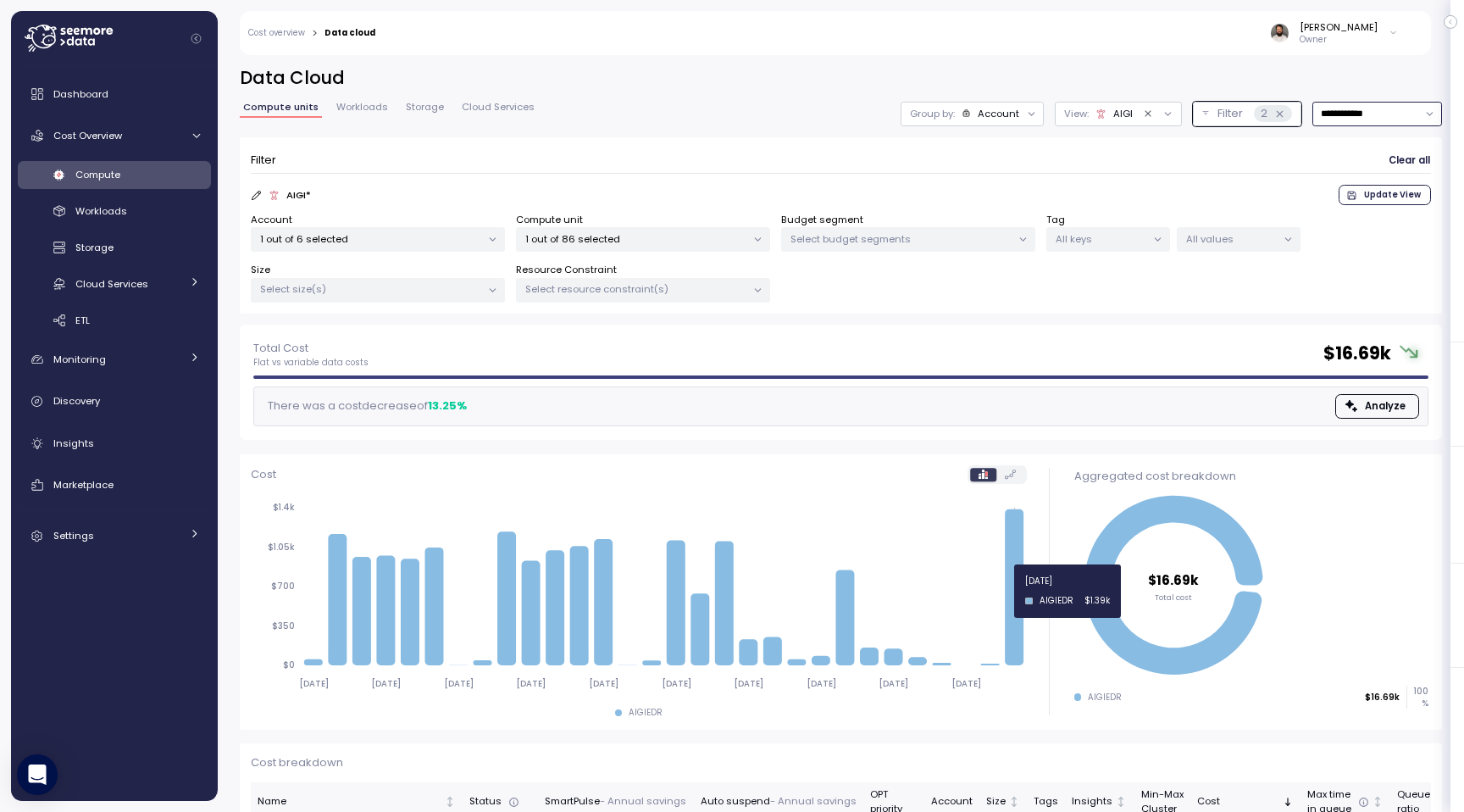
scroll to position [88, 0]
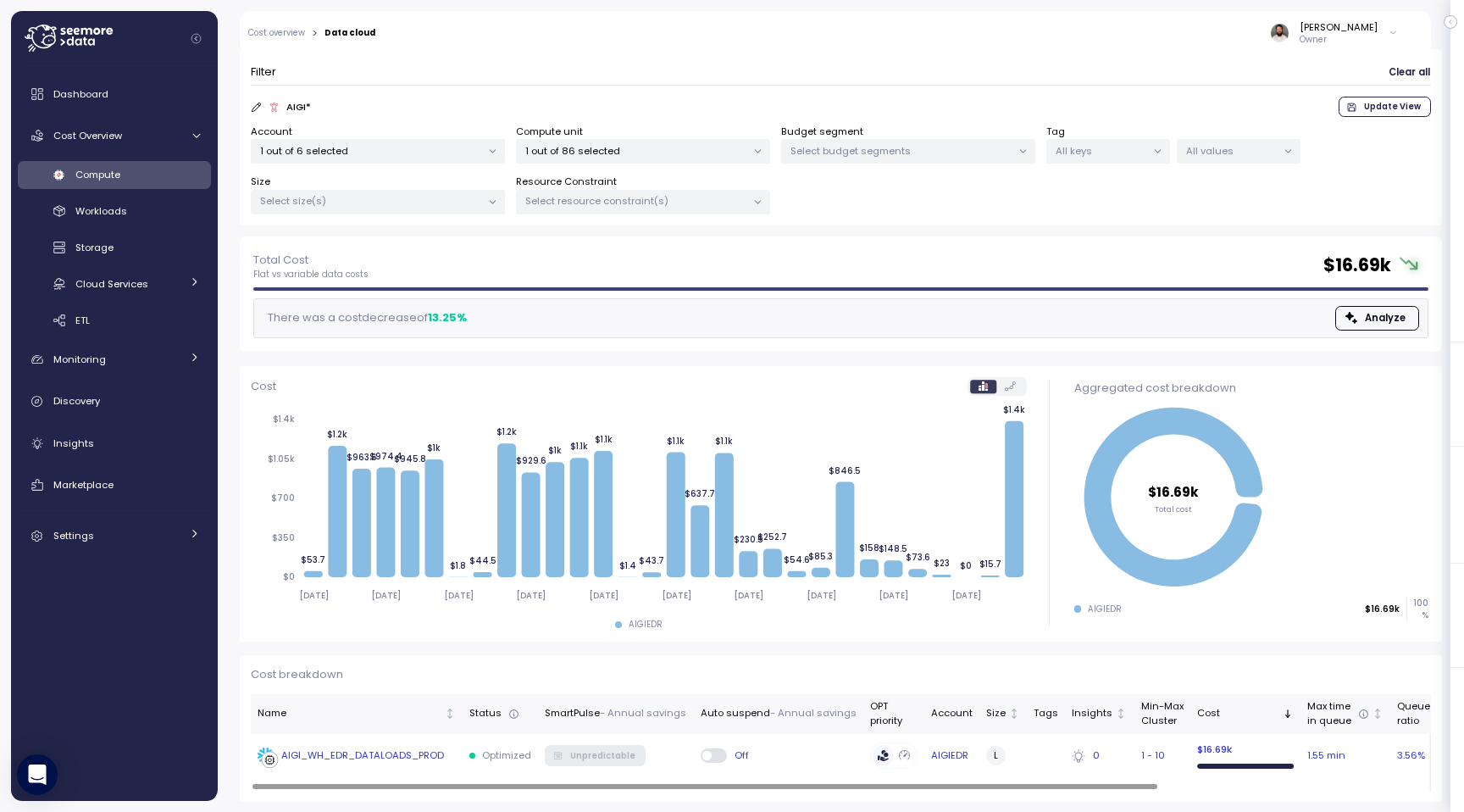
click at [366, 753] on div "AIGI_WH_EDR_DATALOADS_PROD" at bounding box center [362, 756] width 163 height 15
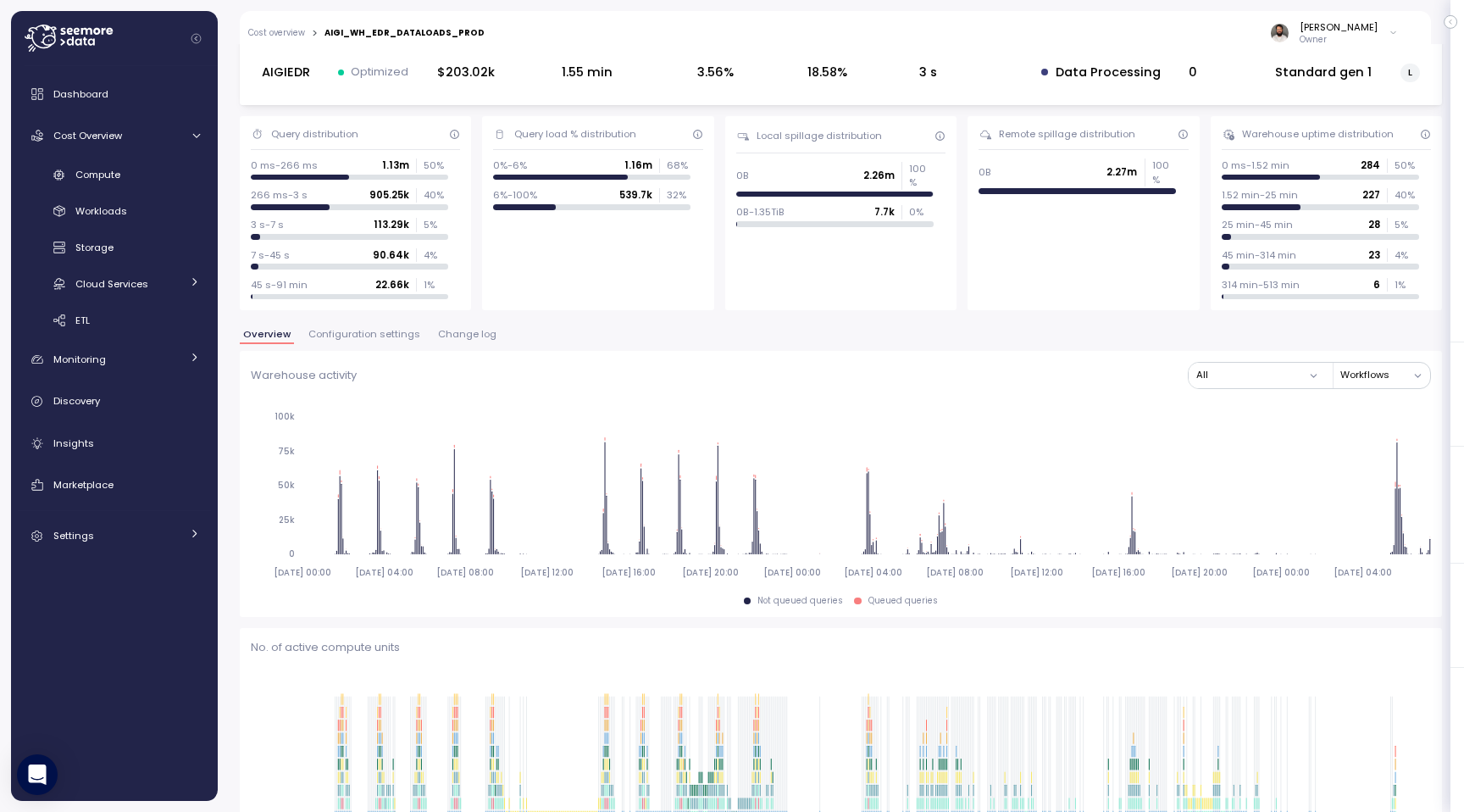
scroll to position [84, 0]
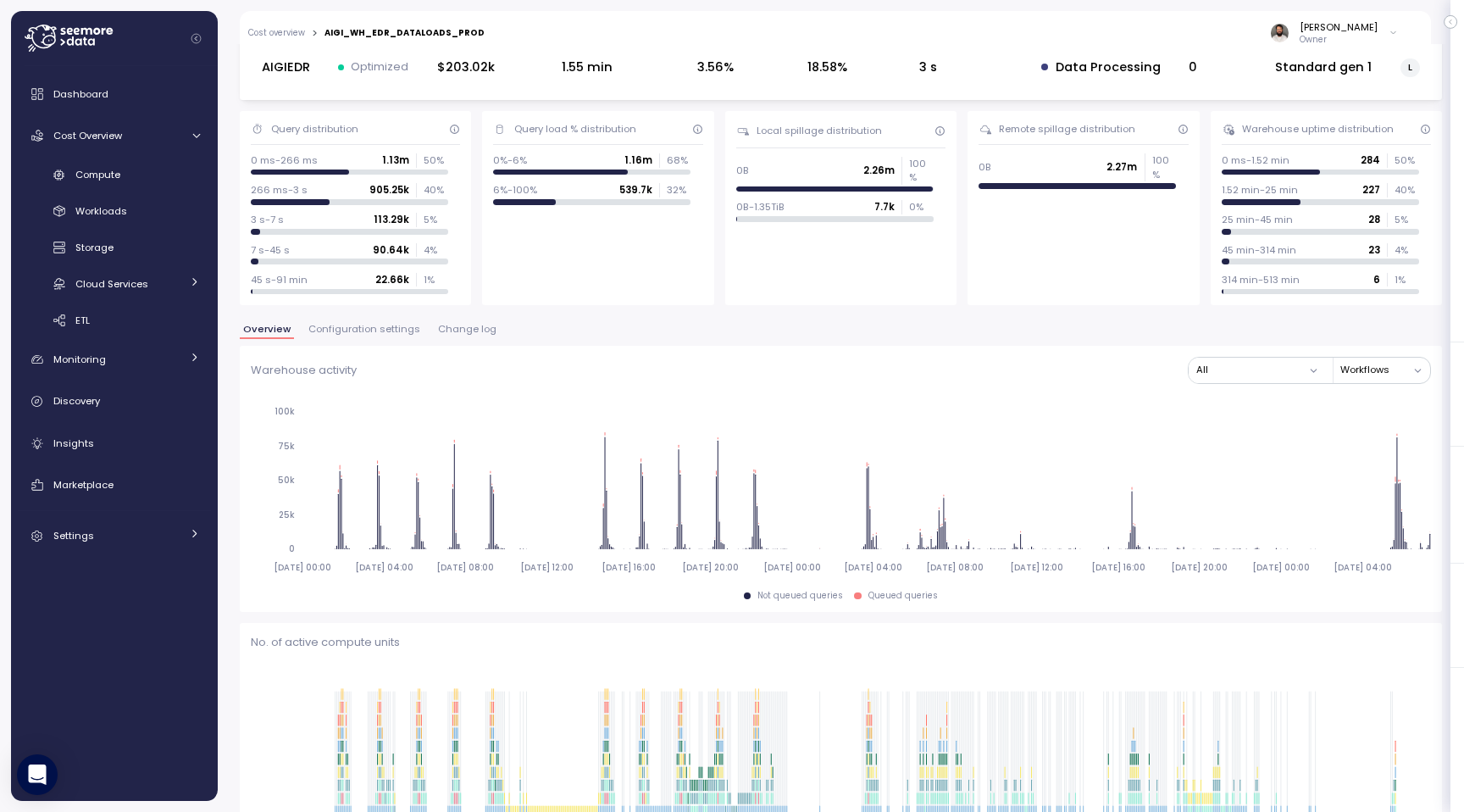
click at [405, 332] on span "Configuration settings" at bounding box center [364, 328] width 112 height 10
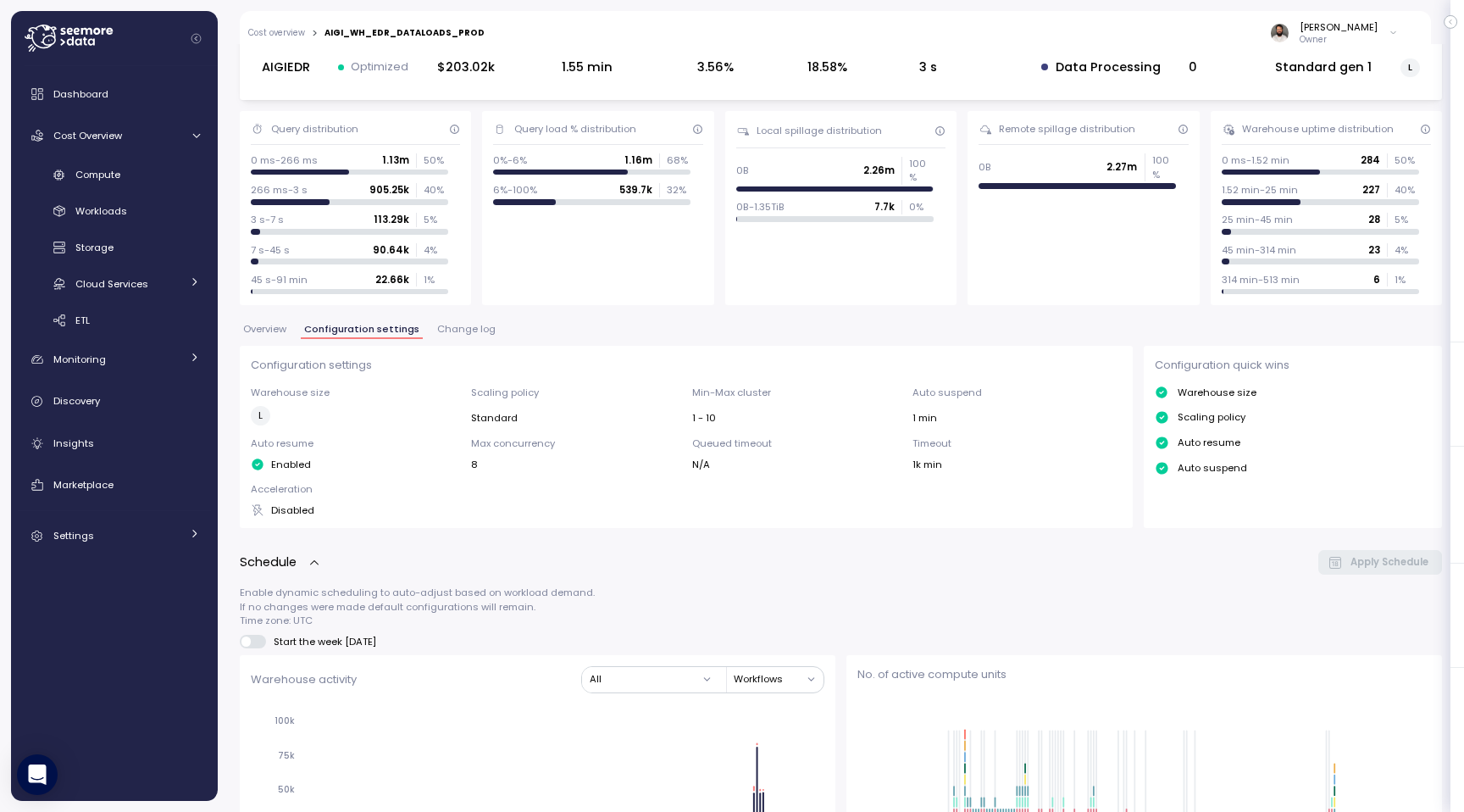
click at [475, 337] on button "Change log" at bounding box center [467, 331] width 65 height 14
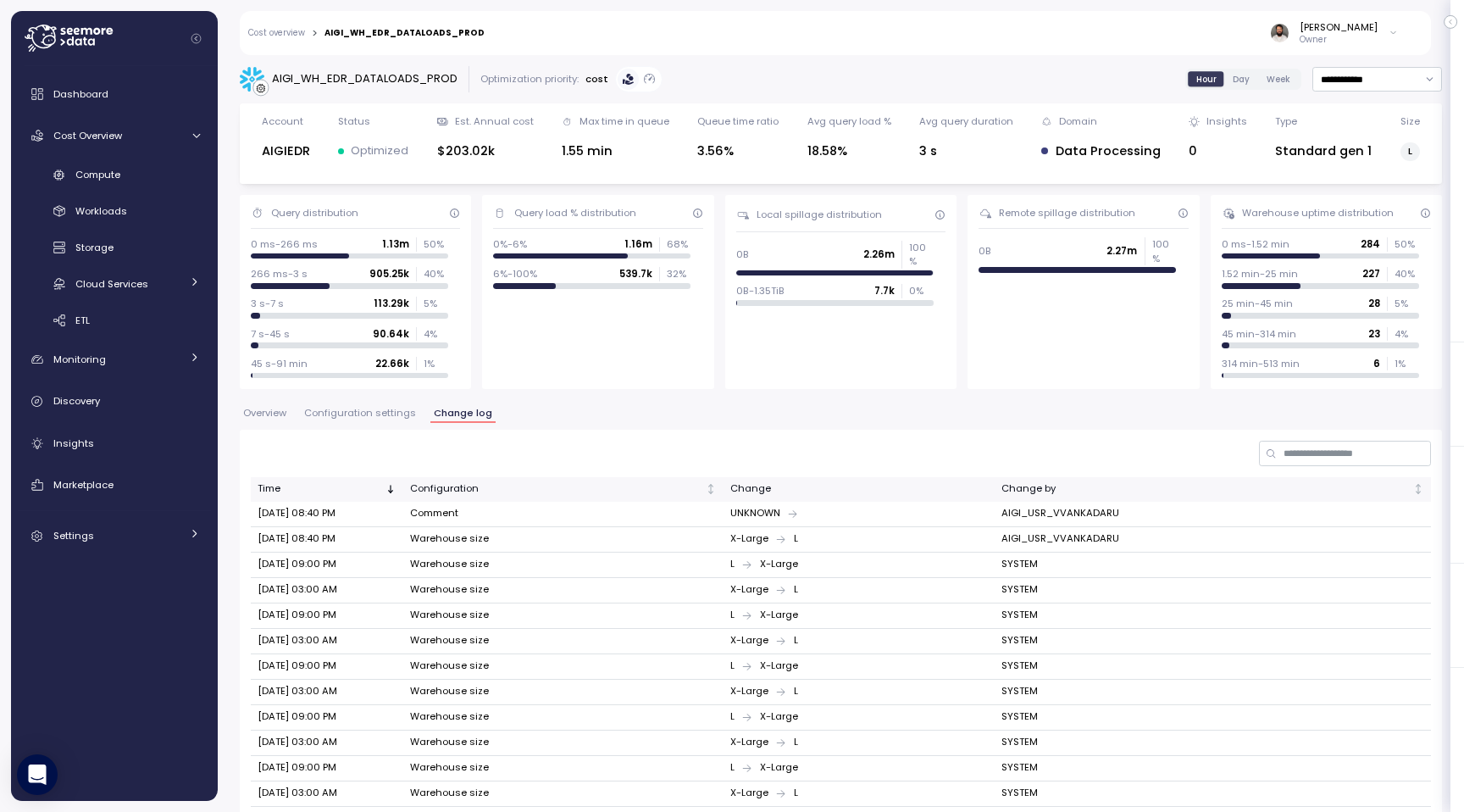
scroll to position [233, 0]
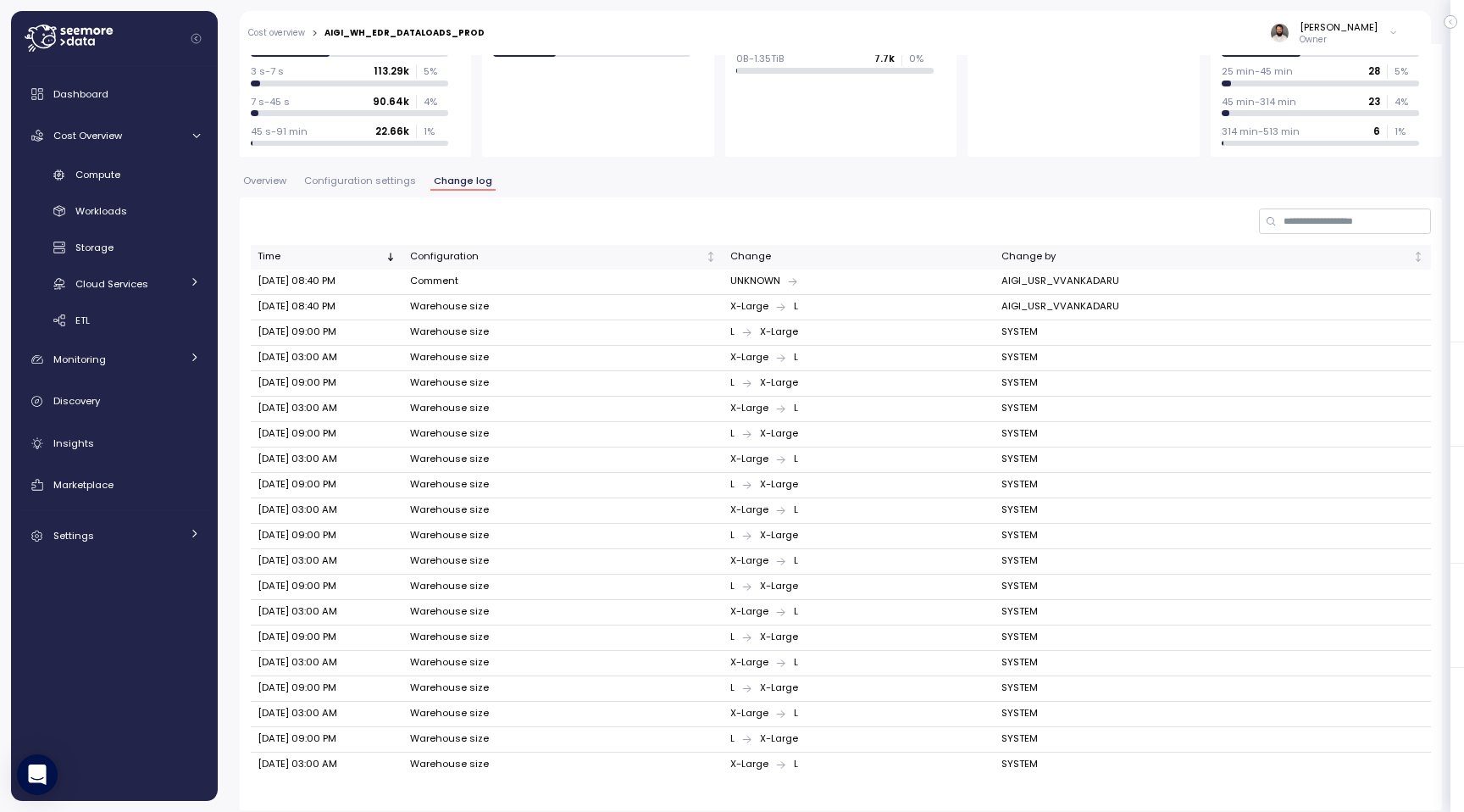
click at [359, 170] on div "**********" at bounding box center [840, 321] width 1202 height 976
click at [359, 176] on span "Configuration settings" at bounding box center [359, 181] width 112 height 10
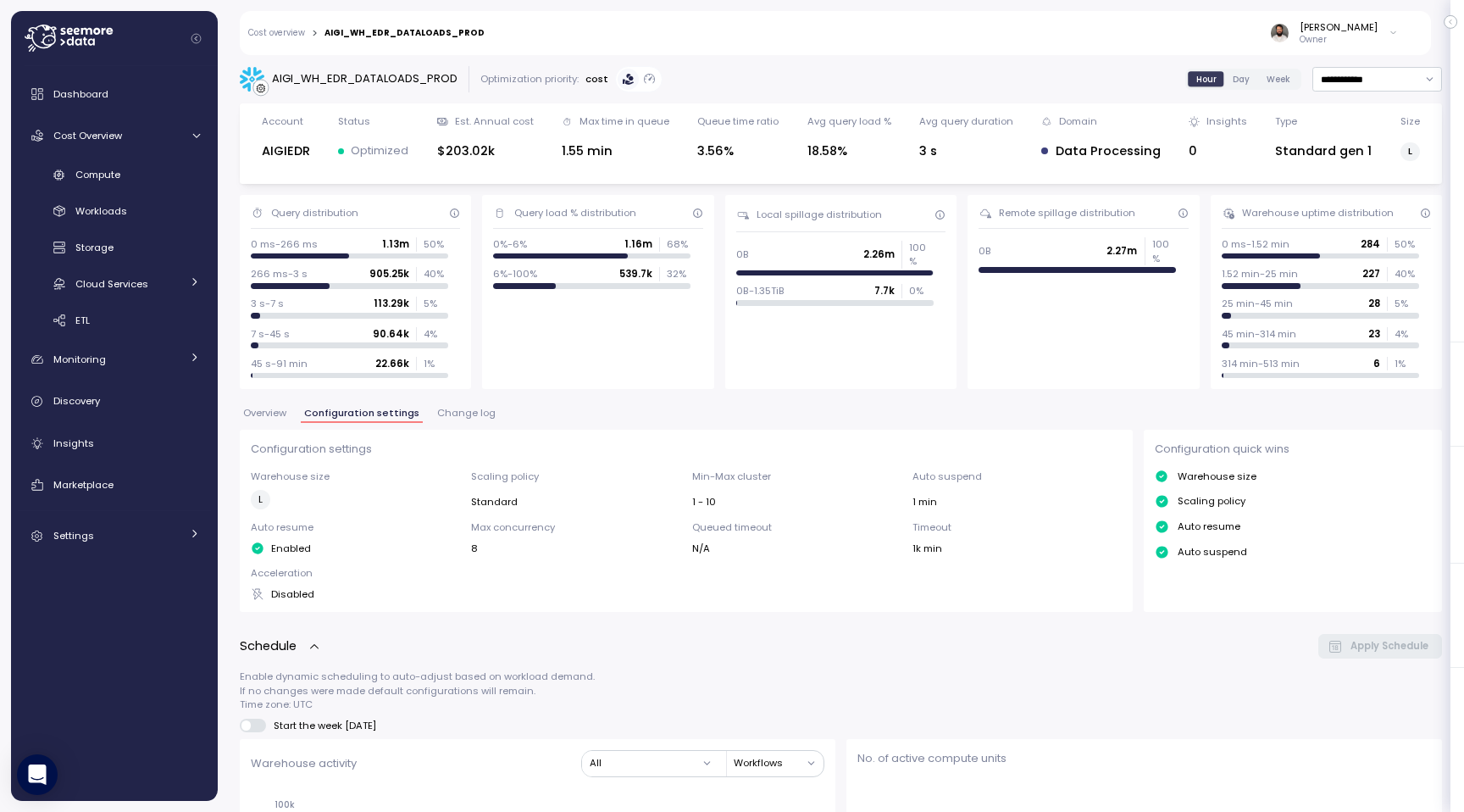
click at [465, 428] on div "Overview Configuration settings Change log" at bounding box center [840, 419] width 1202 height 22
click at [465, 417] on span "Change log" at bounding box center [466, 413] width 58 height 10
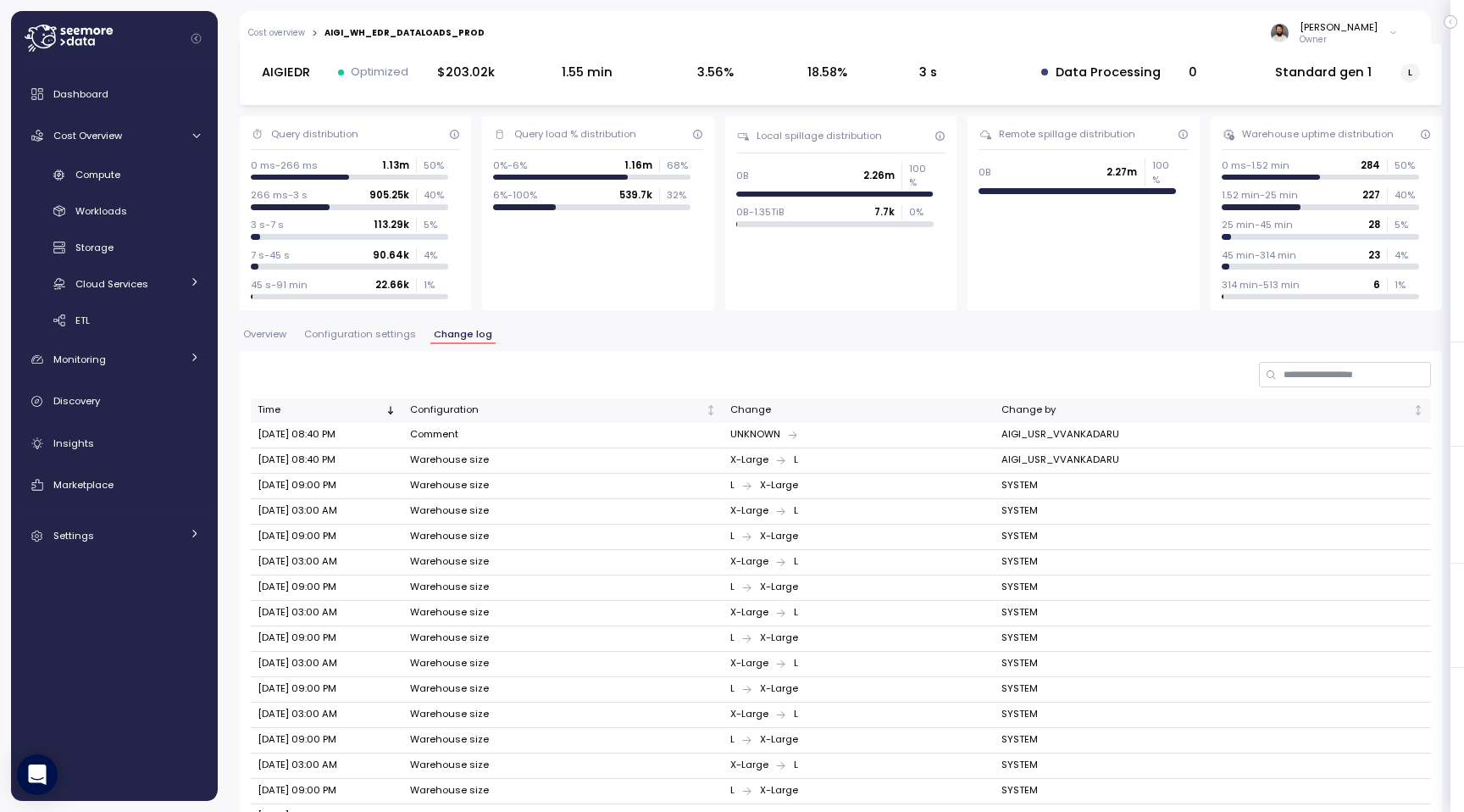
scroll to position [233, 0]
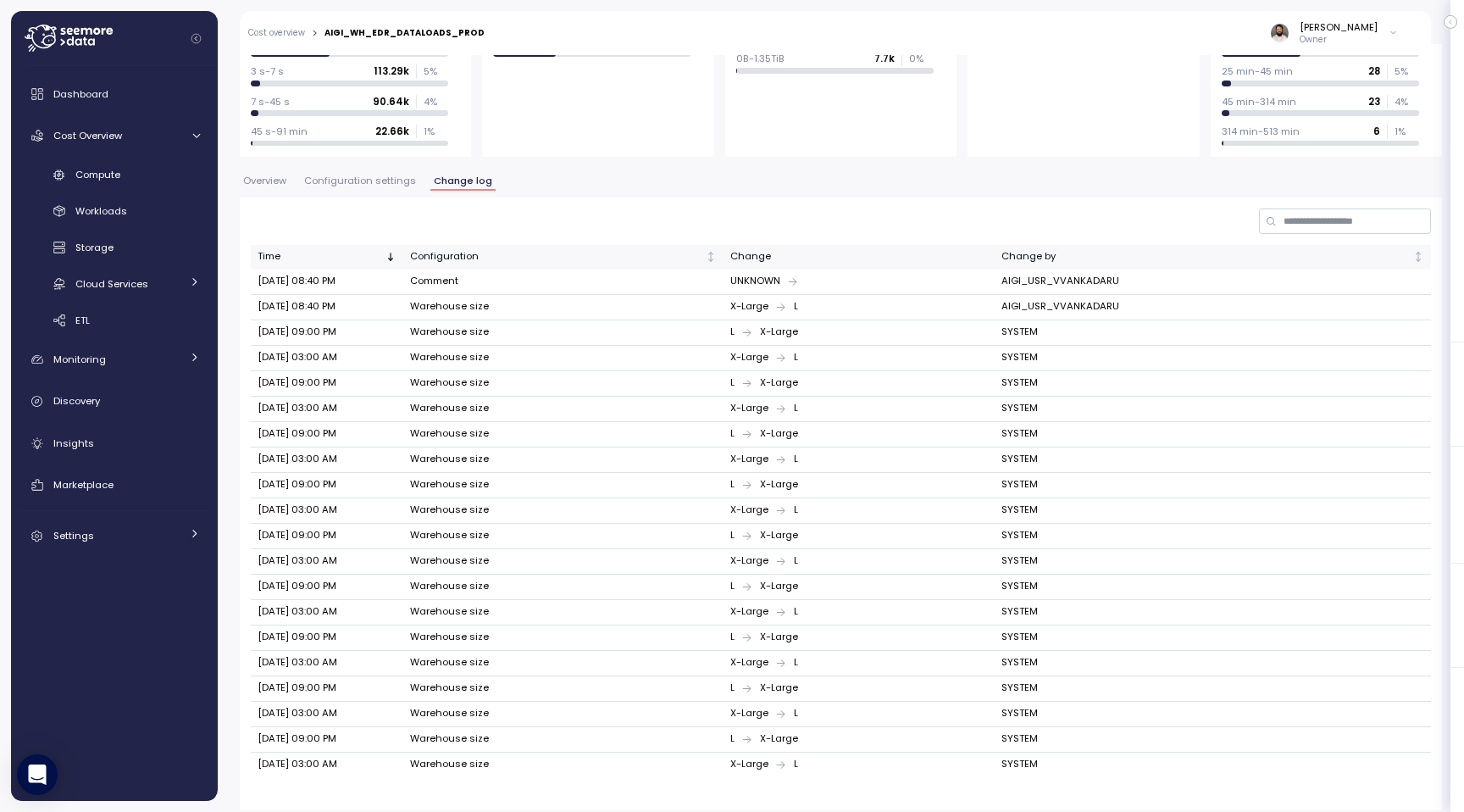
click at [377, 181] on span "Configuration settings" at bounding box center [359, 181] width 112 height 10
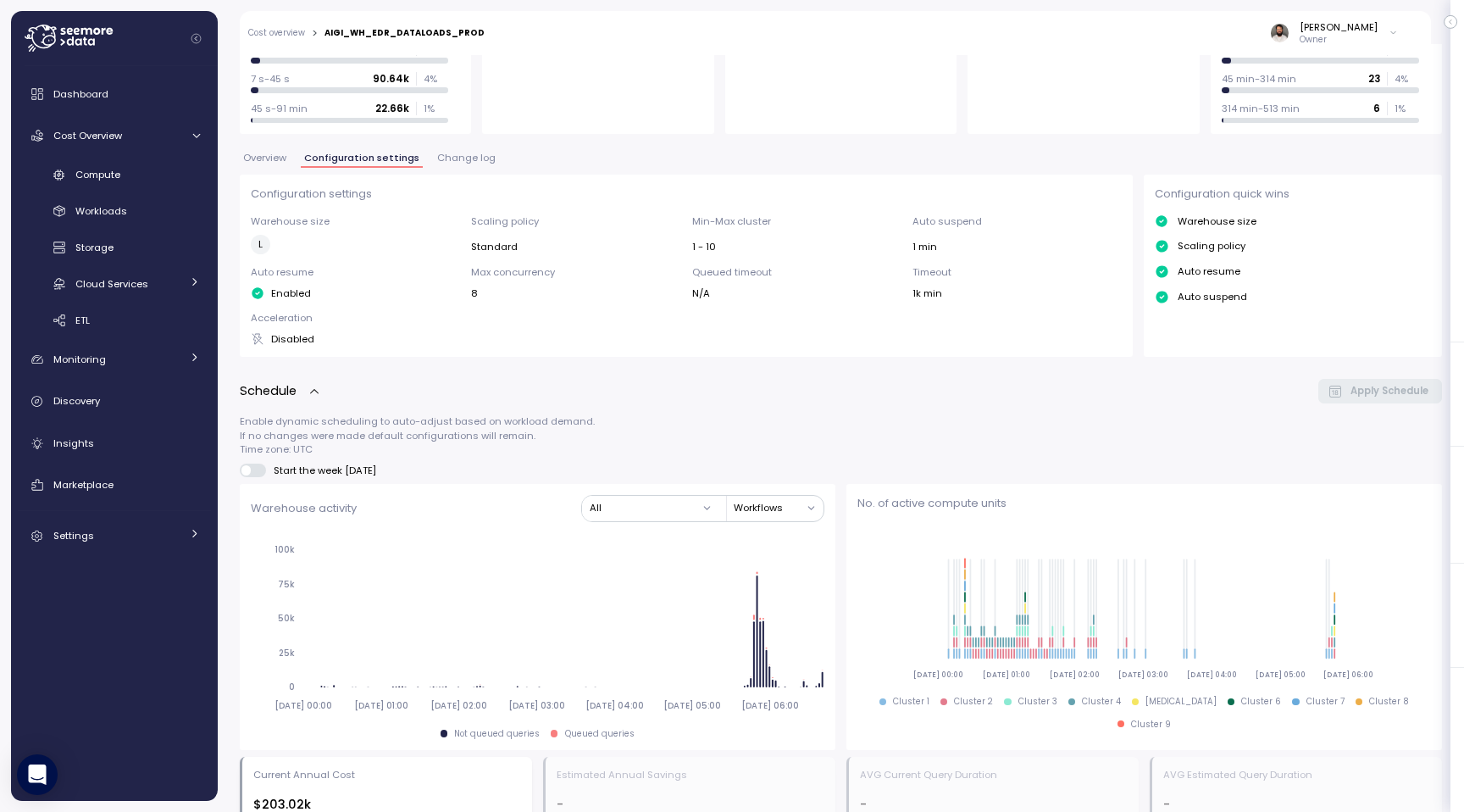
scroll to position [144, 0]
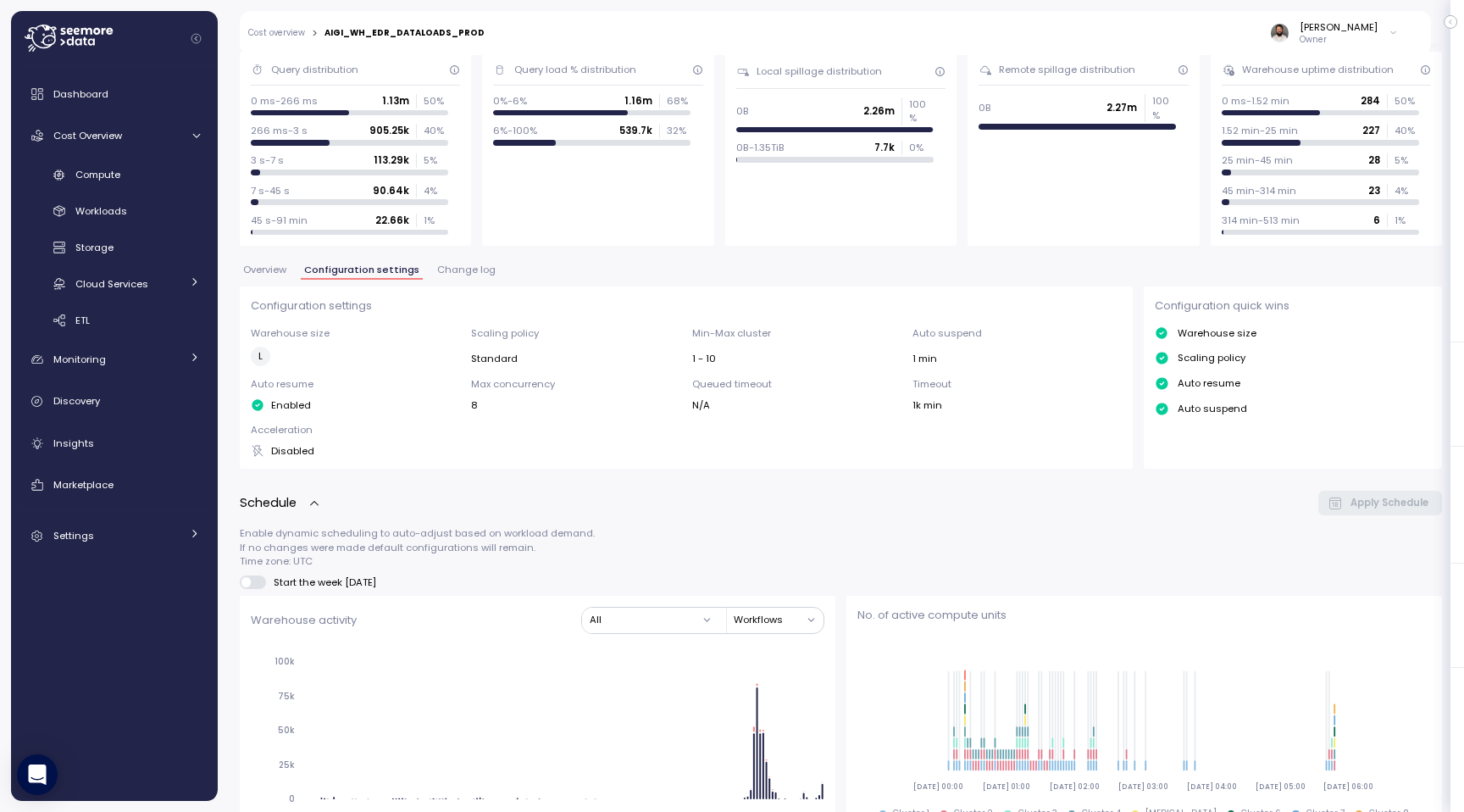
click at [265, 279] on button "Overview" at bounding box center [264, 272] width 50 height 14
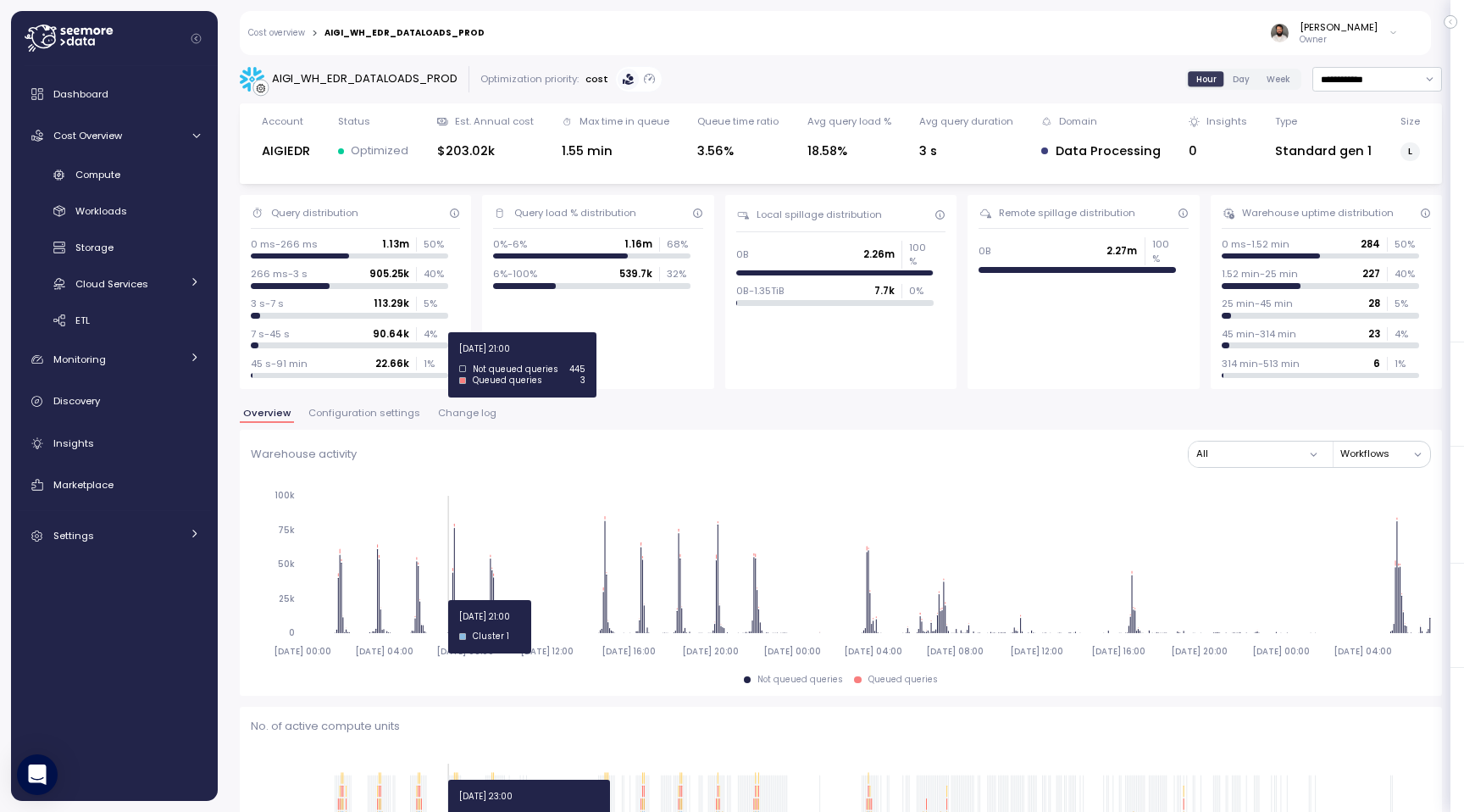
scroll to position [387, 0]
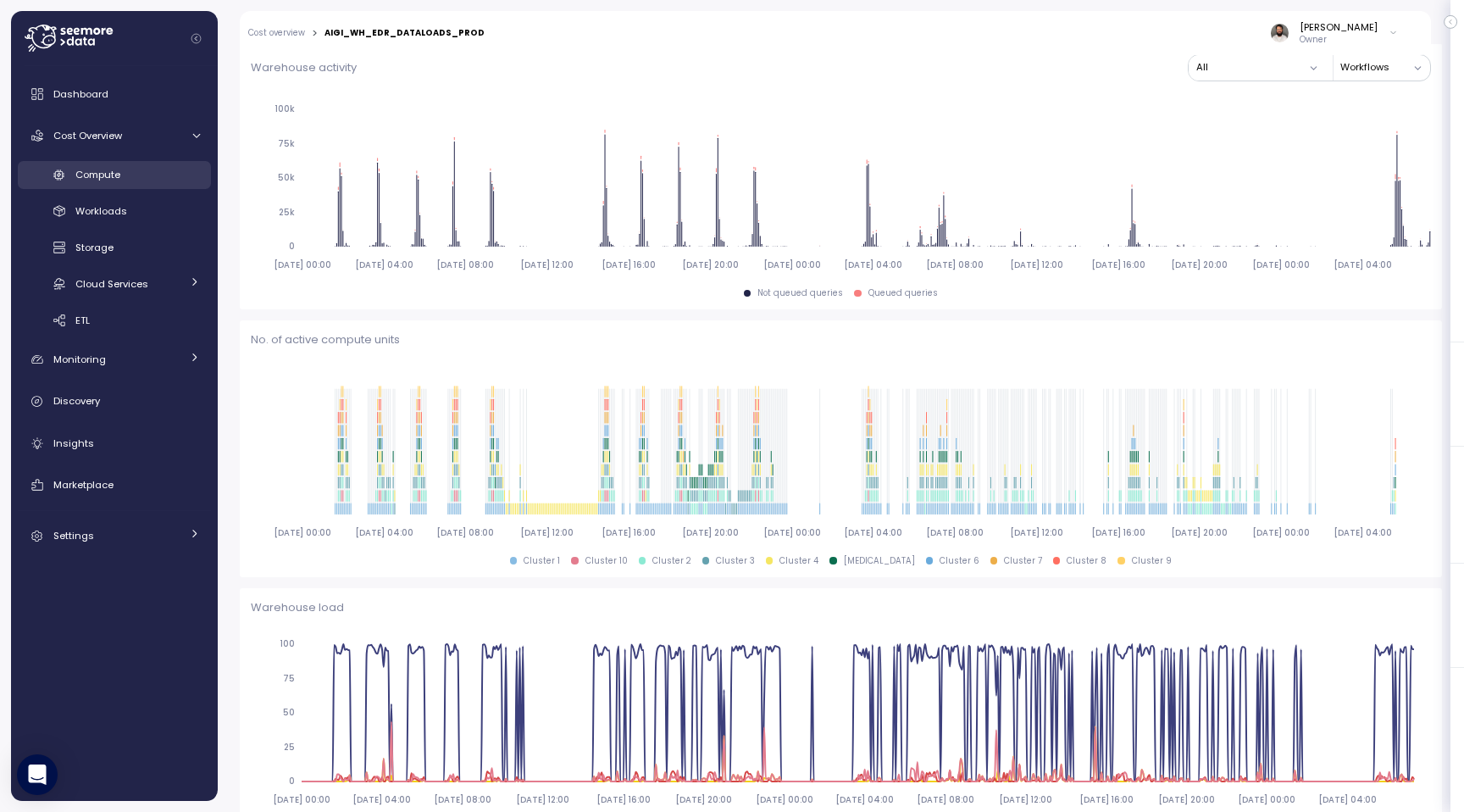
click at [169, 168] on div "Compute" at bounding box center [137, 174] width 124 height 17
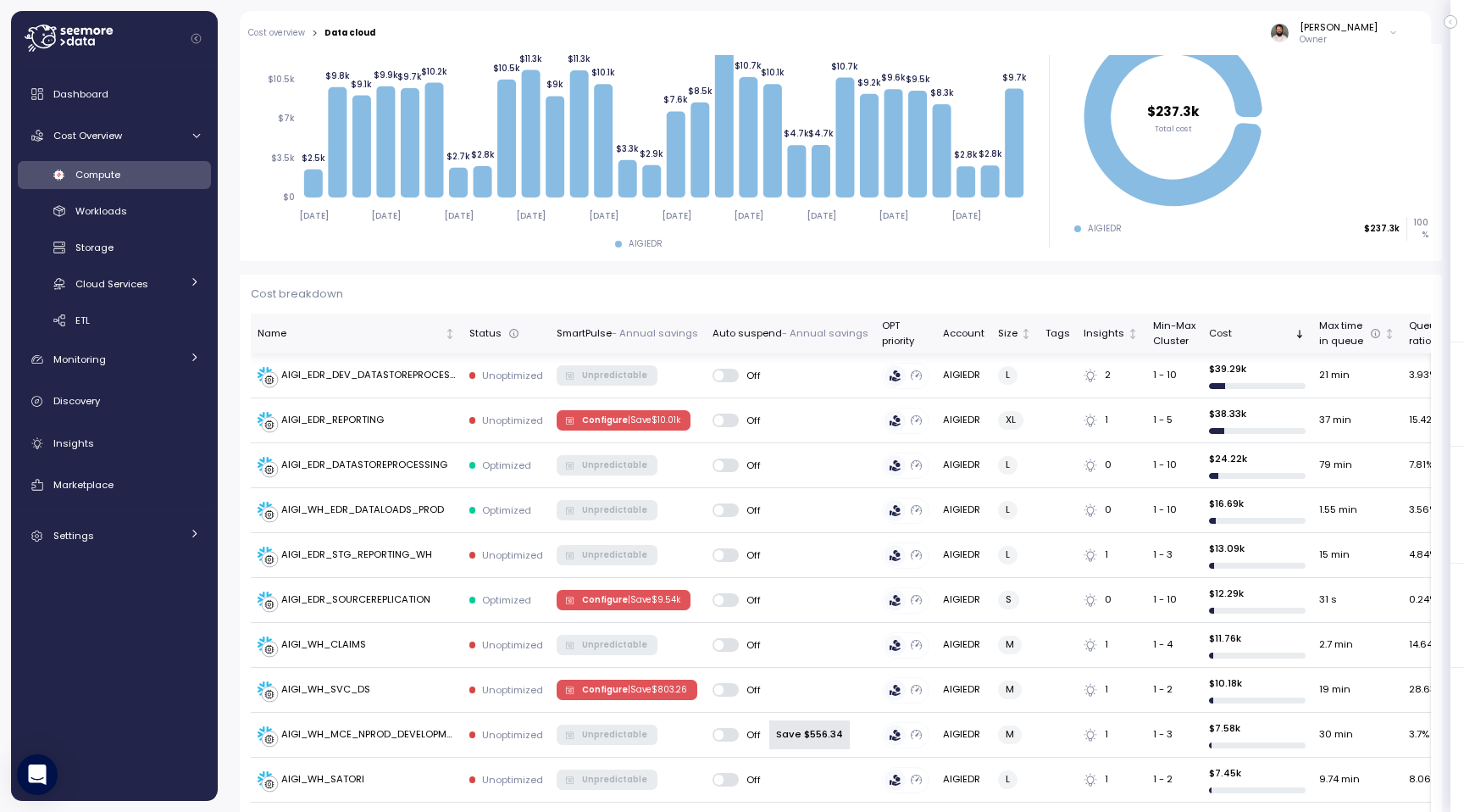
scroll to position [331, 0]
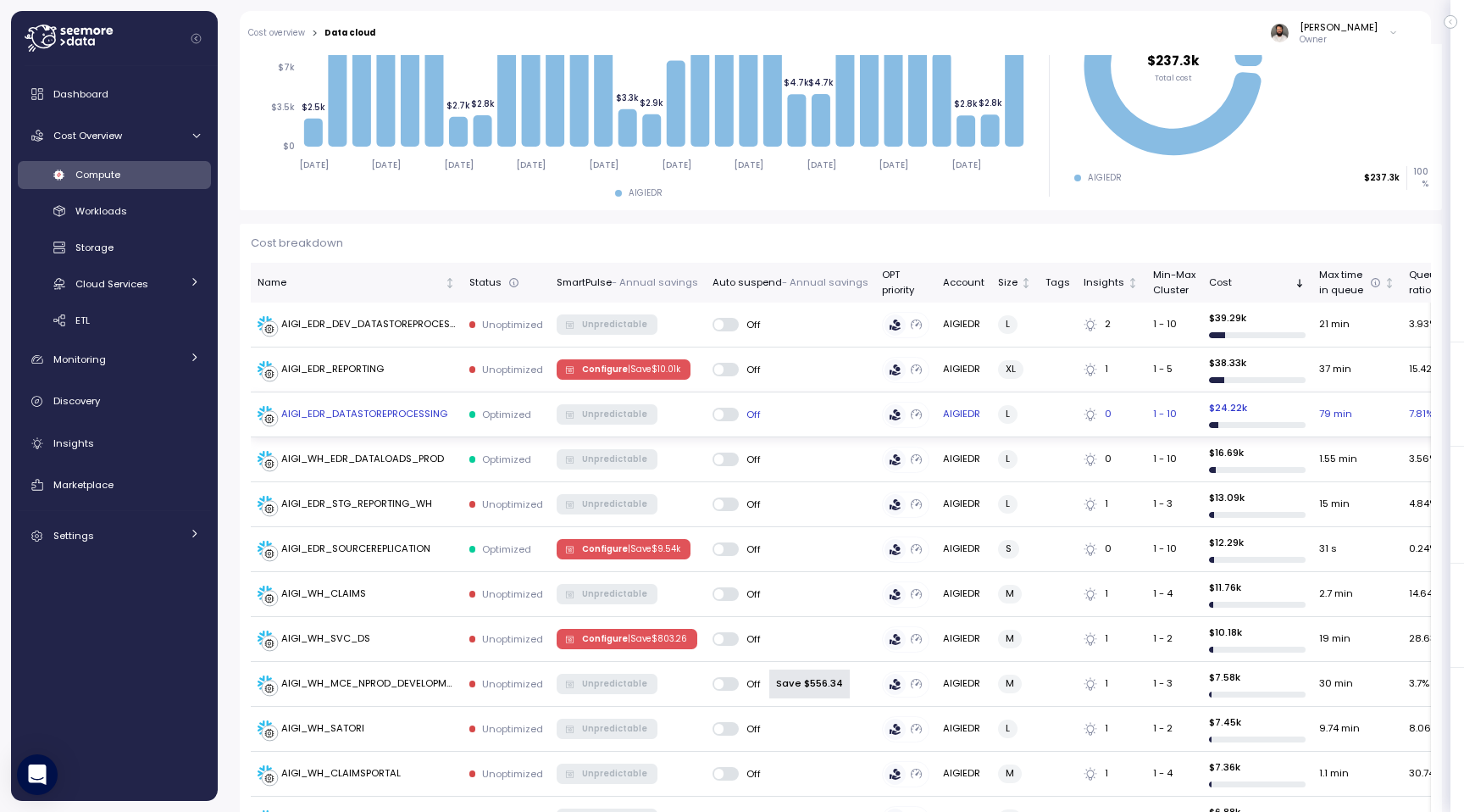
click at [453, 418] on div "AIGI_EDR_DATASTOREPROCESSING" at bounding box center [356, 414] width 198 height 17
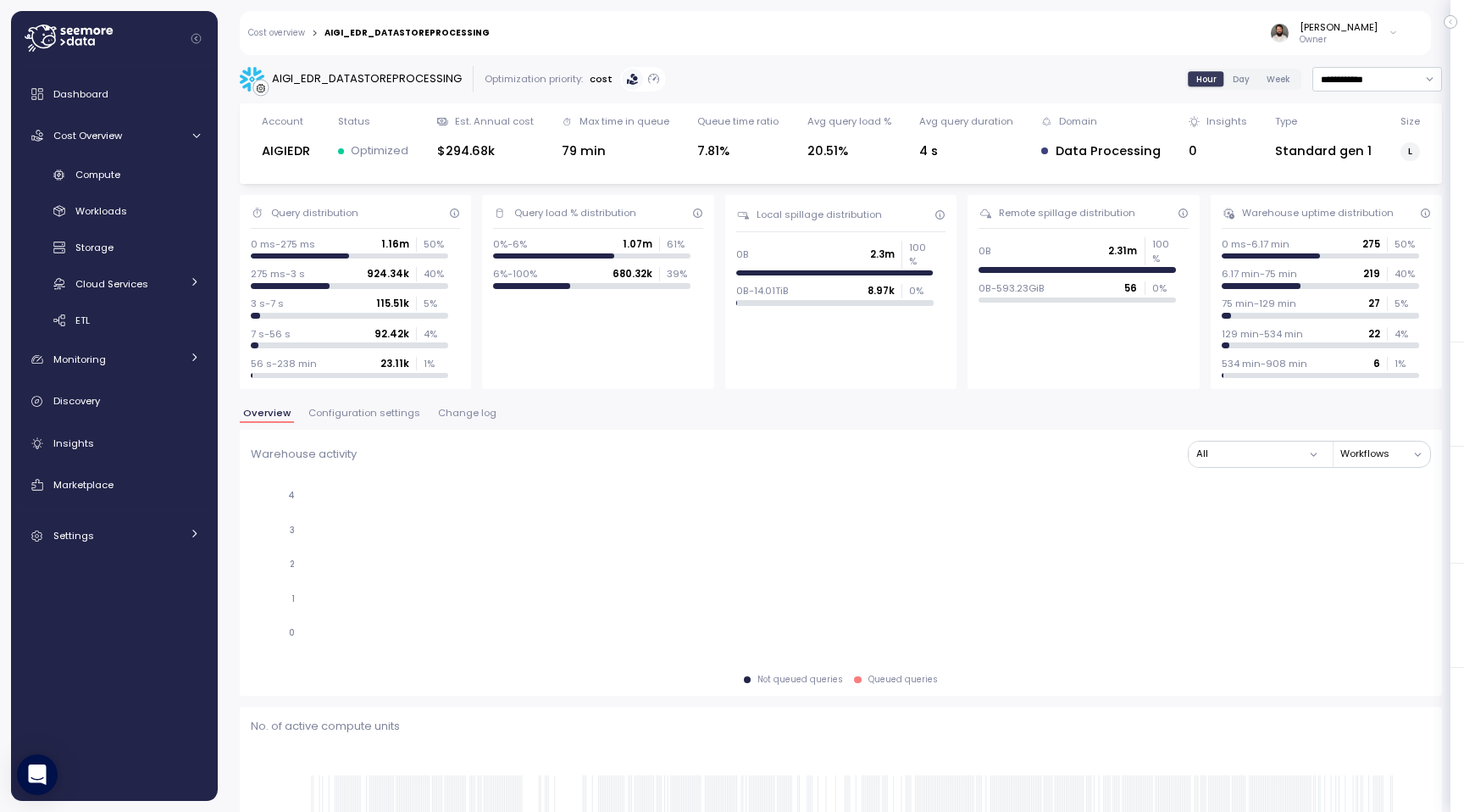
click at [423, 85] on div "AIGI_EDR_DATASTOREPROCESSING" at bounding box center [367, 78] width 190 height 17
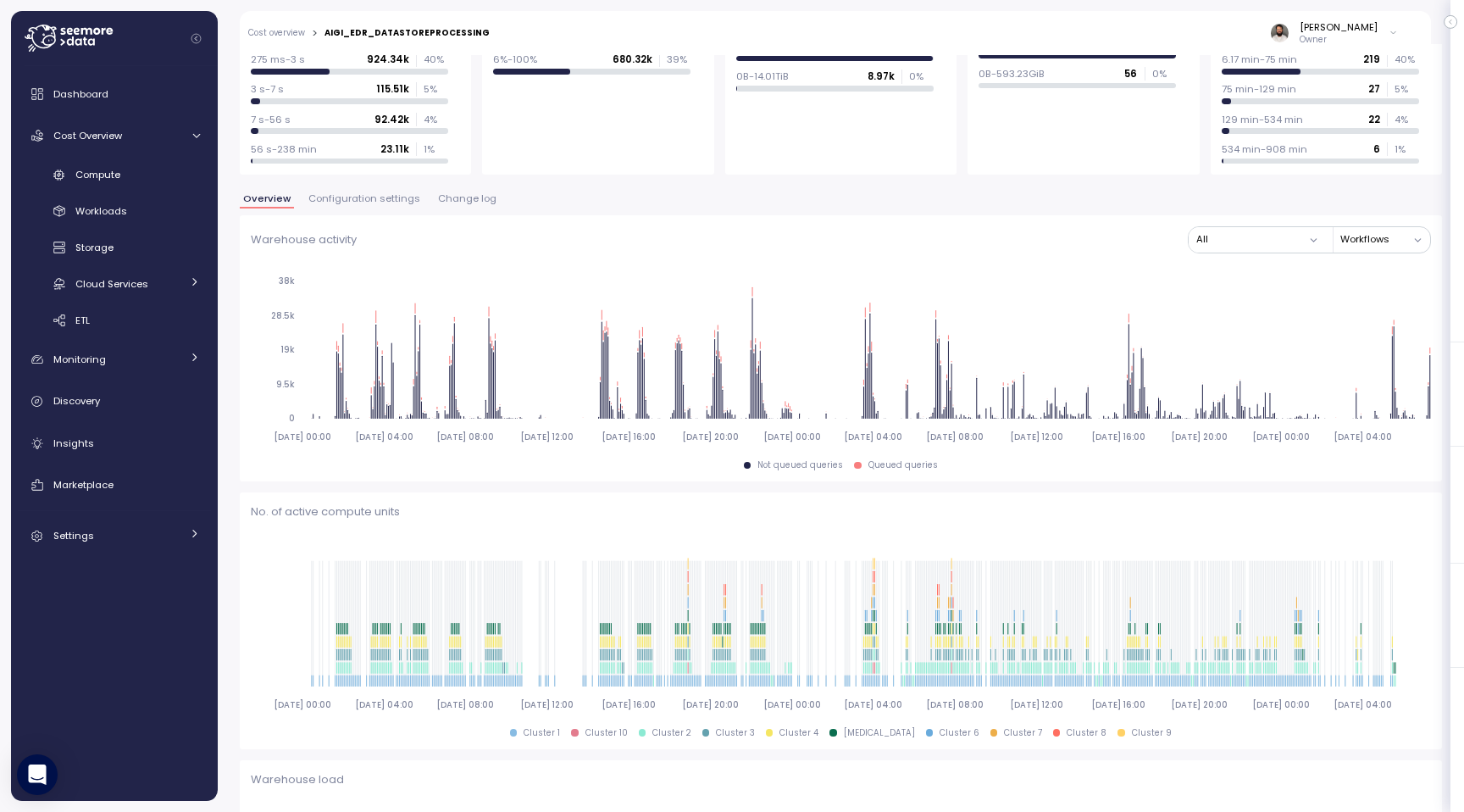
scroll to position [171, 0]
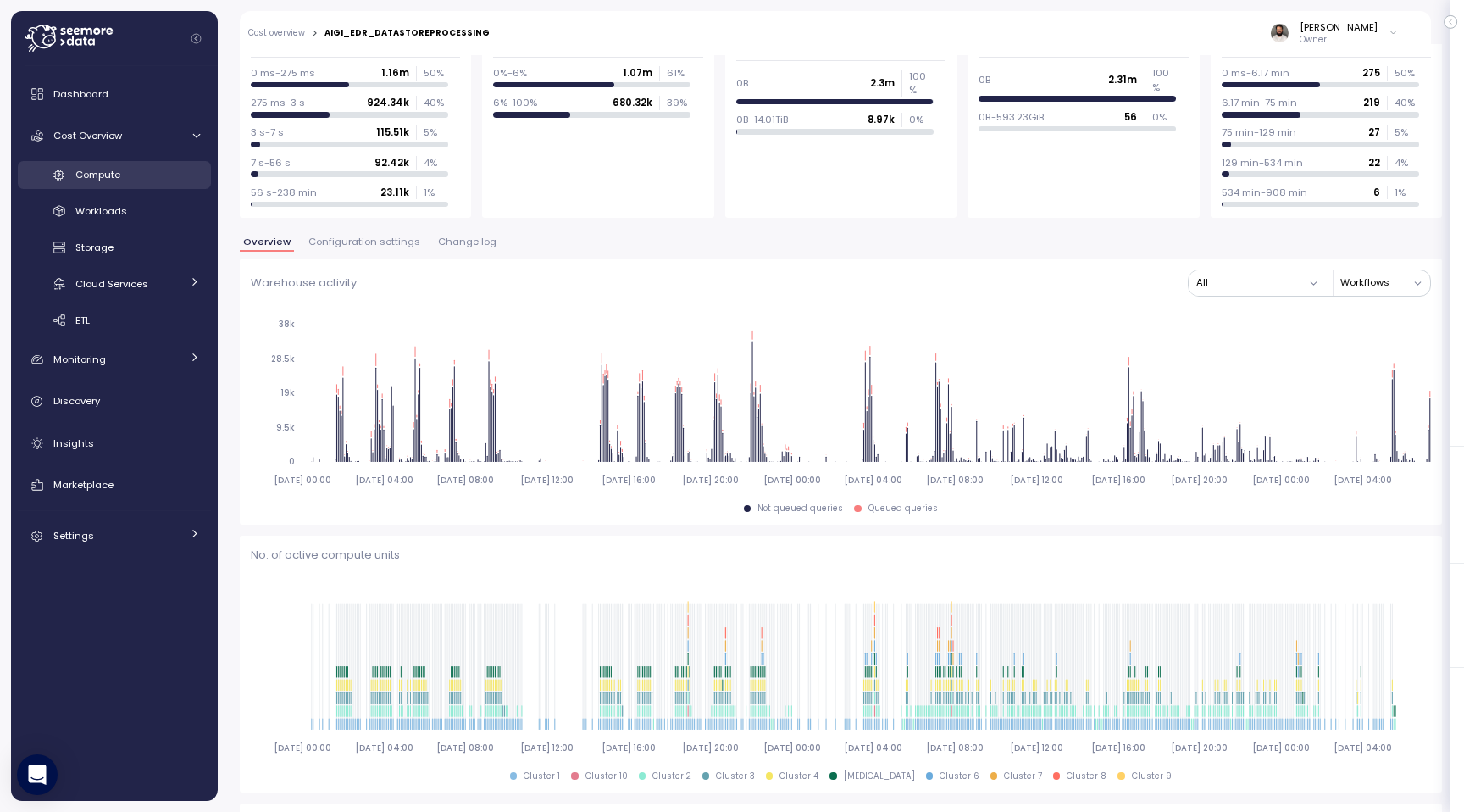
click at [184, 183] on link "Compute" at bounding box center [114, 175] width 193 height 28
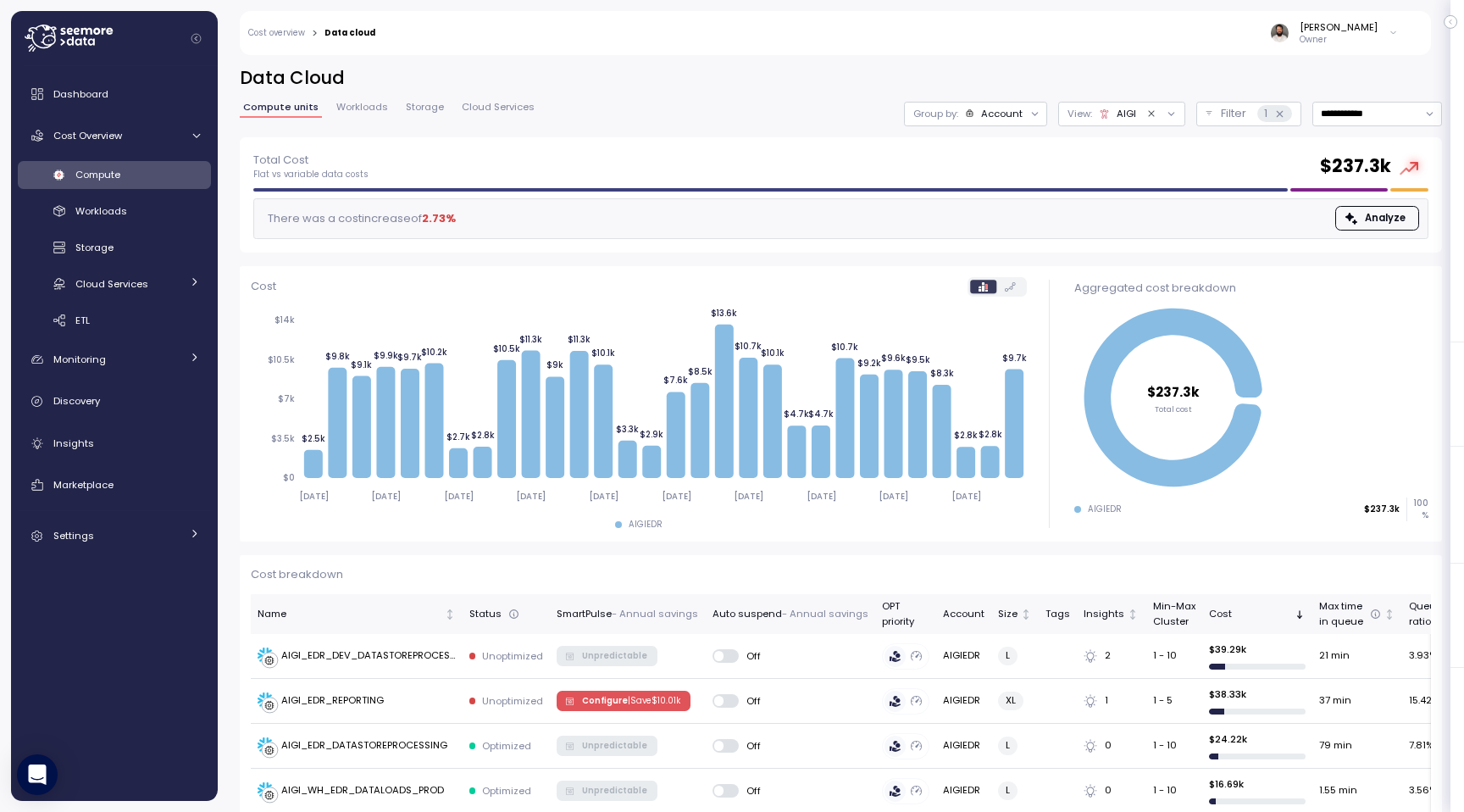
click at [1229, 126] on div "**********" at bounding box center [840, 101] width 1202 height 71
click at [1221, 111] on p "Filter" at bounding box center [1233, 113] width 26 height 17
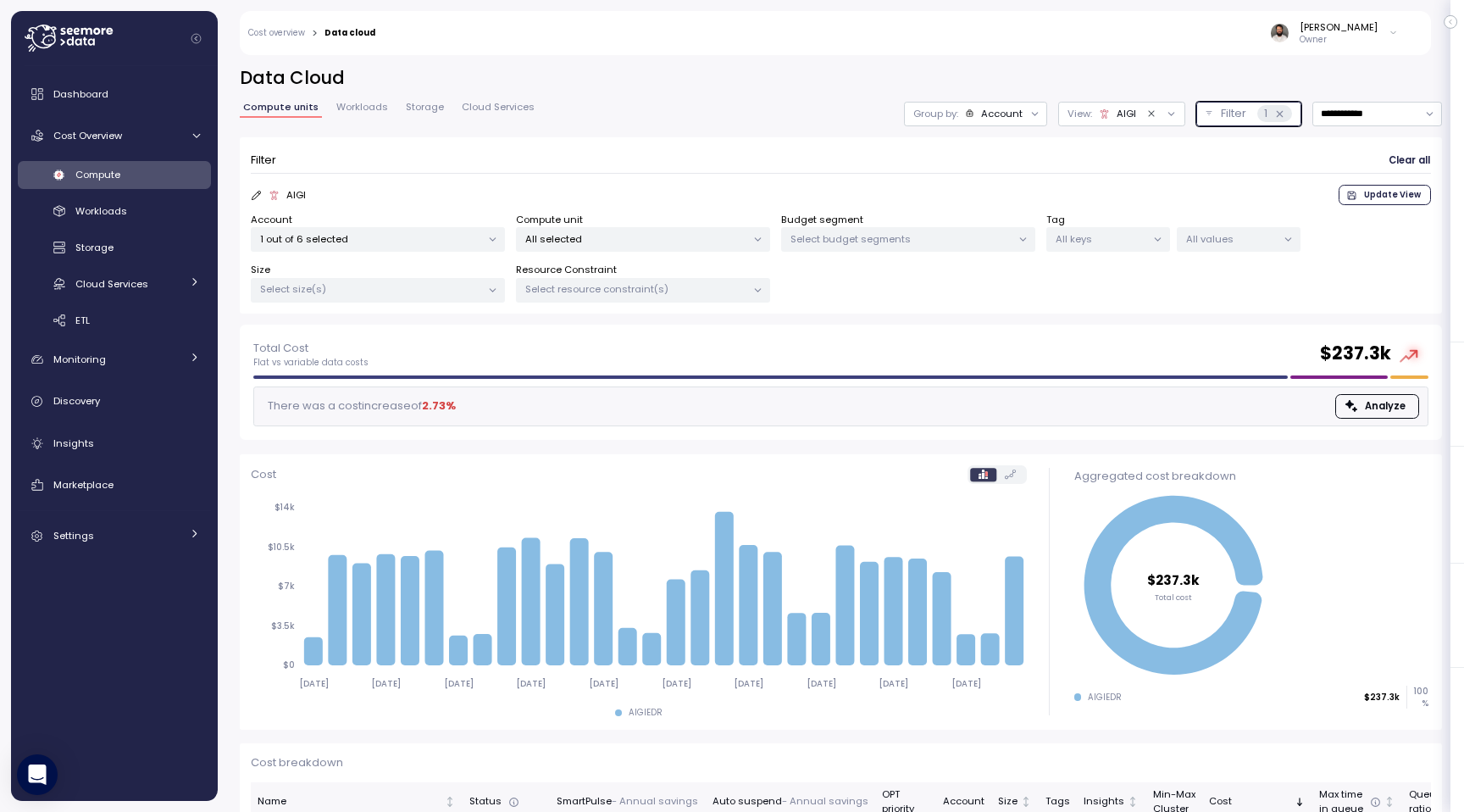
click at [470, 239] on p "1 out of 6 selected" at bounding box center [370, 239] width 221 height 13
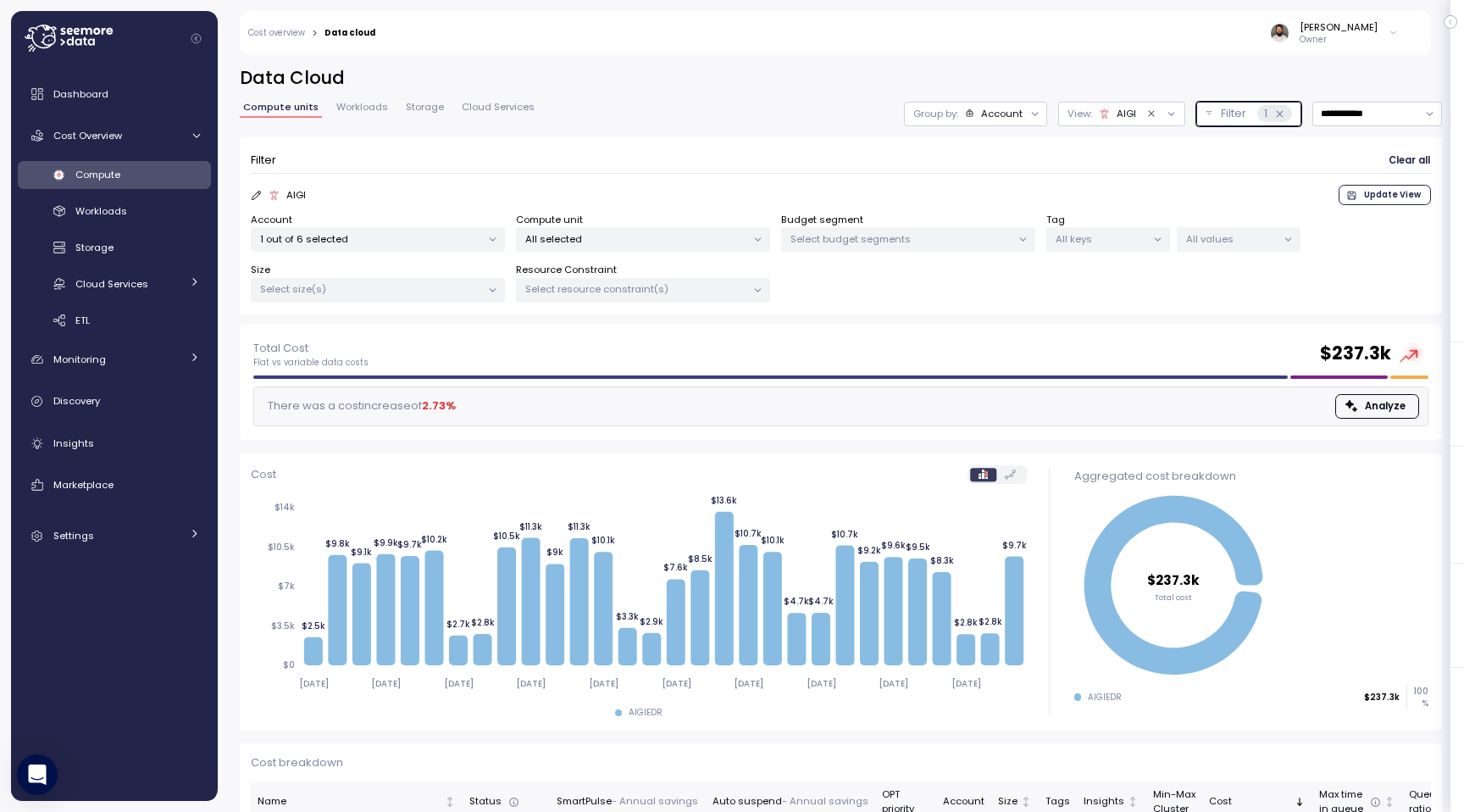
click at [617, 240] on p "All selected" at bounding box center [635, 239] width 221 height 13
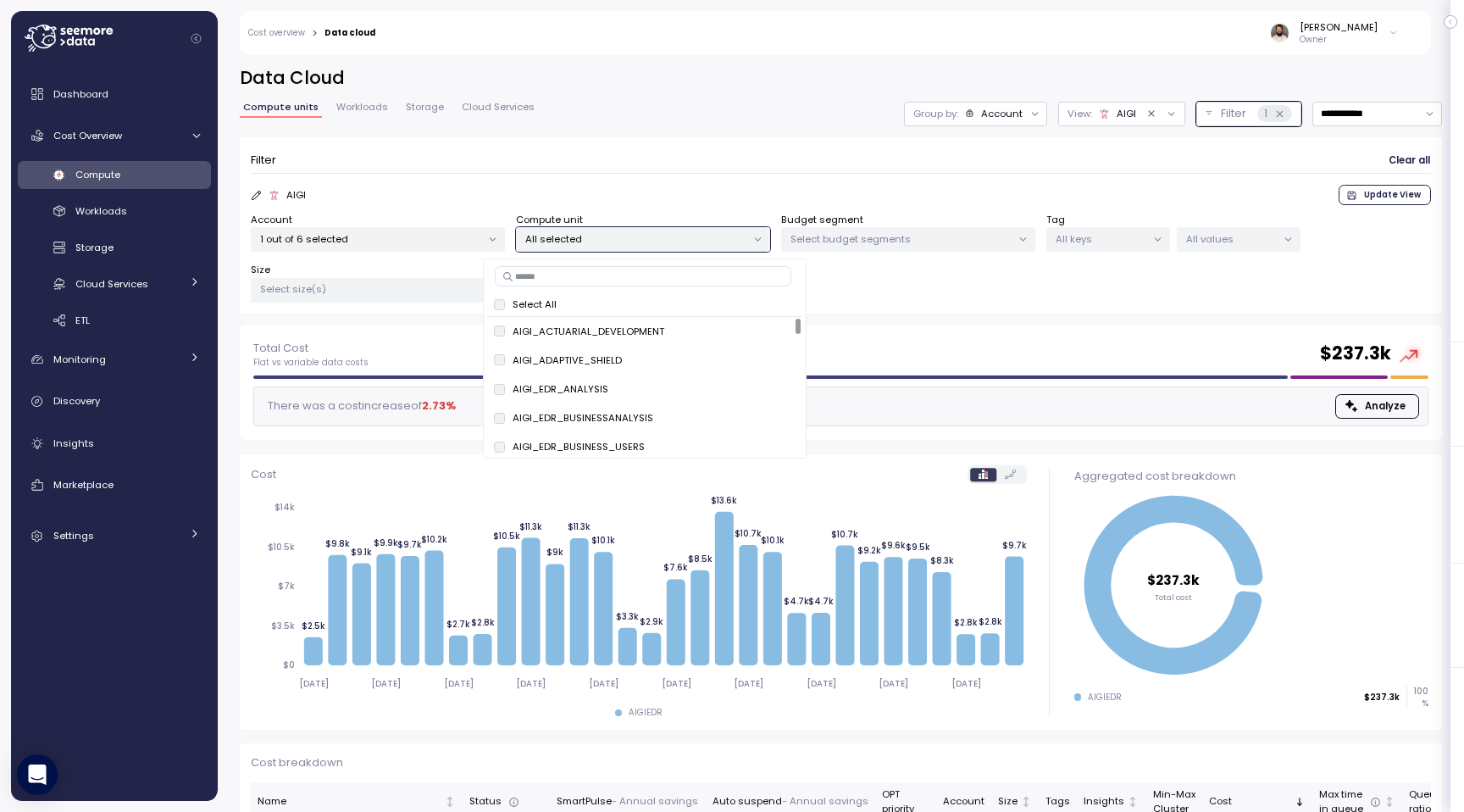
click at [618, 276] on input at bounding box center [643, 276] width 297 height 20
paste input "**********"
type input "**********"
click at [767, 333] on span "only" at bounding box center [767, 331] width 19 height 18
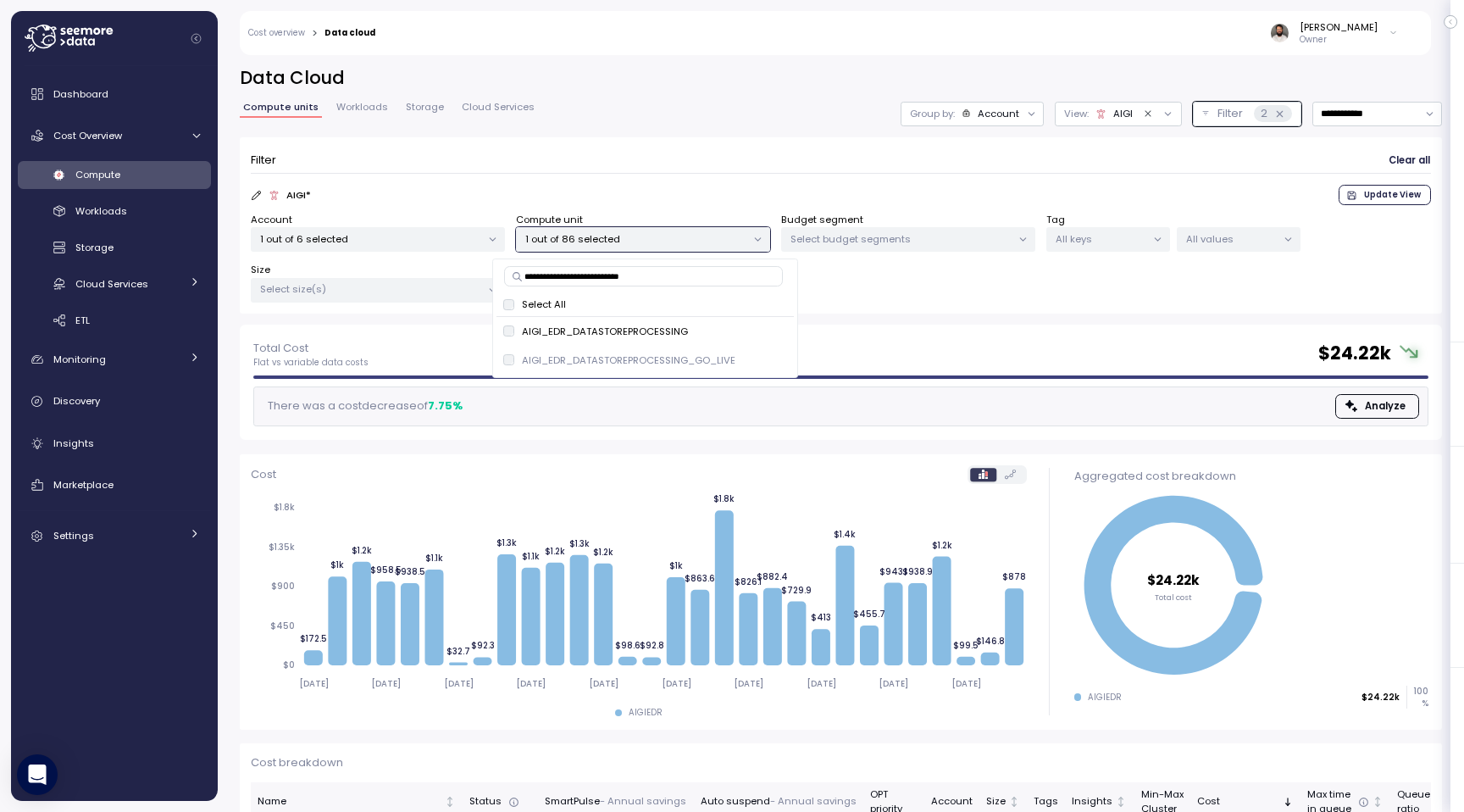
scroll to position [88, 0]
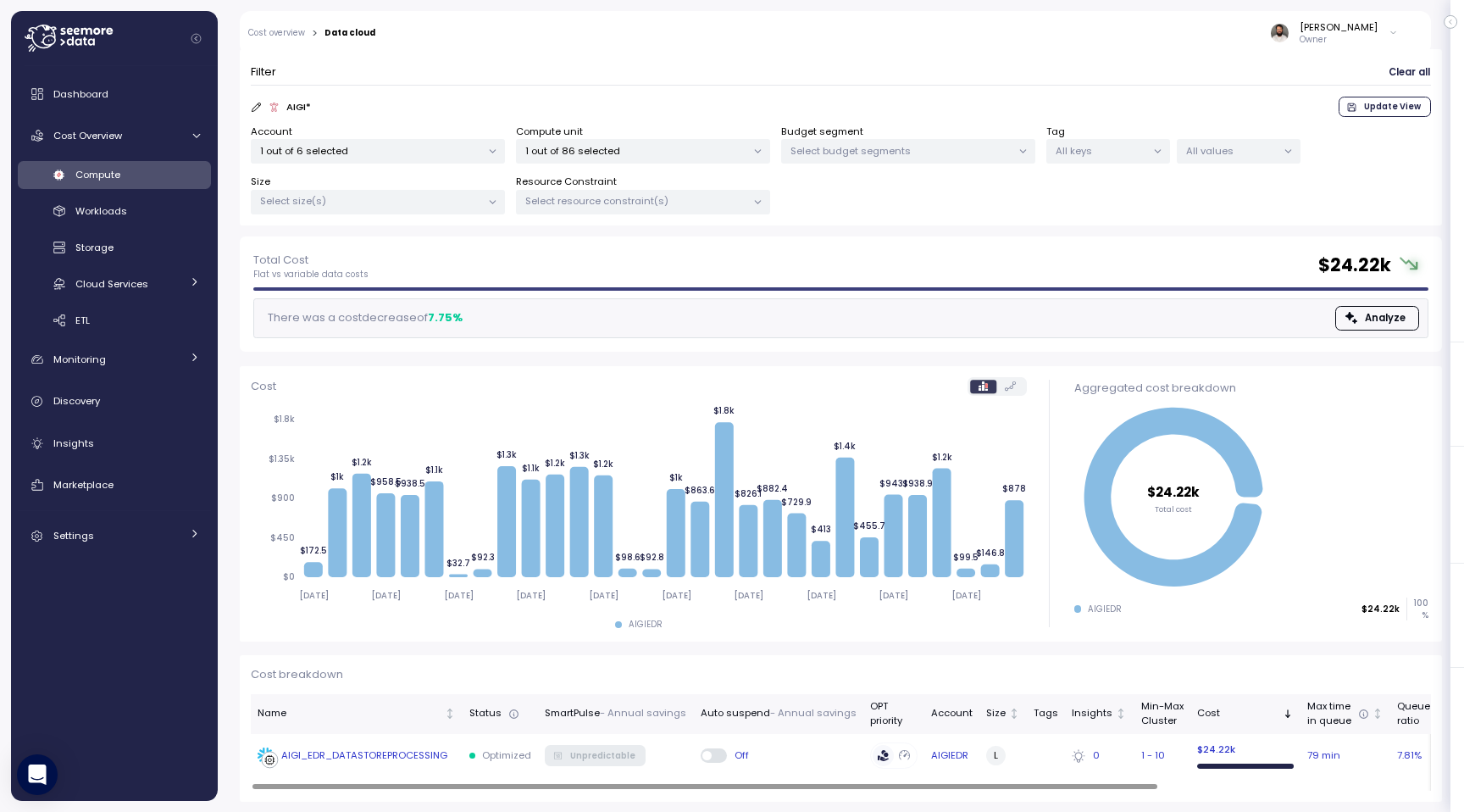
click at [454, 759] on div "AIGI_EDR_DATASTOREPROCESSING" at bounding box center [356, 756] width 198 height 17
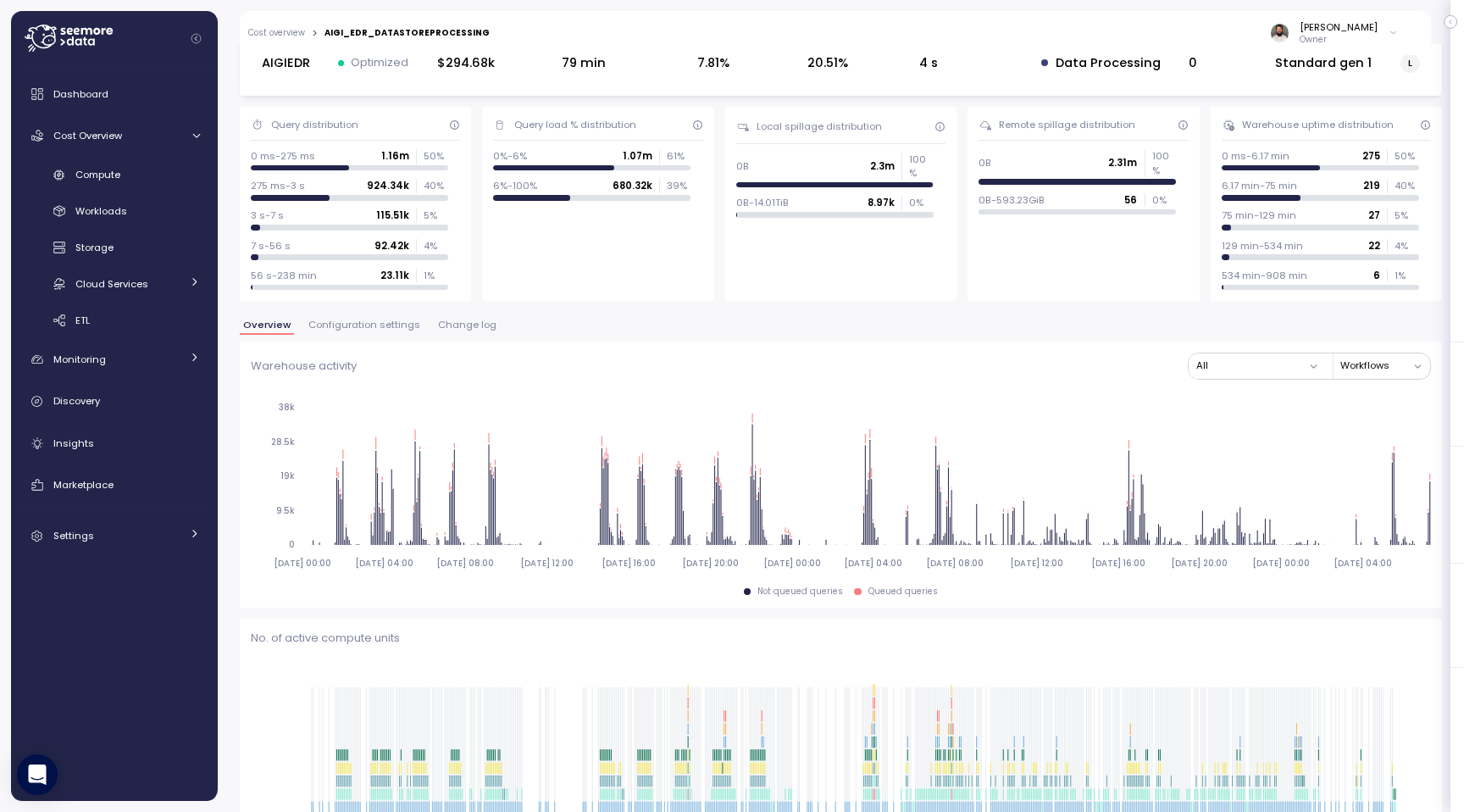
click at [400, 333] on button "Configuration settings" at bounding box center [364, 328] width 119 height 14
